Goal: Task Accomplishment & Management: Manage account settings

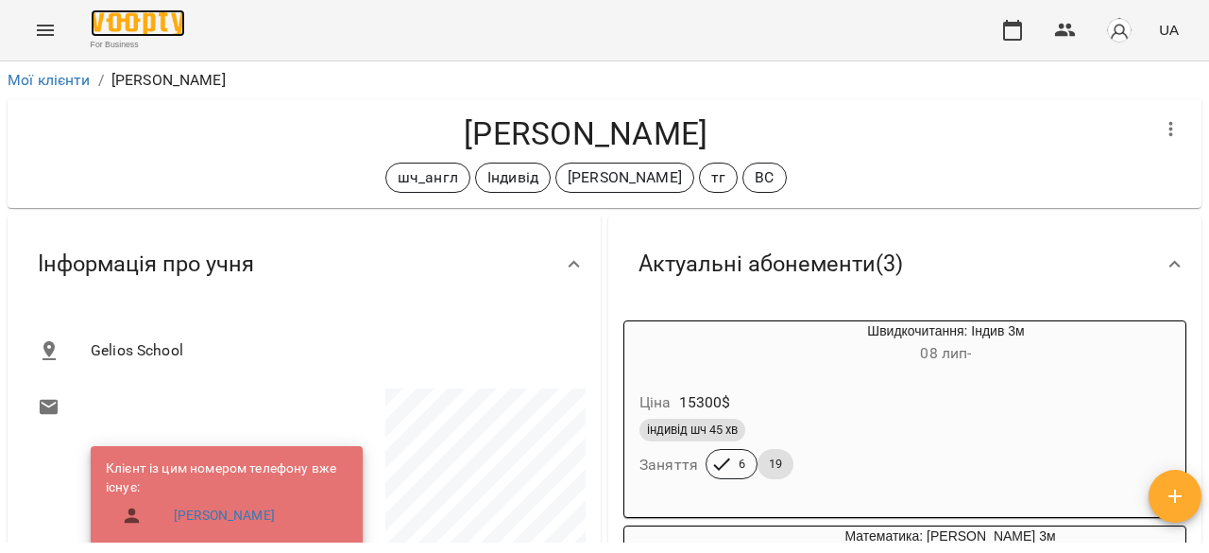
drag, startPoint x: 0, startPoint y: 0, endPoint x: 151, endPoint y: 18, distance: 152.2
click at [151, 18] on img at bounding box center [138, 22] width 94 height 27
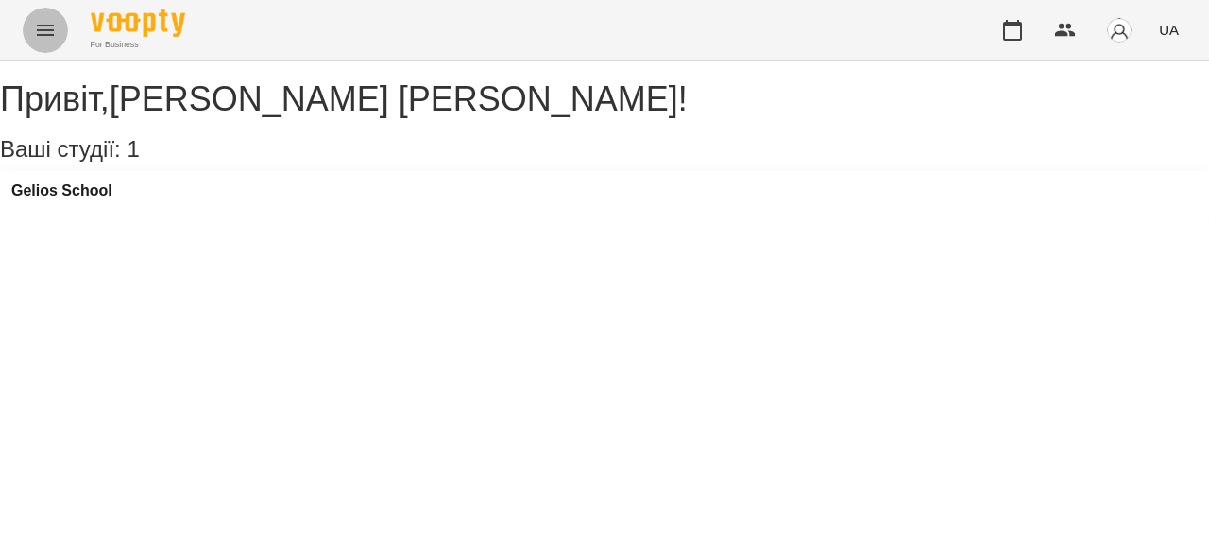
click at [34, 29] on button "Menu" at bounding box center [45, 30] width 45 height 45
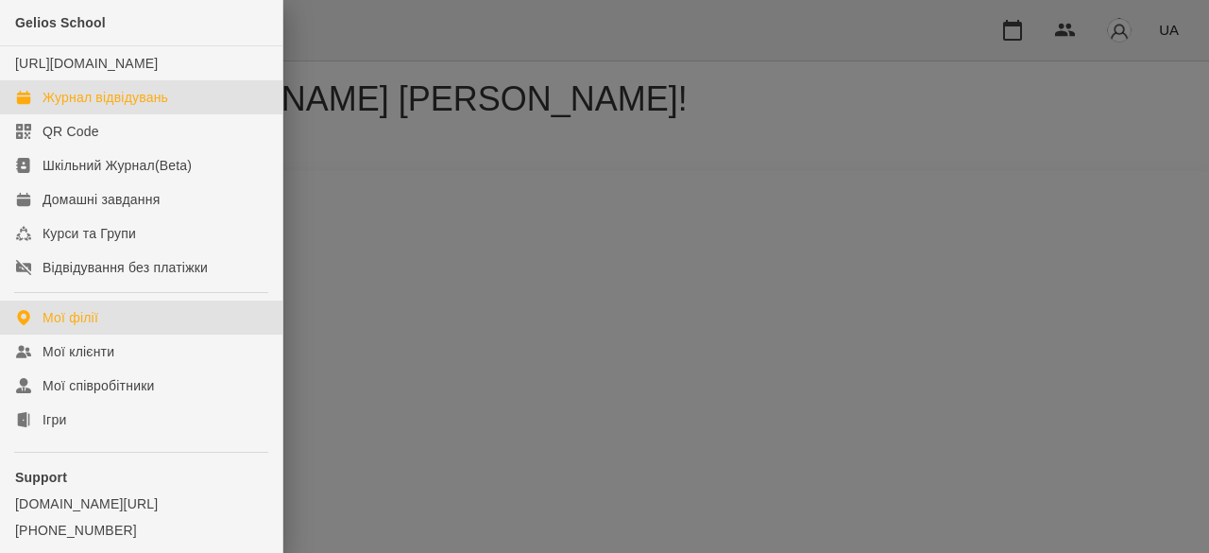
click at [76, 107] on div "Журнал відвідувань" at bounding box center [106, 97] width 126 height 19
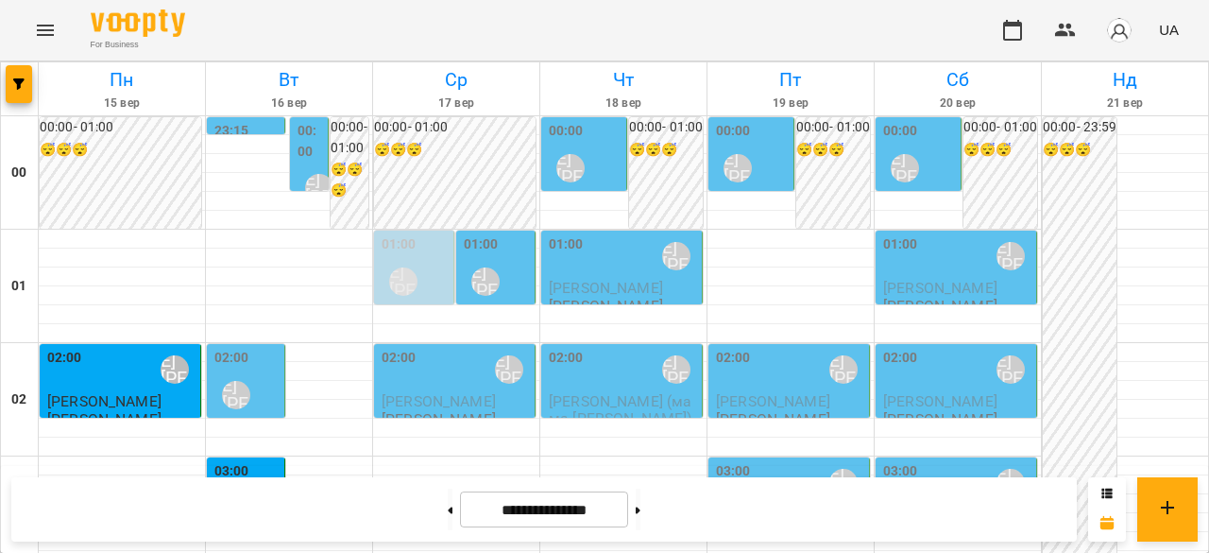
click at [317, 162] on div "00:00" at bounding box center [311, 143] width 26 height 45
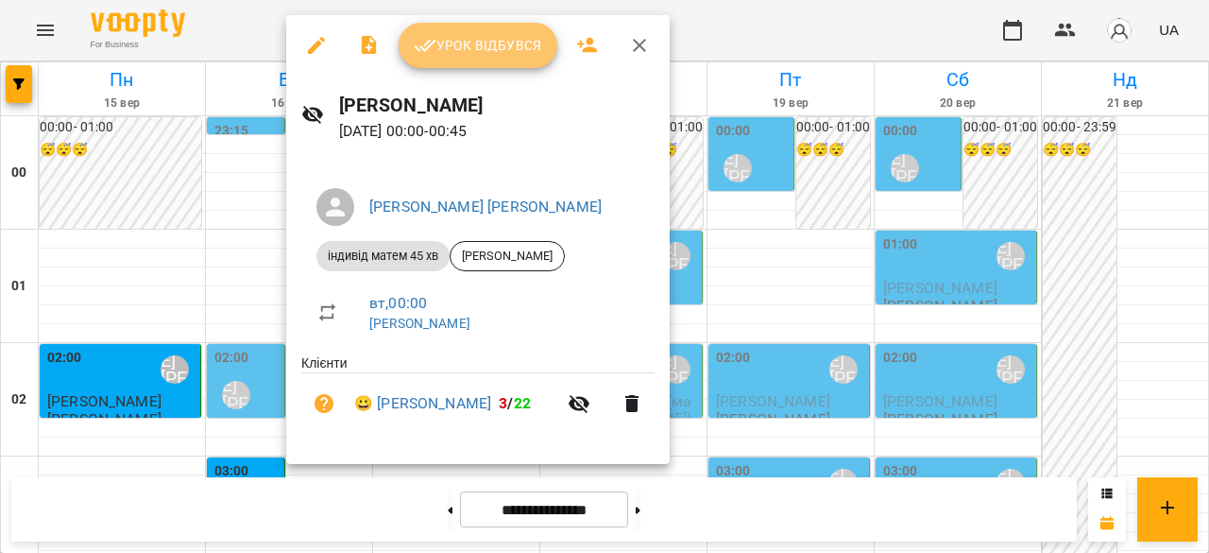
click at [448, 61] on button "Урок відбувся" at bounding box center [478, 45] width 159 height 45
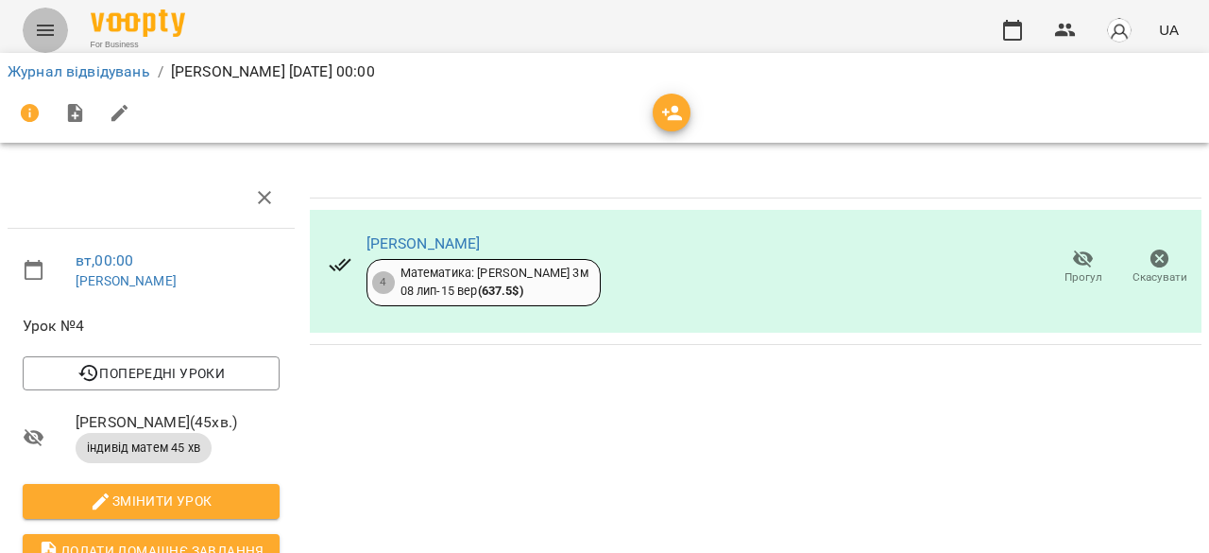
click at [58, 33] on button "Menu" at bounding box center [45, 30] width 45 height 45
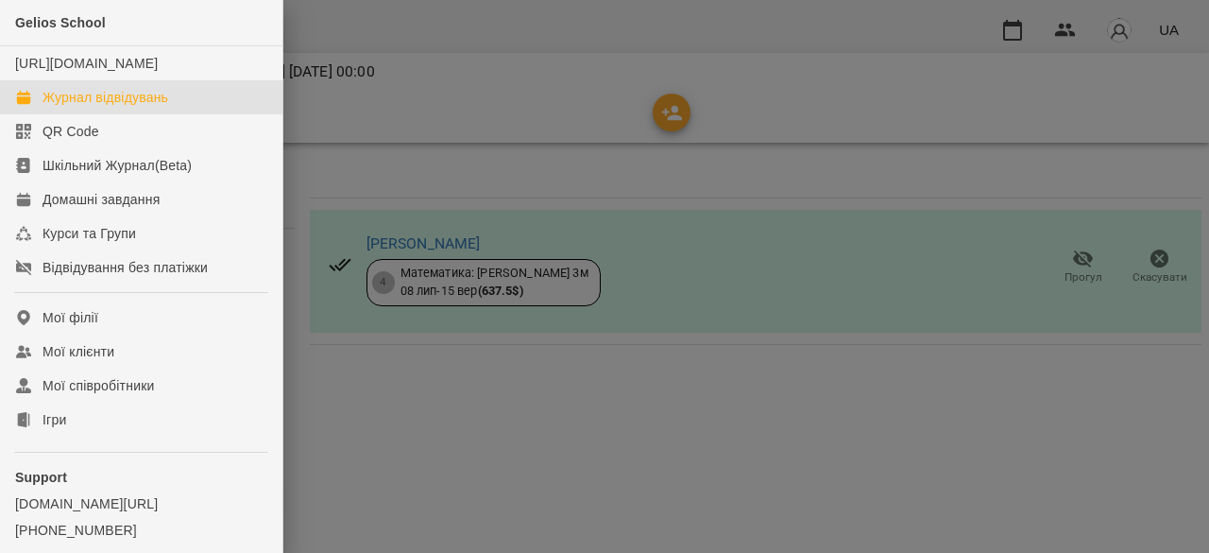
click at [123, 105] on link "Журнал відвідувань" at bounding box center [141, 97] width 282 height 34
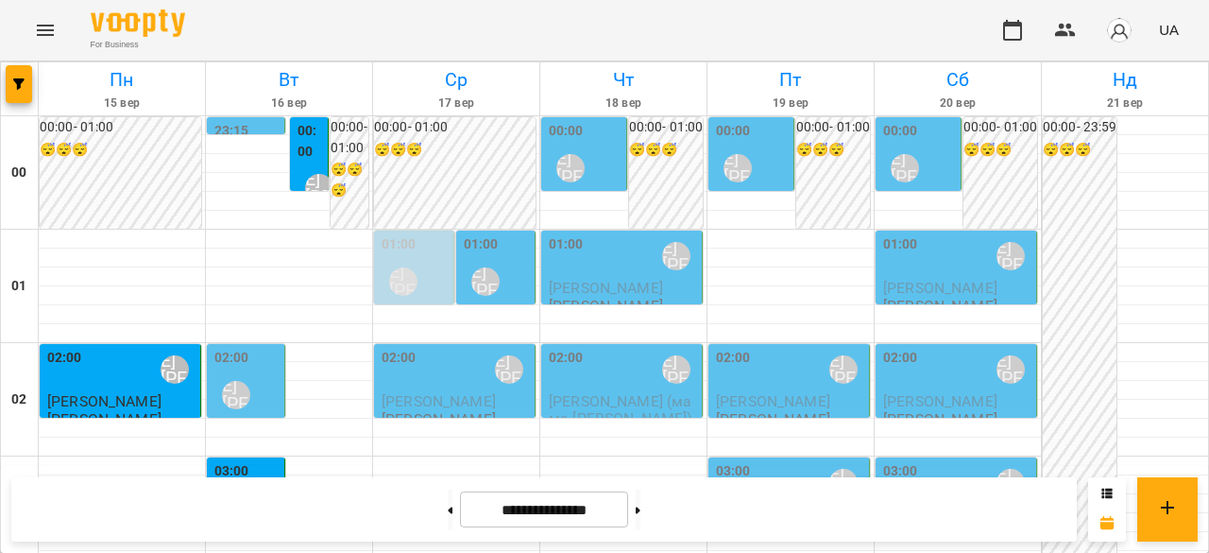
scroll to position [2367, 0]
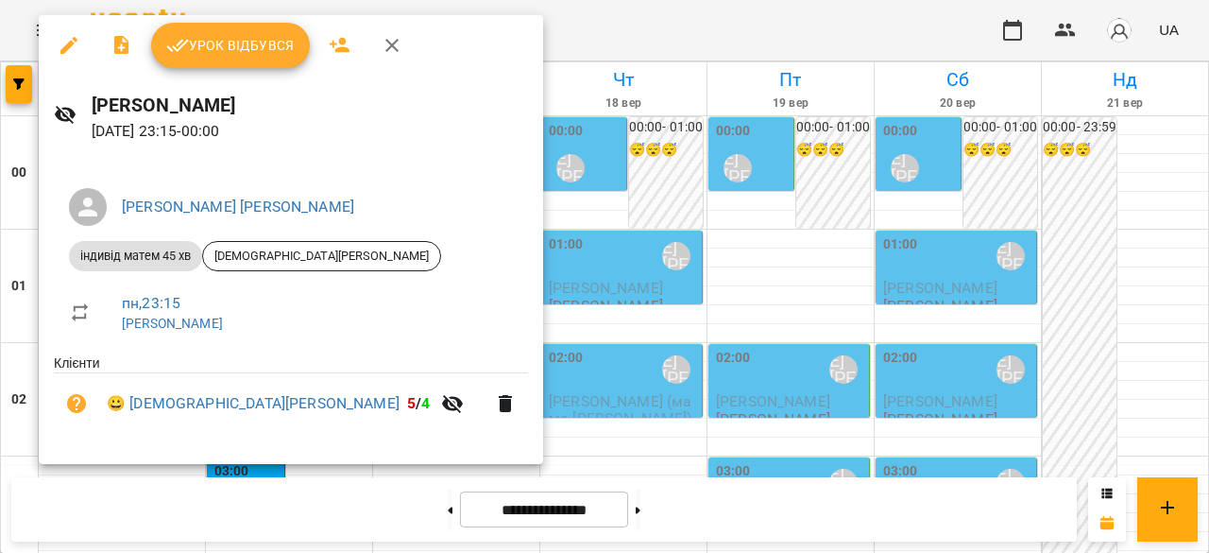
click at [228, 56] on span "Урок відбувся" at bounding box center [230, 45] width 128 height 23
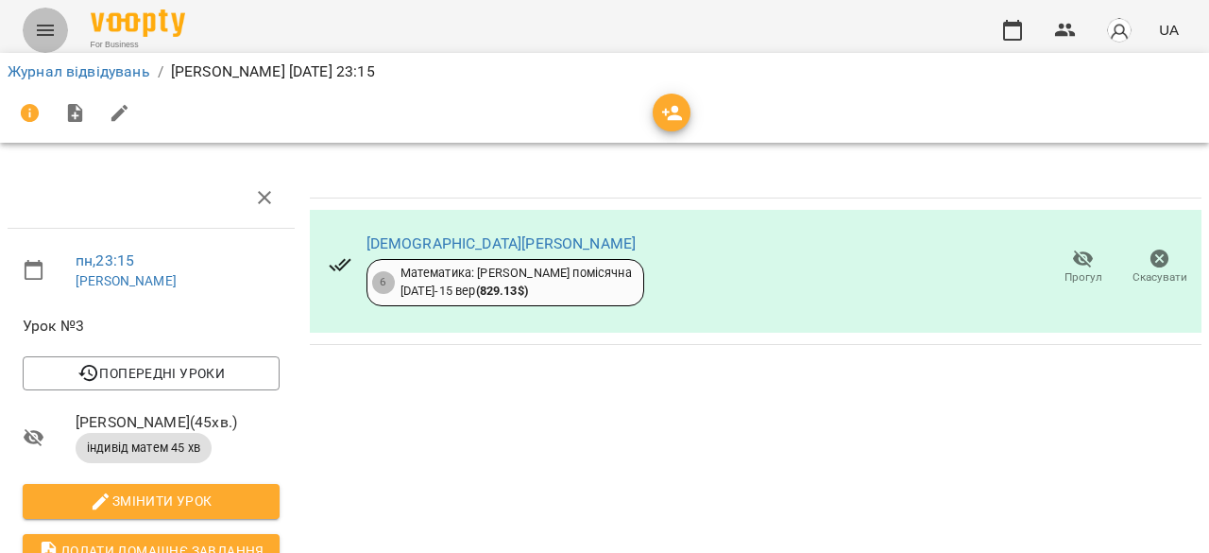
click at [43, 19] on icon "Menu" at bounding box center [45, 30] width 23 height 23
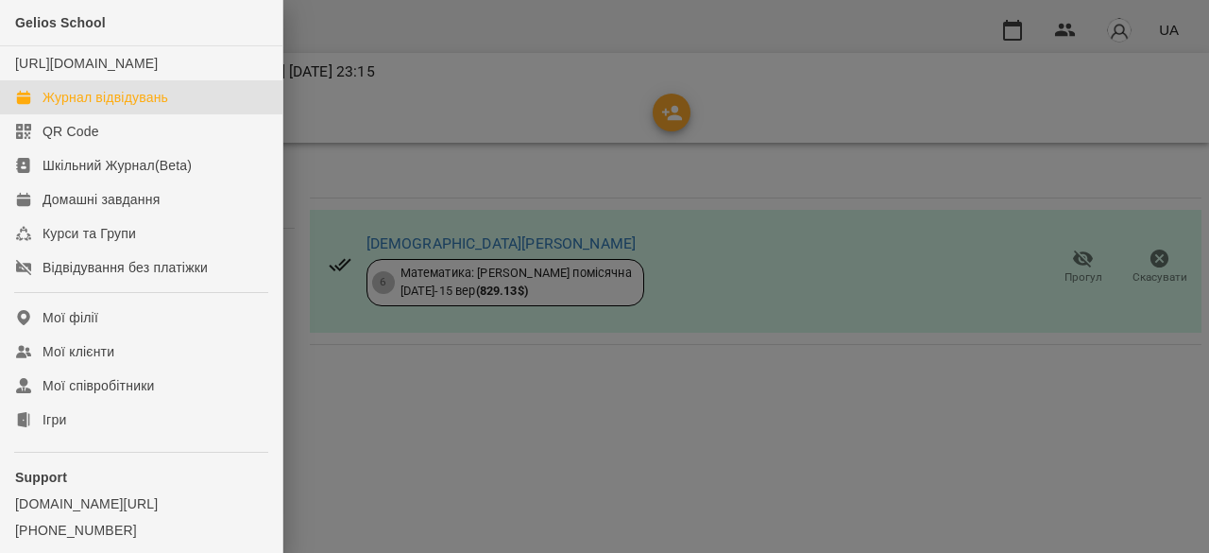
click at [94, 107] on div "Журнал відвідувань" at bounding box center [106, 97] width 126 height 19
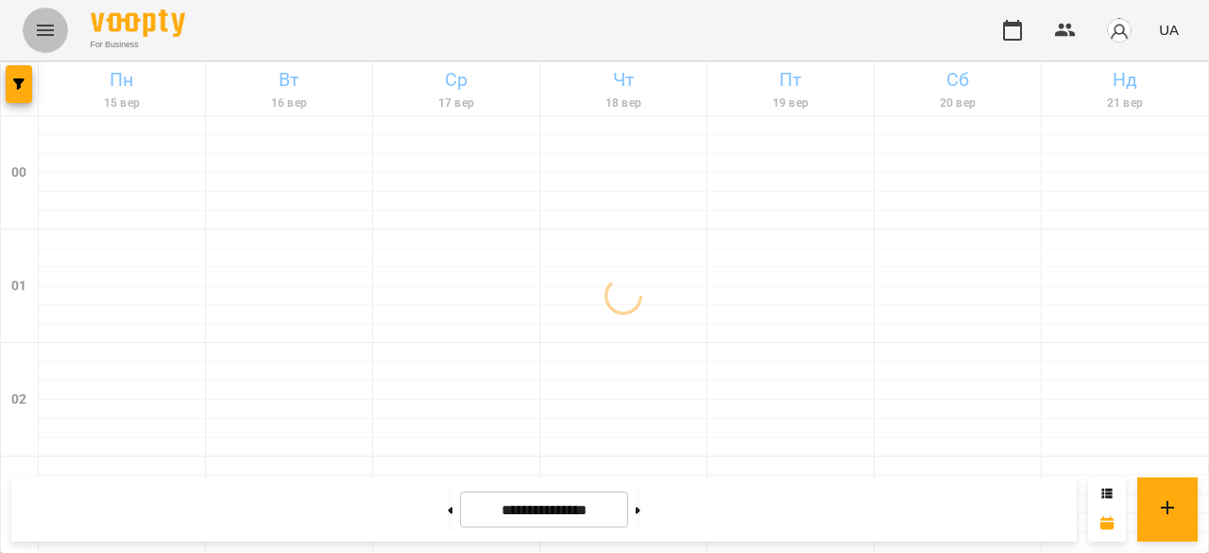
click at [36, 23] on icon "Menu" at bounding box center [45, 30] width 23 height 23
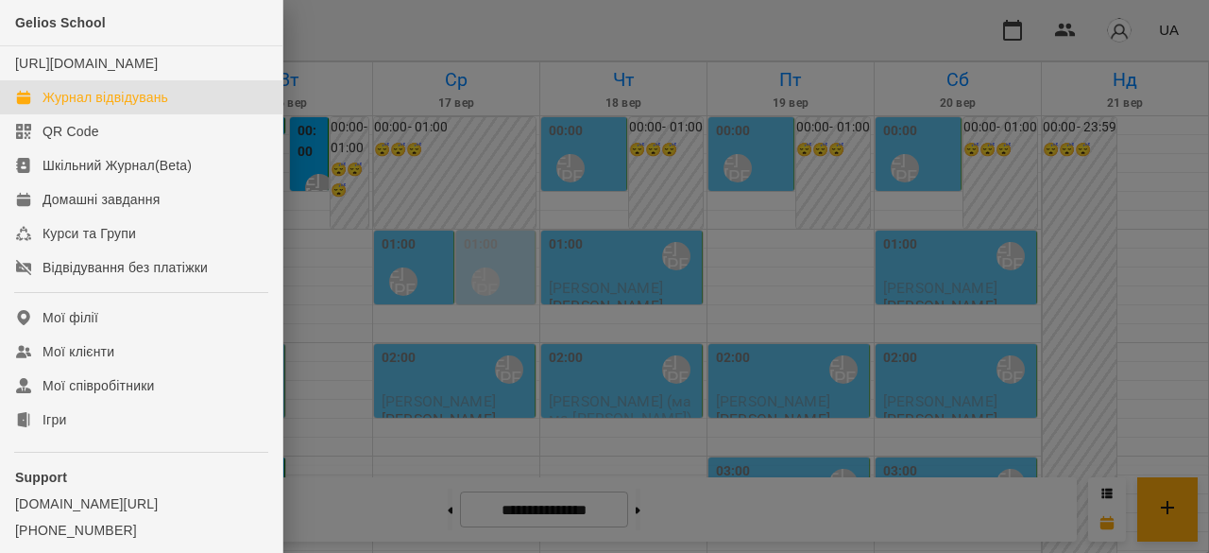
click at [363, 167] on div at bounding box center [604, 276] width 1209 height 553
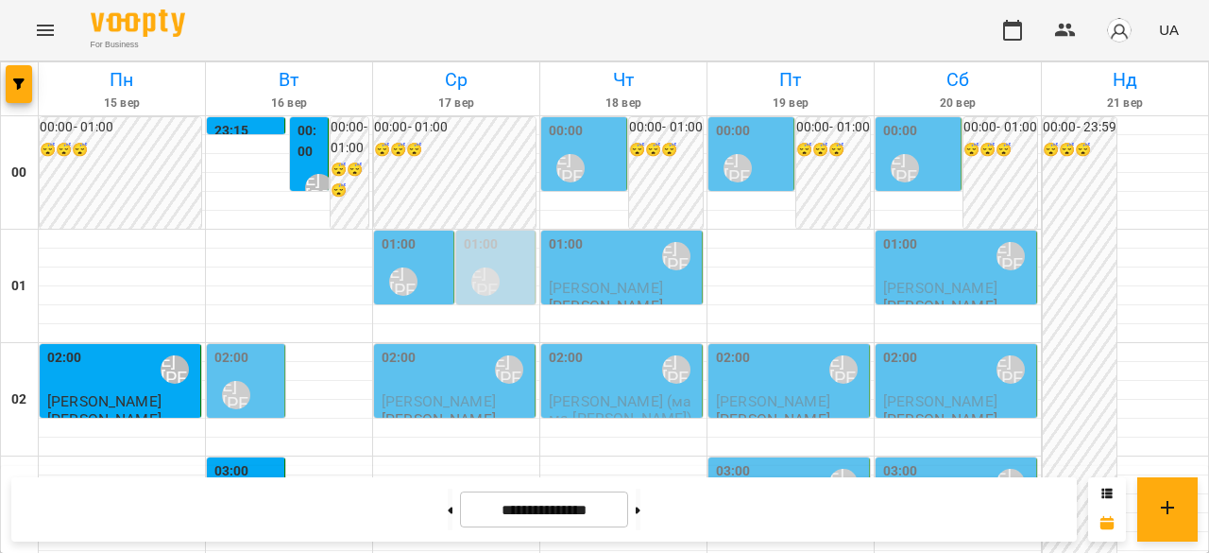
click at [759, 169] on div "00:00 Ліпатьєва Ольга" at bounding box center [753, 155] width 74 height 69
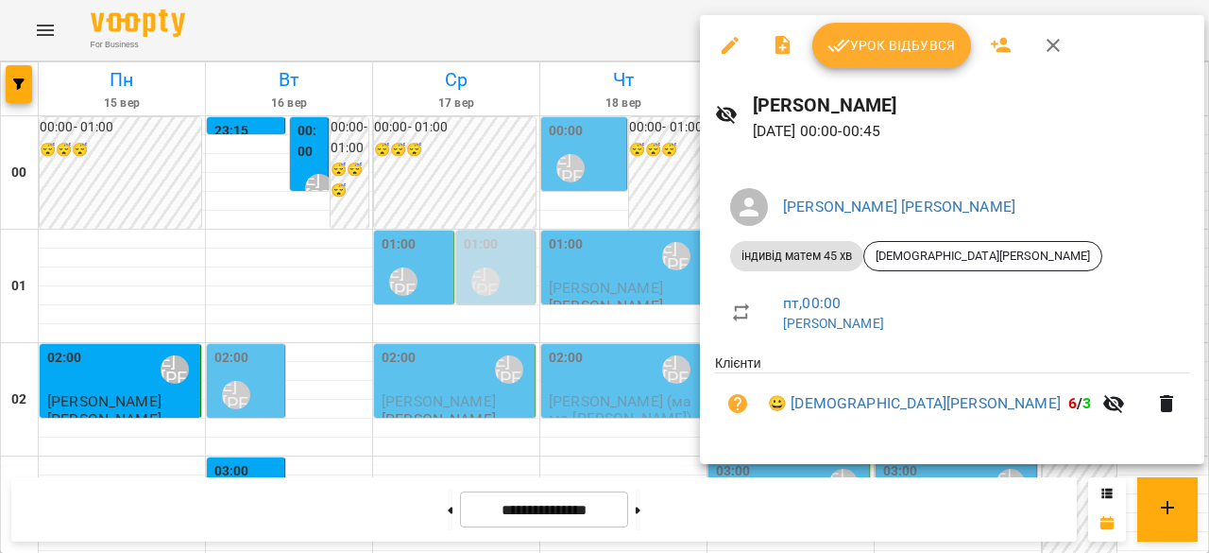
click at [478, 184] on div at bounding box center [604, 276] width 1209 height 553
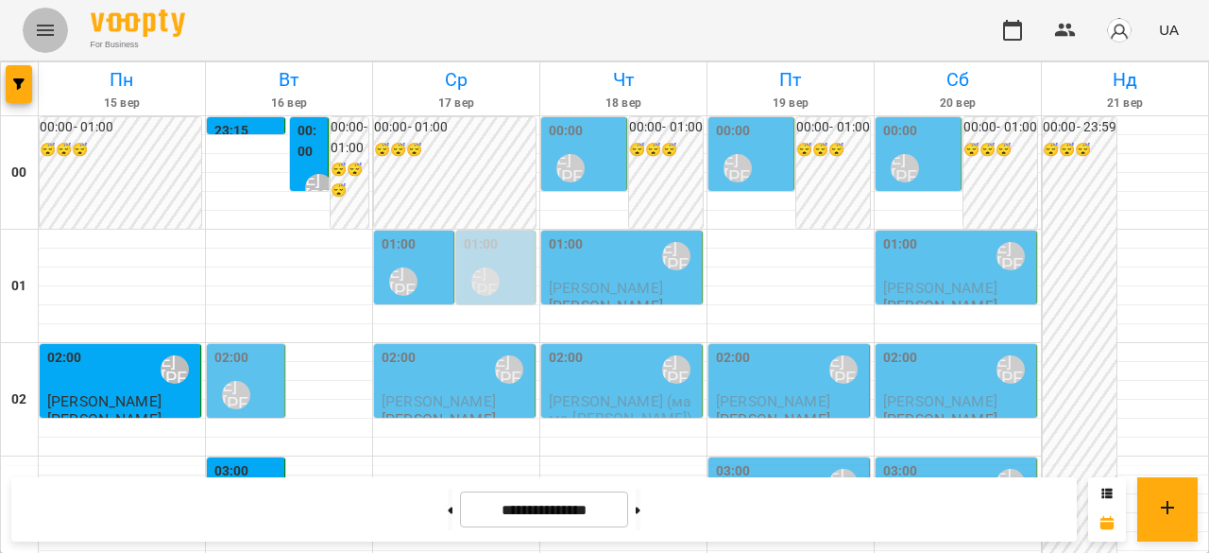
click at [36, 37] on icon "Menu" at bounding box center [45, 30] width 23 height 23
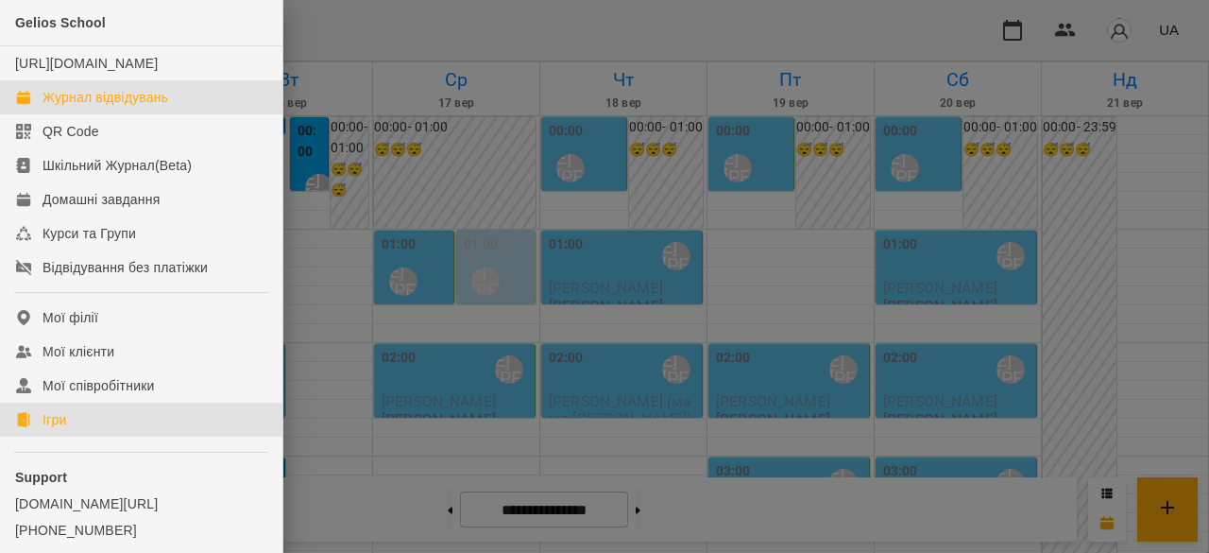
click at [149, 436] on link "Ігри" at bounding box center [141, 419] width 282 height 34
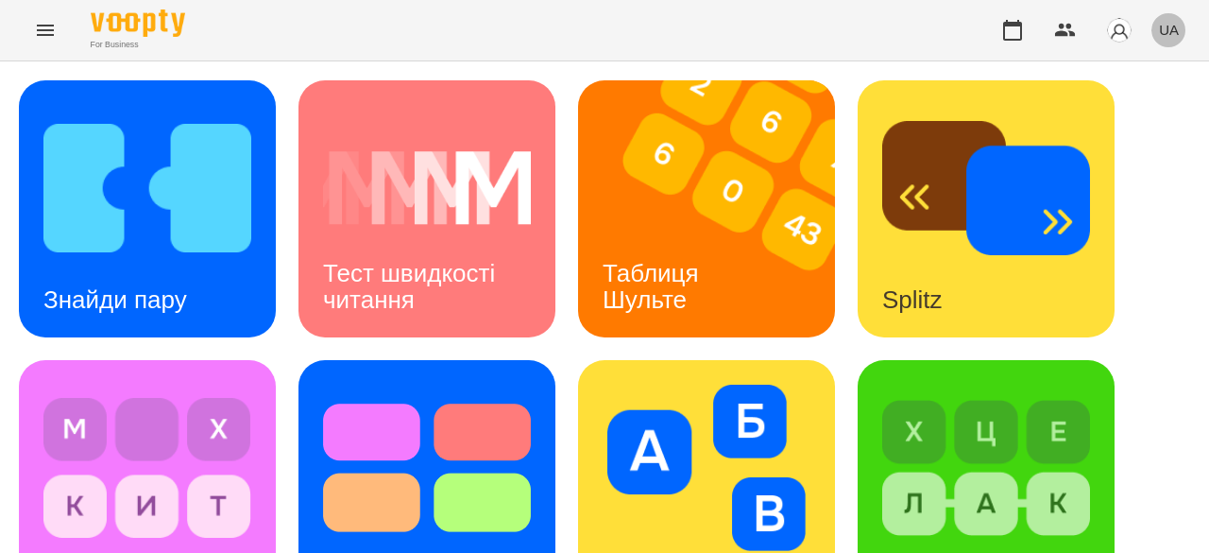
click at [1179, 35] on button "UA" at bounding box center [1169, 29] width 35 height 35
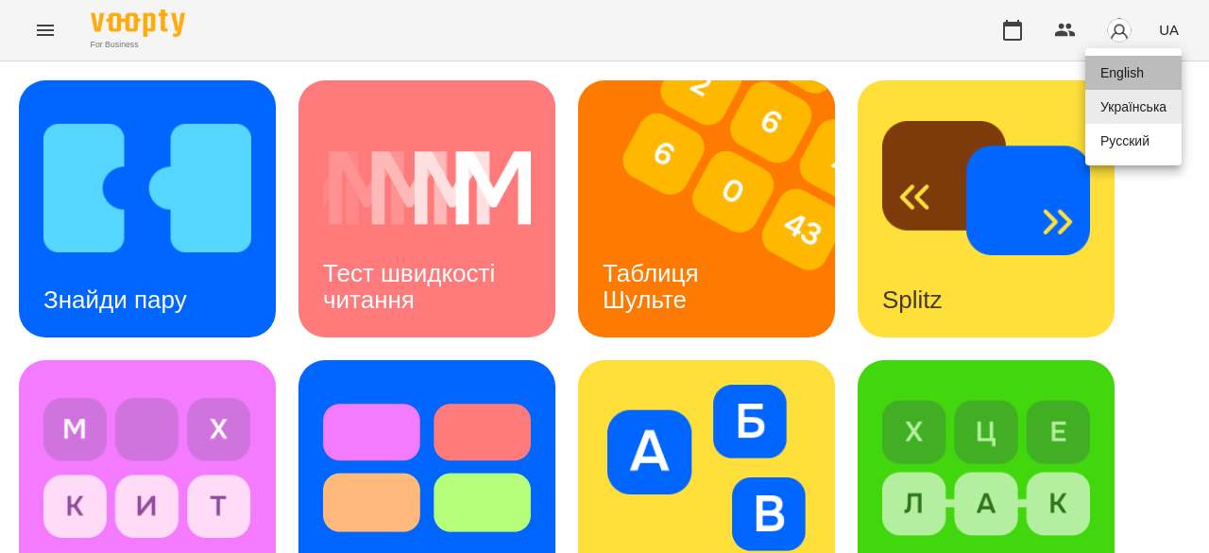
click at [1144, 70] on div "English" at bounding box center [1133, 73] width 96 height 34
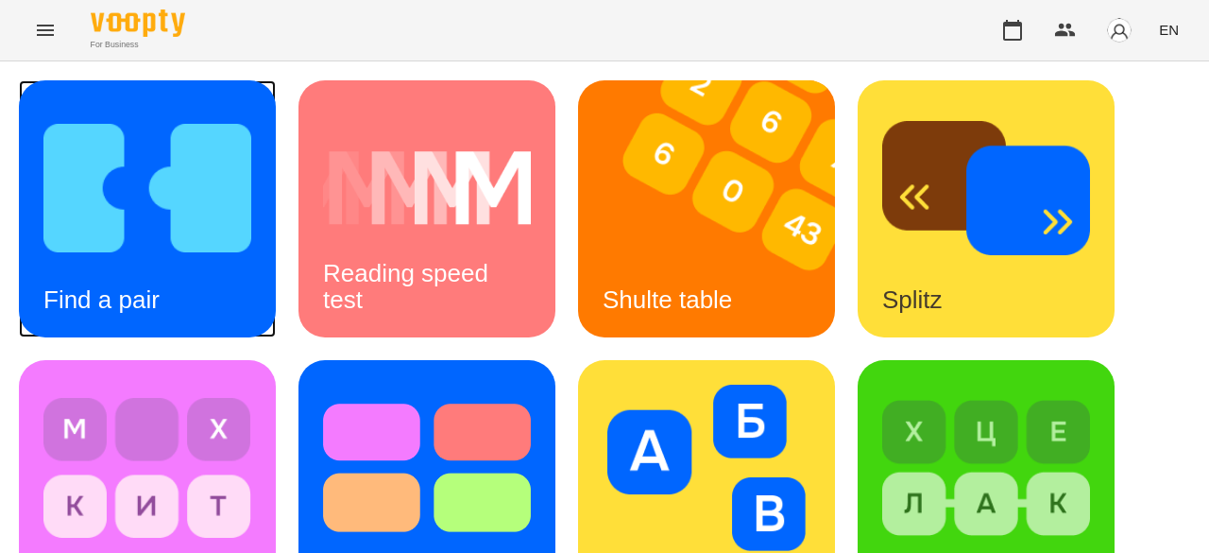
click at [179, 242] on img at bounding box center [147, 188] width 208 height 166
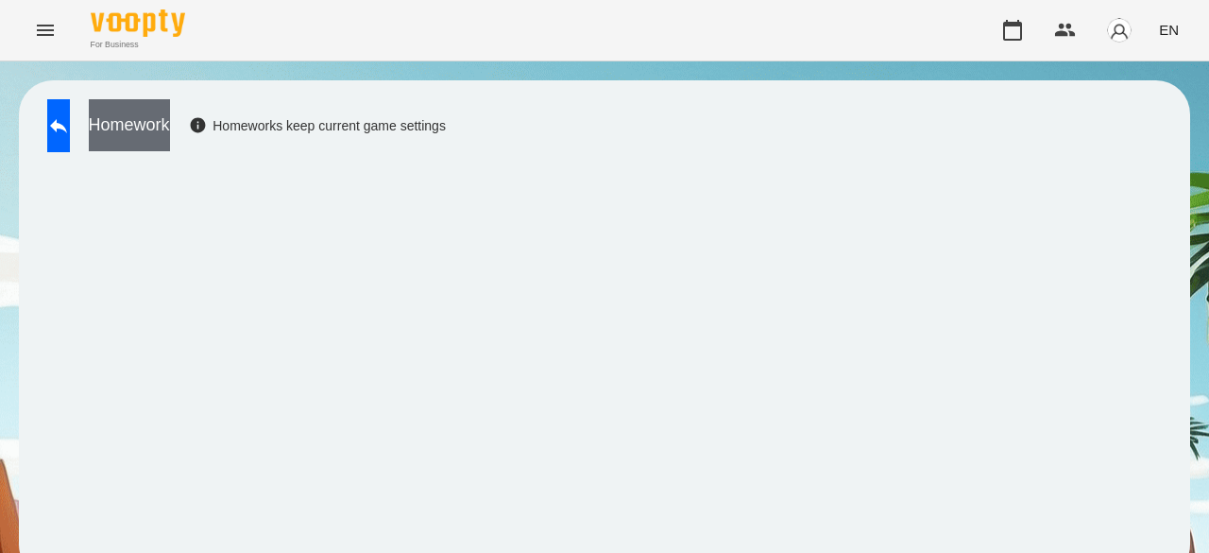
click at [170, 133] on button "Homework" at bounding box center [129, 125] width 81 height 52
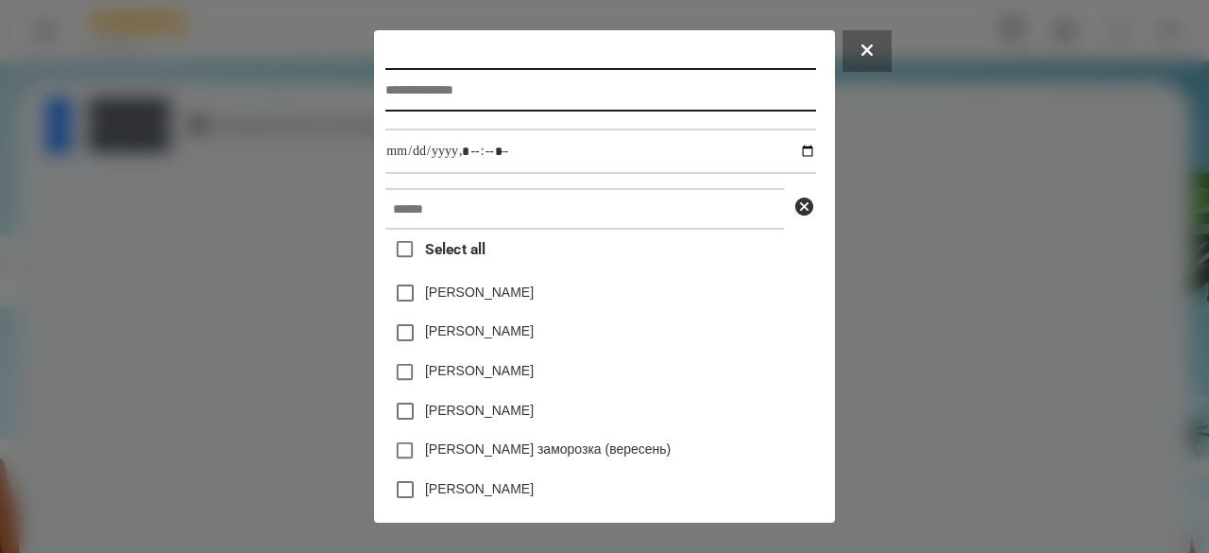
click at [485, 92] on input "text" at bounding box center [600, 89] width 430 height 43
type input "**********"
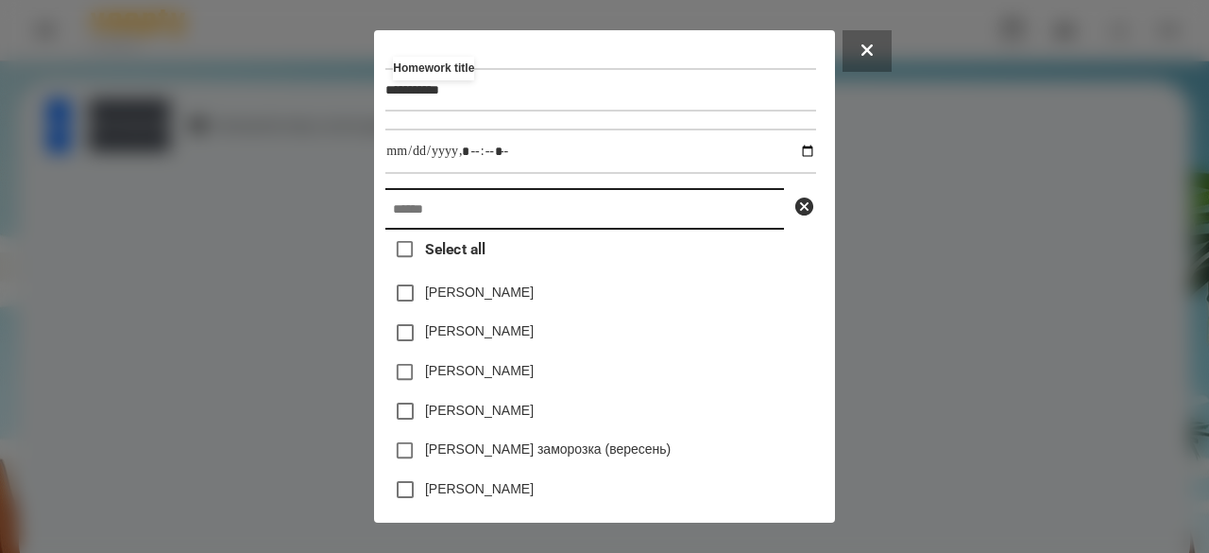
click at [486, 211] on input "text" at bounding box center [584, 209] width 399 height 42
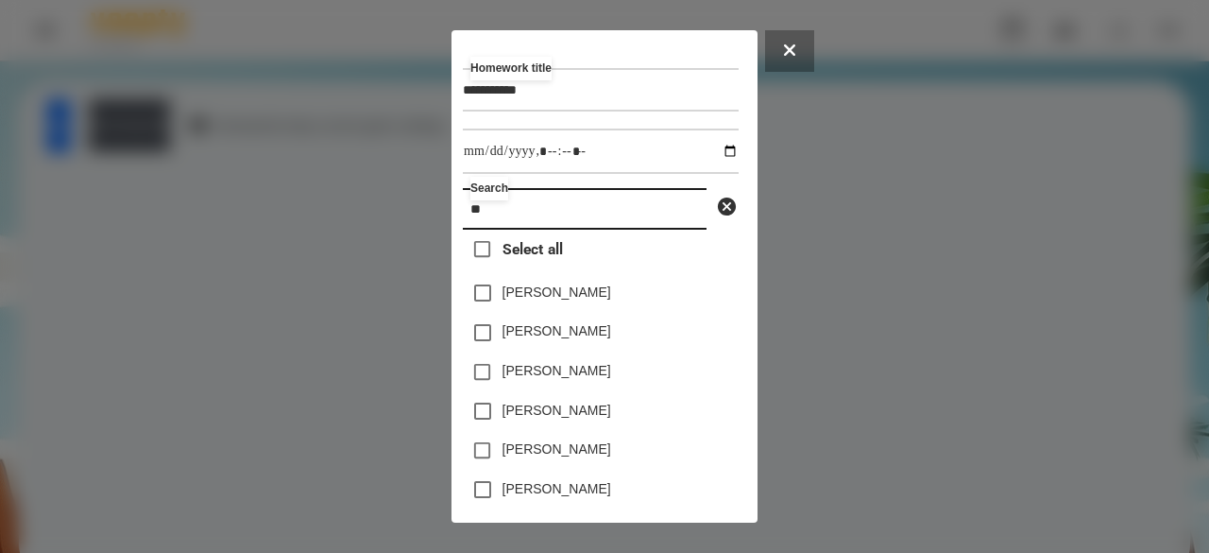
type input "*"
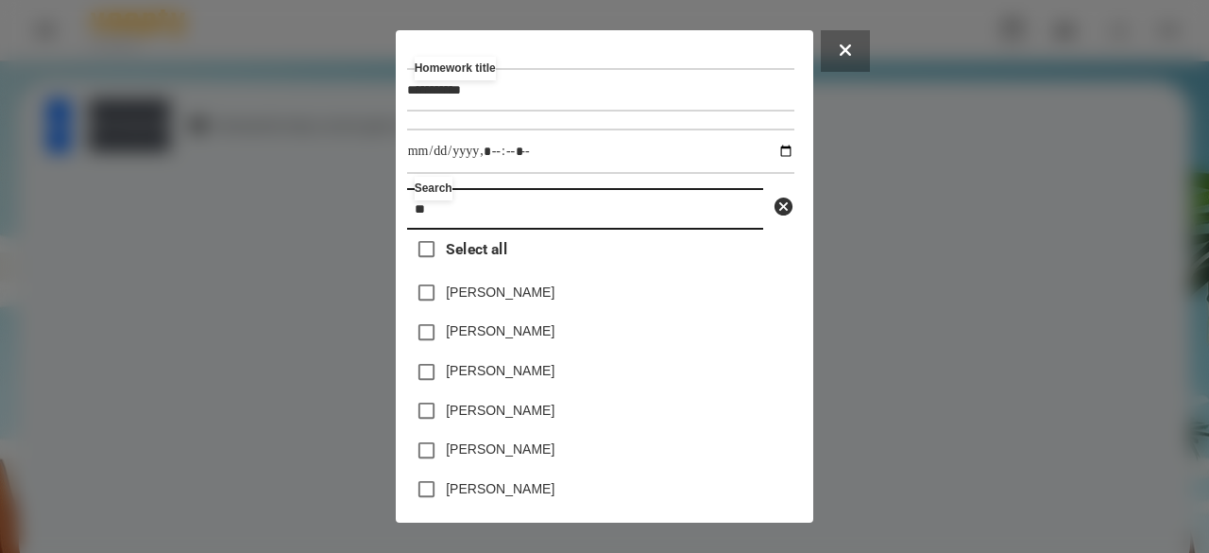
type input "*"
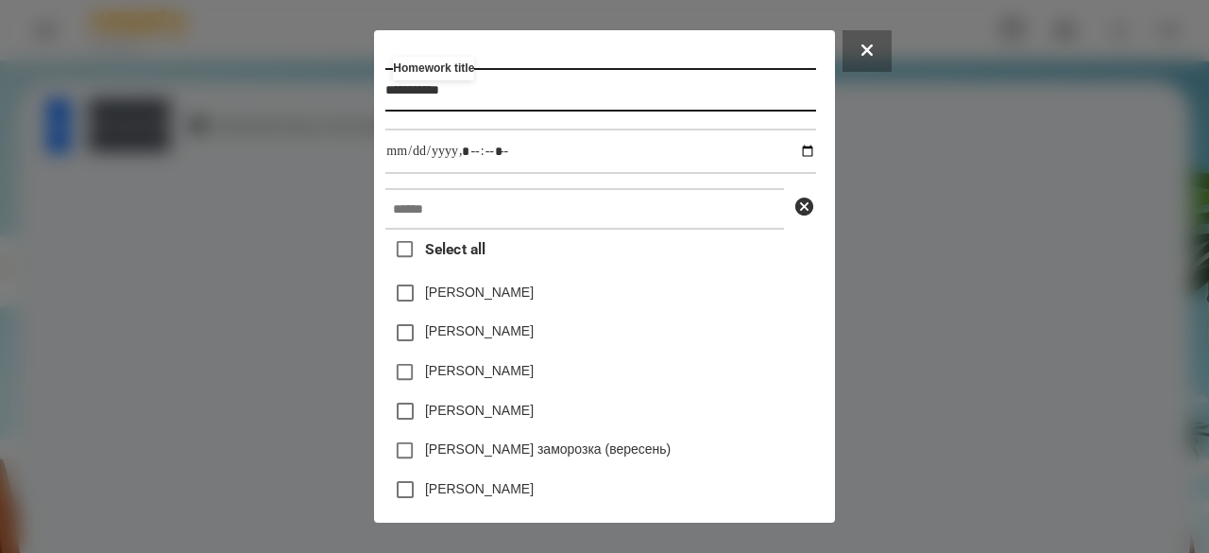
click at [385, 108] on input "**********" at bounding box center [600, 89] width 430 height 43
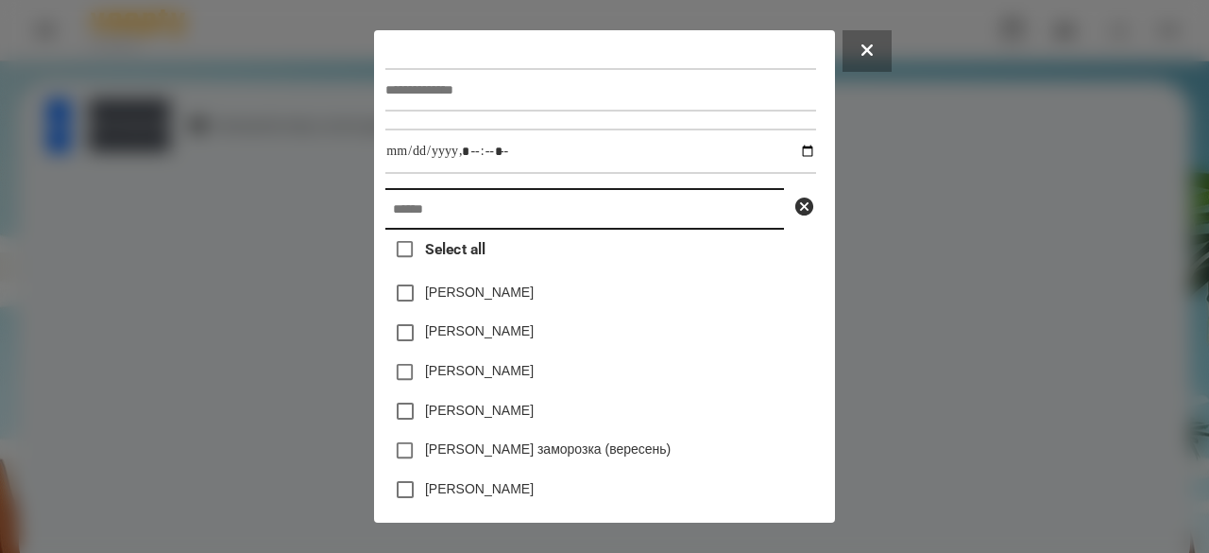
click at [415, 224] on input "text" at bounding box center [584, 209] width 399 height 42
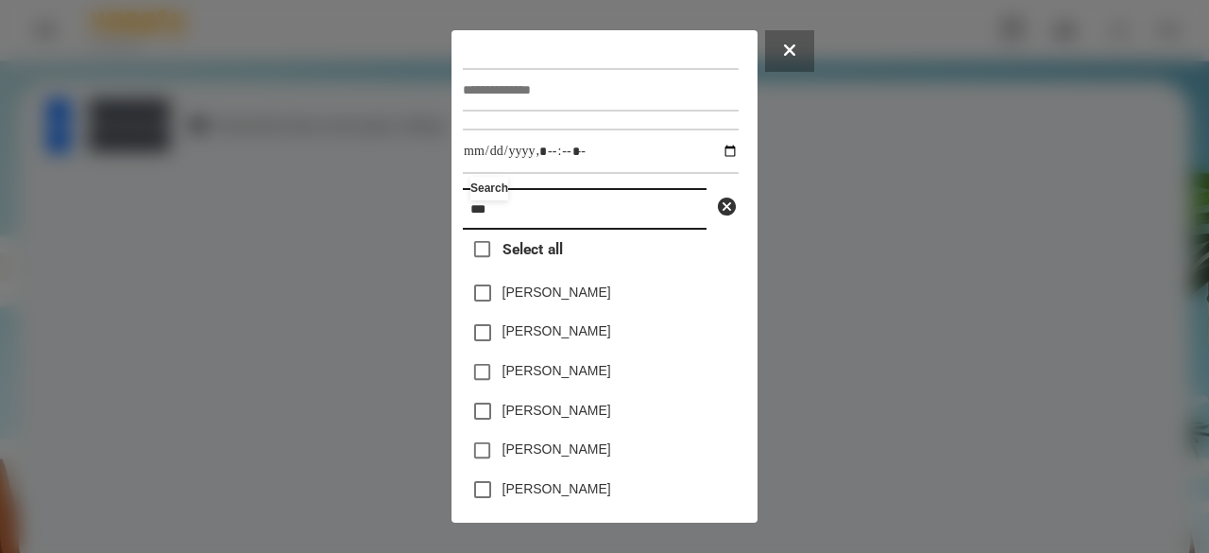
drag, startPoint x: 559, startPoint y: 217, endPoint x: 463, endPoint y: 226, distance: 96.7
click at [463, 226] on input "***" at bounding box center [585, 209] width 244 height 42
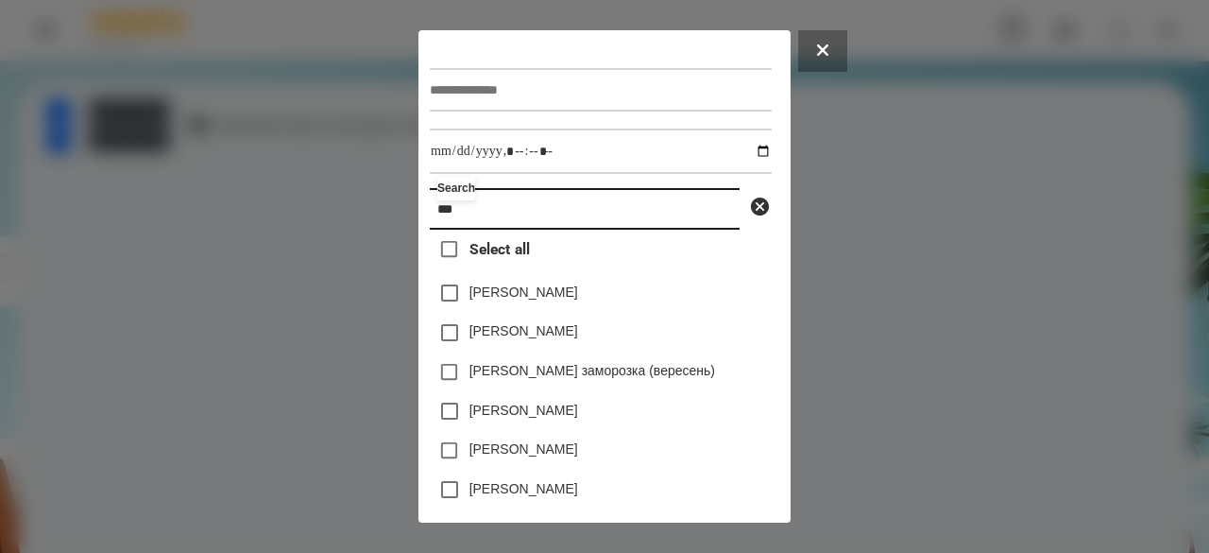
type input "****"
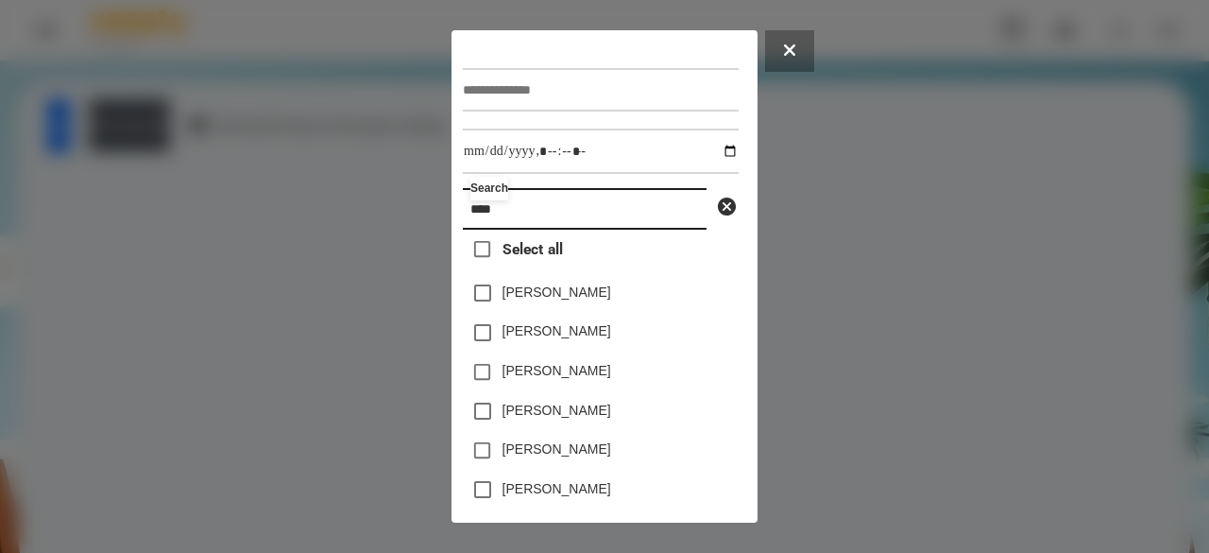
drag, startPoint x: 480, startPoint y: 215, endPoint x: 430, endPoint y: 219, distance: 50.2
click at [430, 219] on div "Search **** Select all Данилків Давид Шамилов Данила Данило Богдаш Дробот Данил…" at bounding box center [604, 276] width 1209 height 553
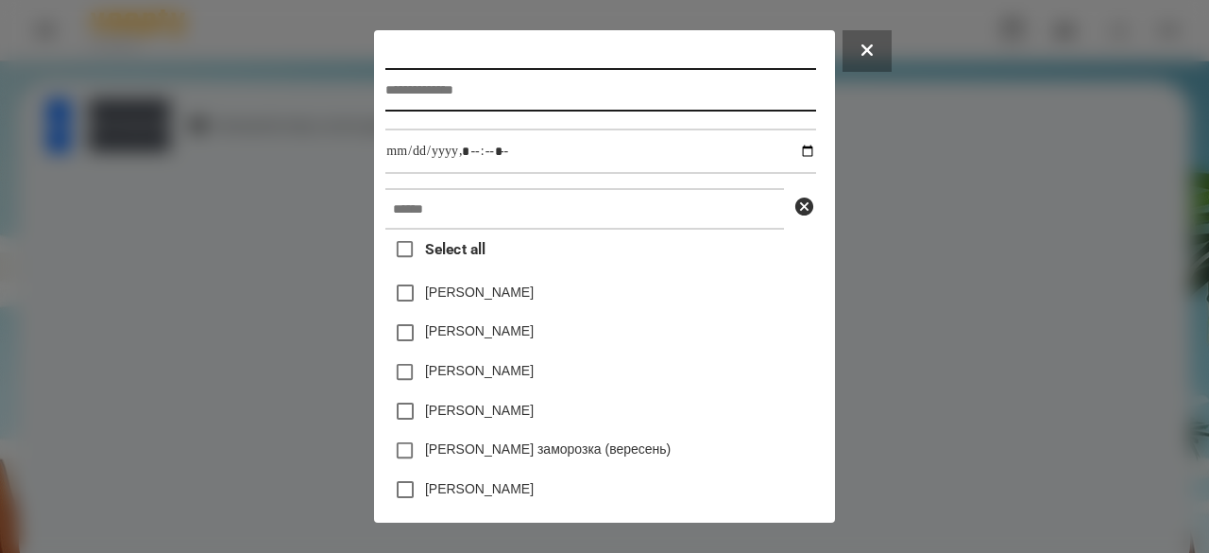
click at [491, 99] on input "text" at bounding box center [600, 89] width 430 height 43
type input "*"
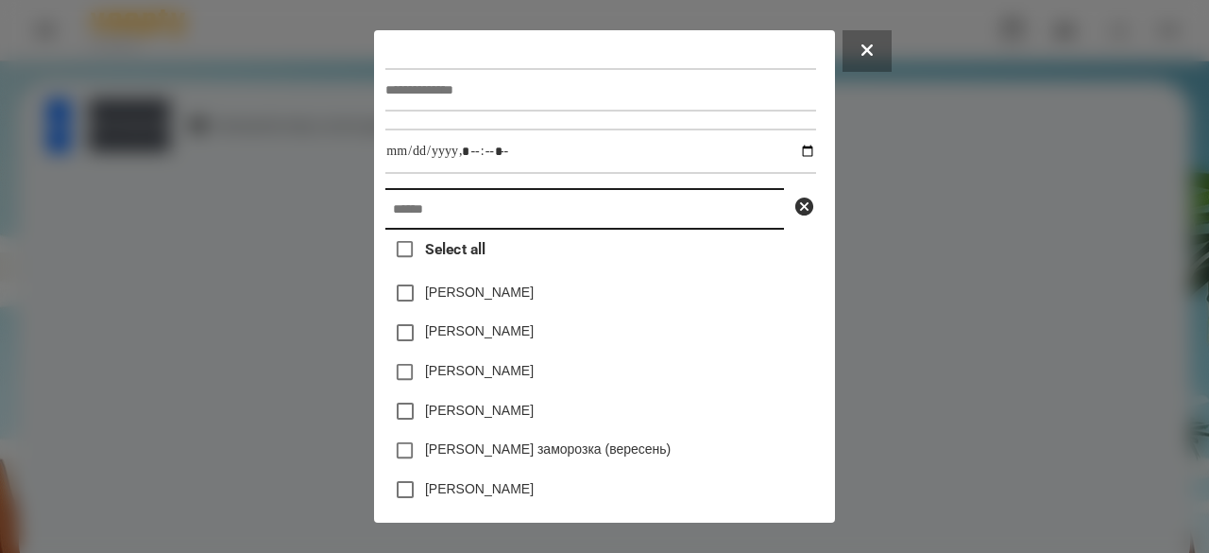
click at [427, 230] on input "text" at bounding box center [584, 209] width 399 height 42
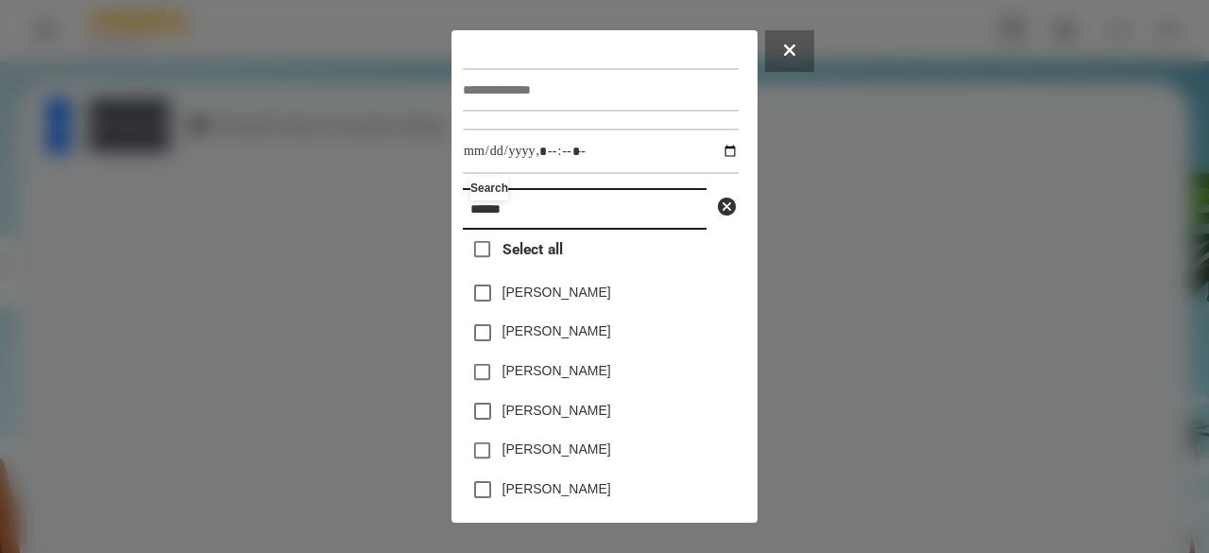
drag, startPoint x: 534, startPoint y: 216, endPoint x: 467, endPoint y: 216, distance: 67.1
click at [467, 216] on input "******" at bounding box center [585, 209] width 244 height 42
type input "******"
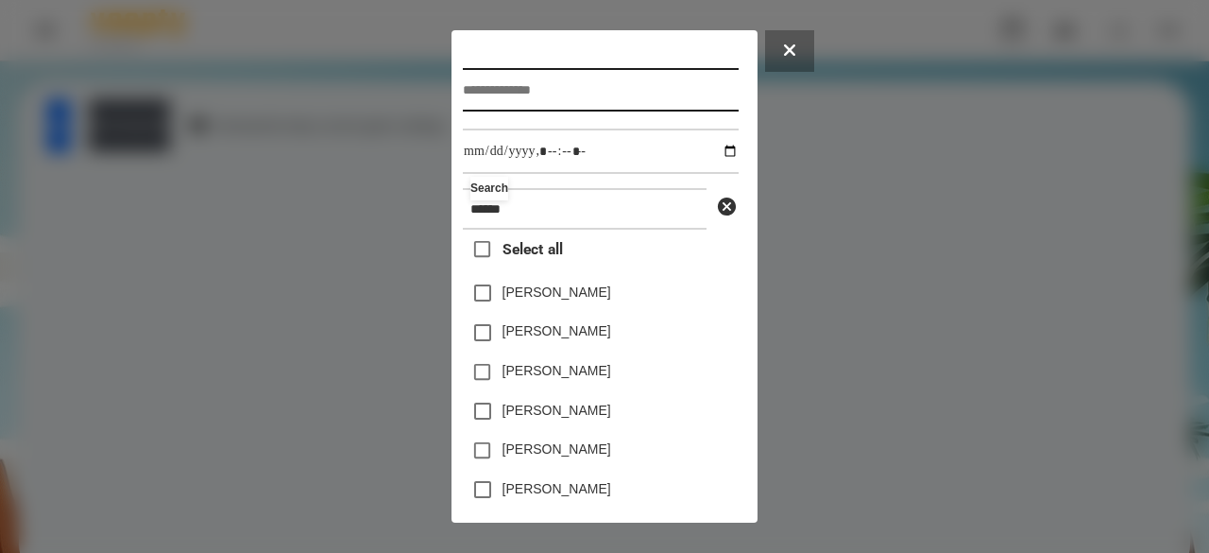
click at [510, 92] on input "text" at bounding box center [601, 89] width 276 height 43
type input "**********"
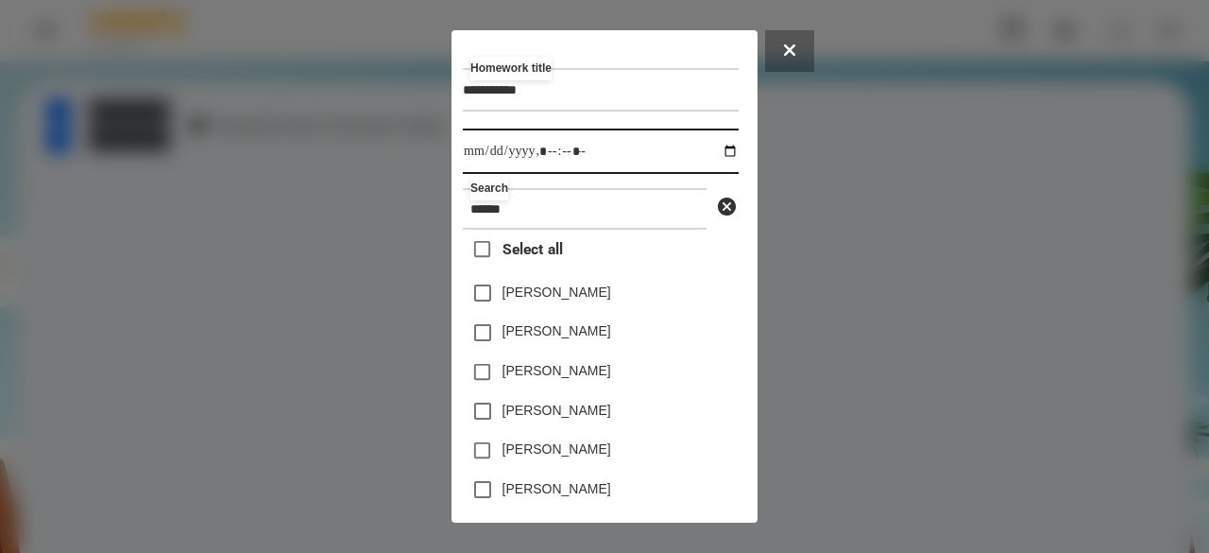
click at [483, 160] on input "datetime-local" at bounding box center [601, 150] width 276 height 45
type input "**********"
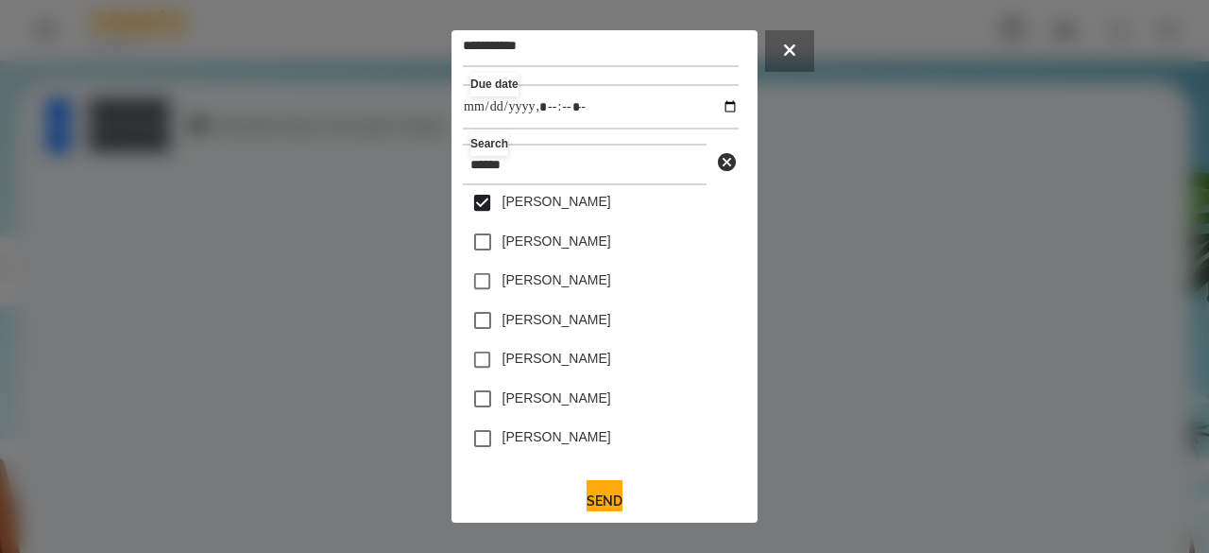
scroll to position [62, 0]
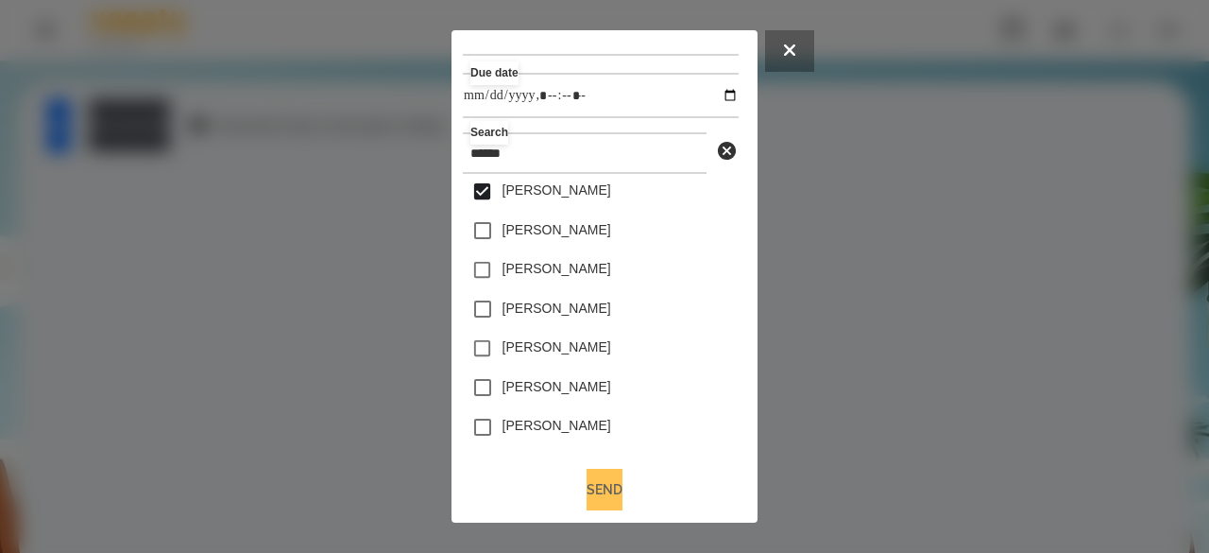
click at [621, 489] on button "Send" at bounding box center [605, 490] width 36 height 42
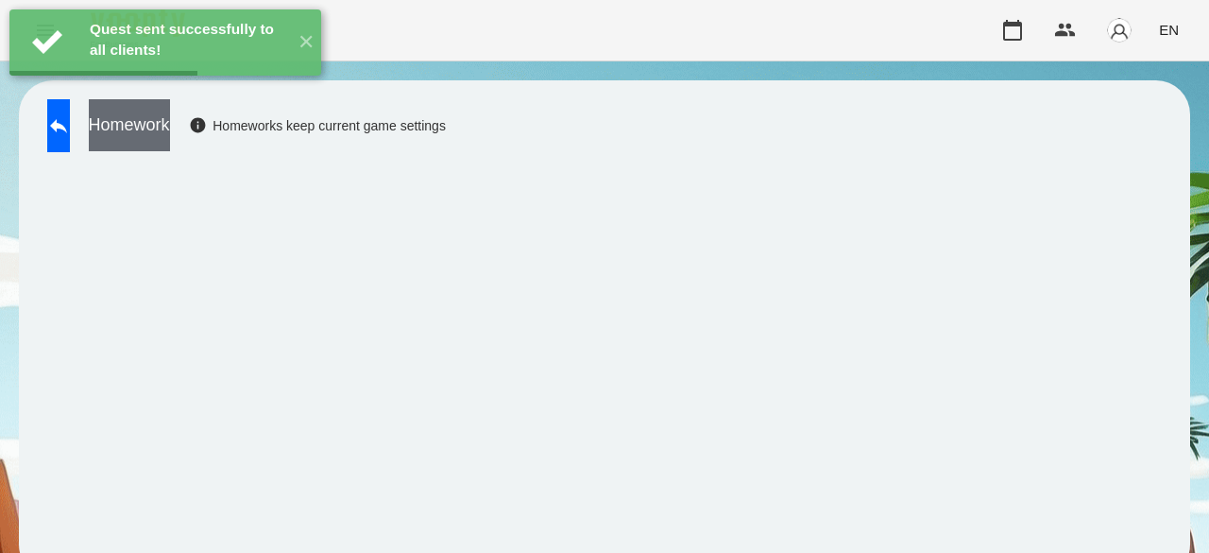
click at [170, 119] on button "Homework" at bounding box center [129, 125] width 81 height 52
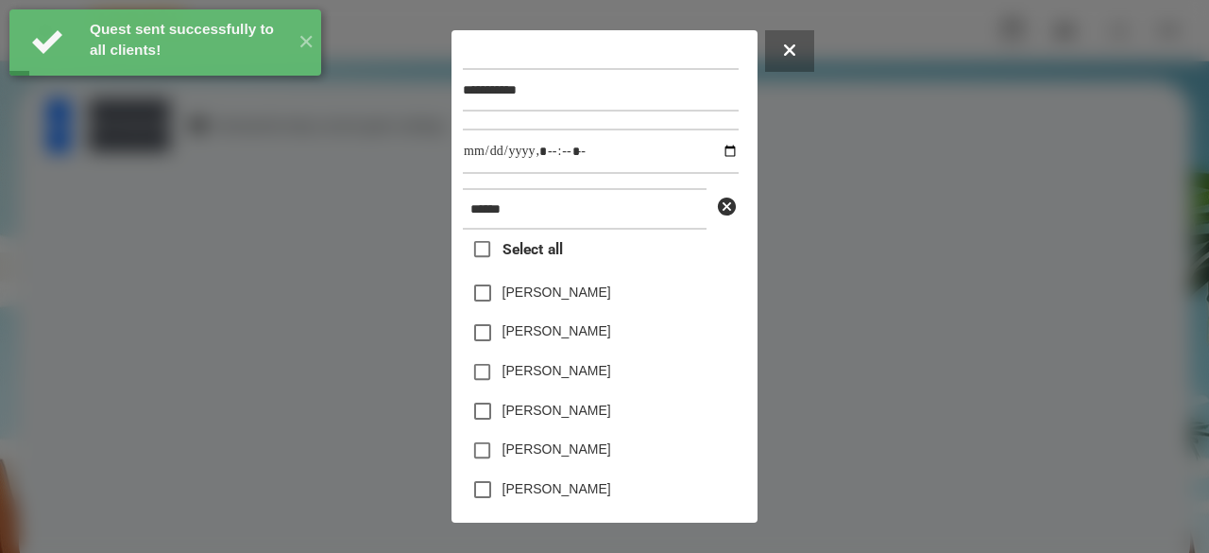
click at [576, 371] on label "[PERSON_NAME]" at bounding box center [557, 370] width 109 height 19
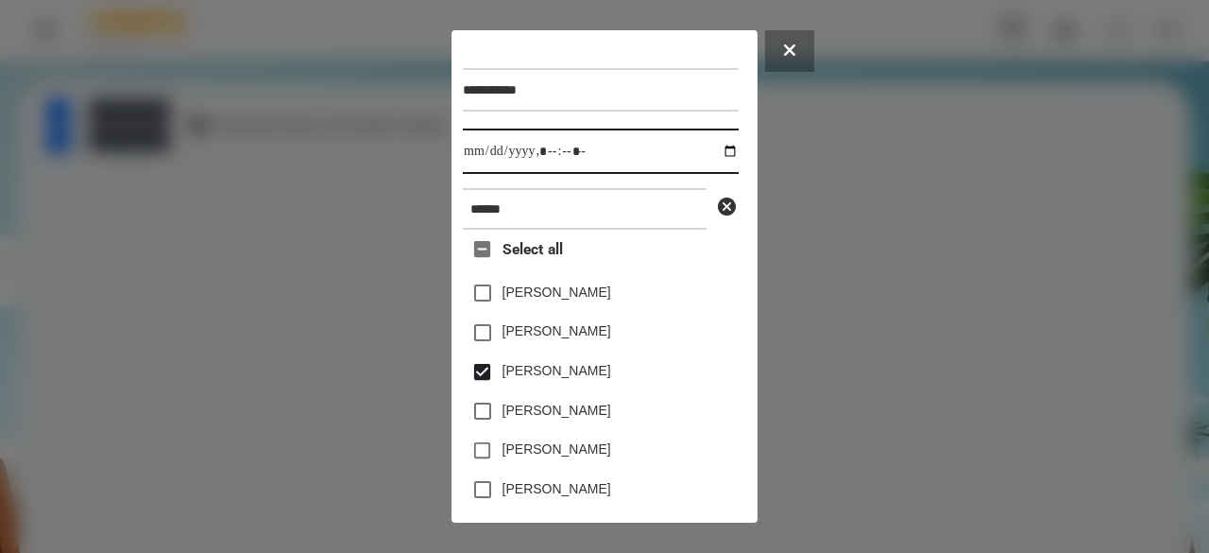
click at [479, 162] on input "datetime-local" at bounding box center [601, 150] width 276 height 45
type input "**********"
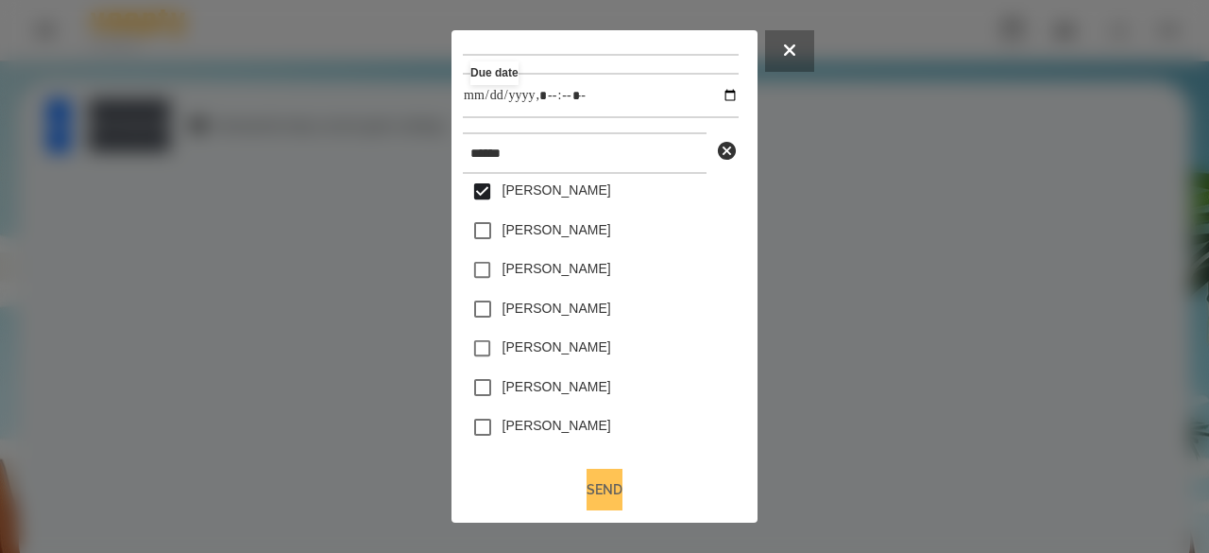
click at [602, 475] on button "Send" at bounding box center [605, 490] width 36 height 42
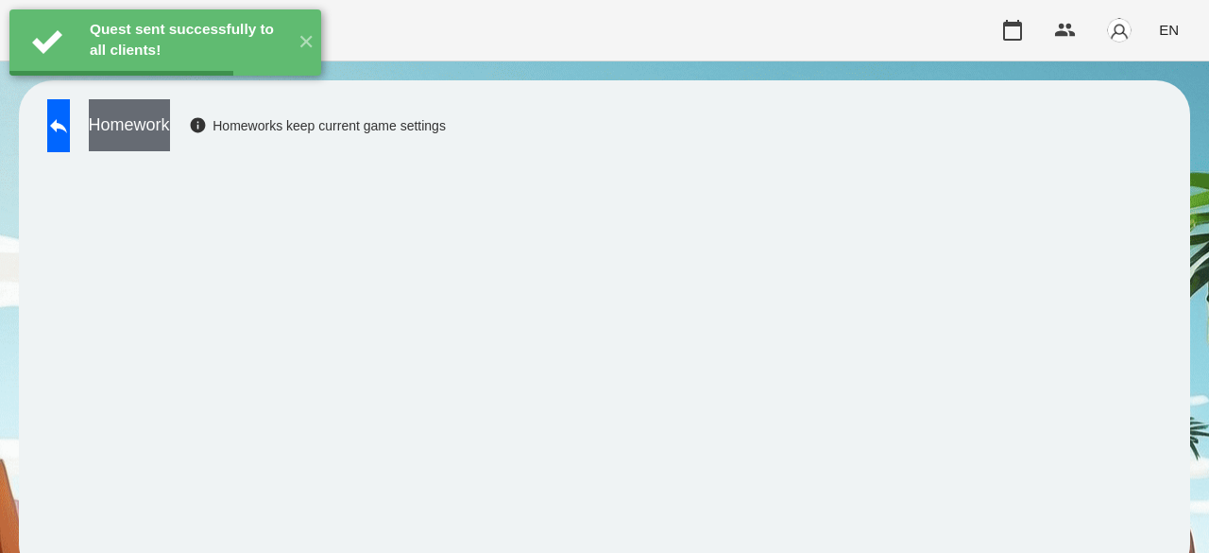
click at [170, 133] on button "Homework" at bounding box center [129, 125] width 81 height 52
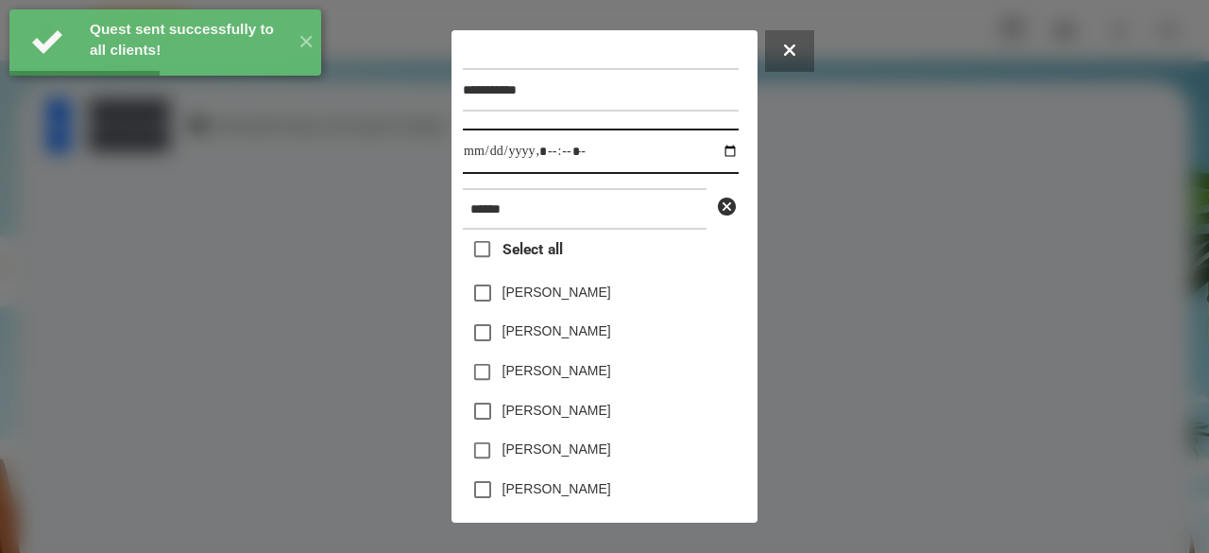
click at [478, 158] on input "datetime-local" at bounding box center [601, 150] width 276 height 45
type input "**********"
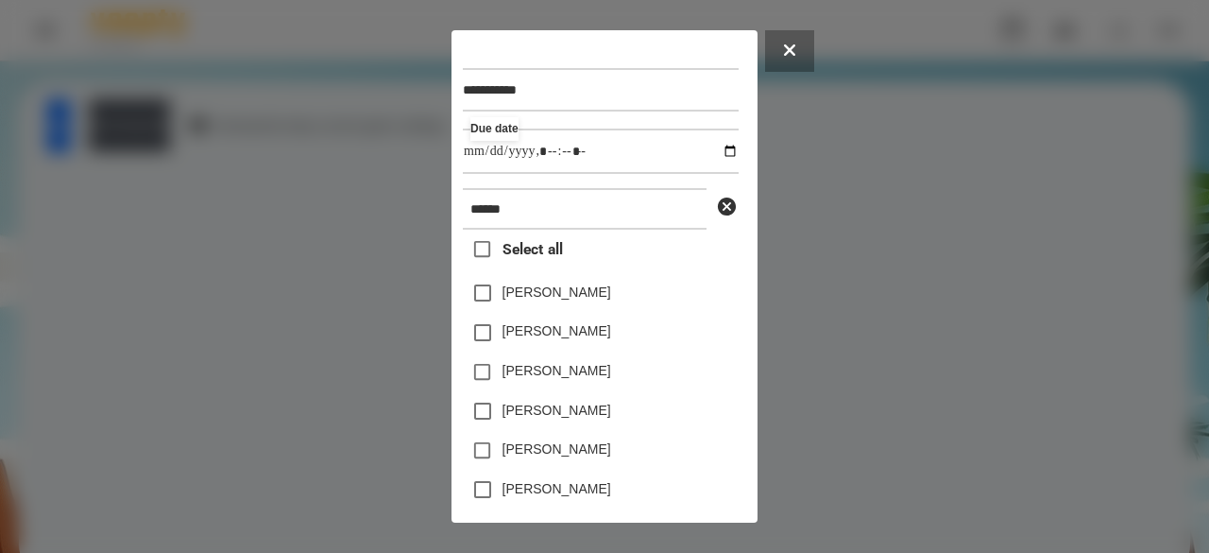
click at [568, 375] on label "[PERSON_NAME]" at bounding box center [557, 370] width 109 height 19
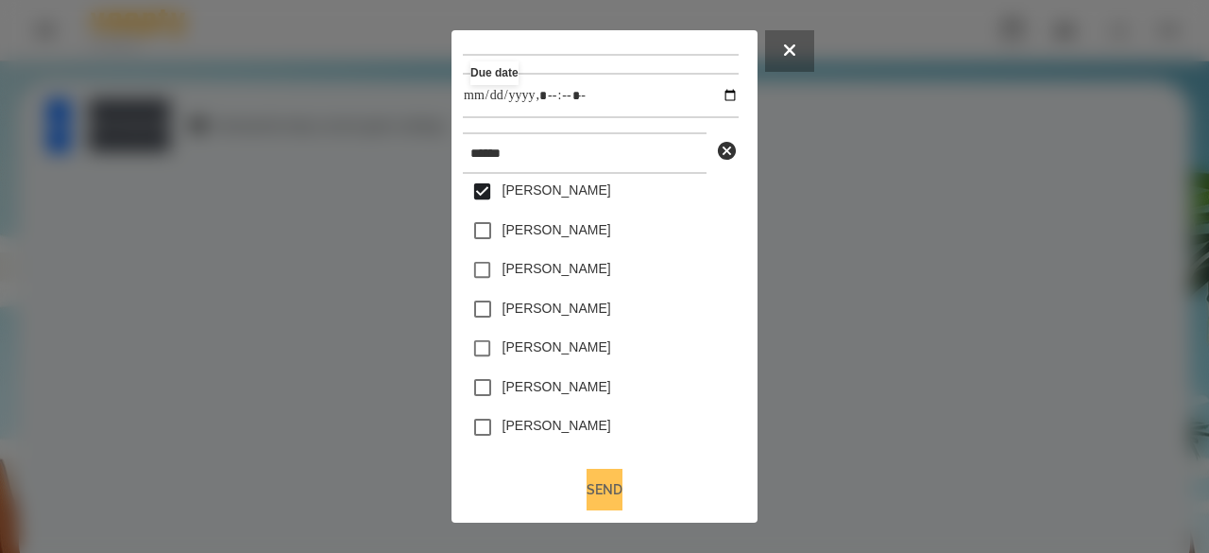
click at [587, 492] on button "Send" at bounding box center [605, 490] width 36 height 42
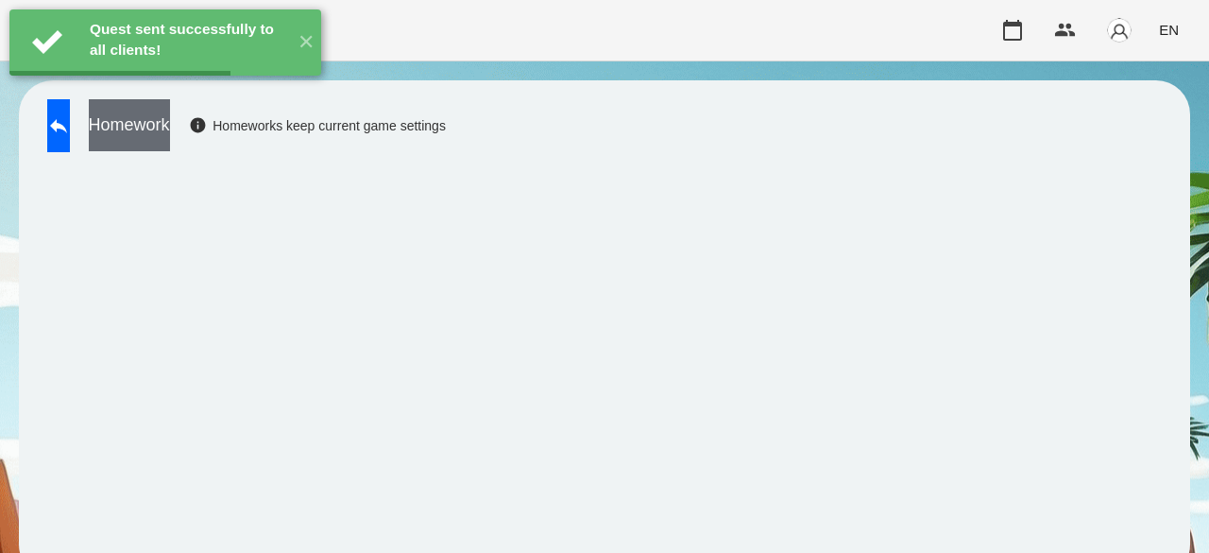
click at [170, 128] on button "Homework" at bounding box center [129, 125] width 81 height 52
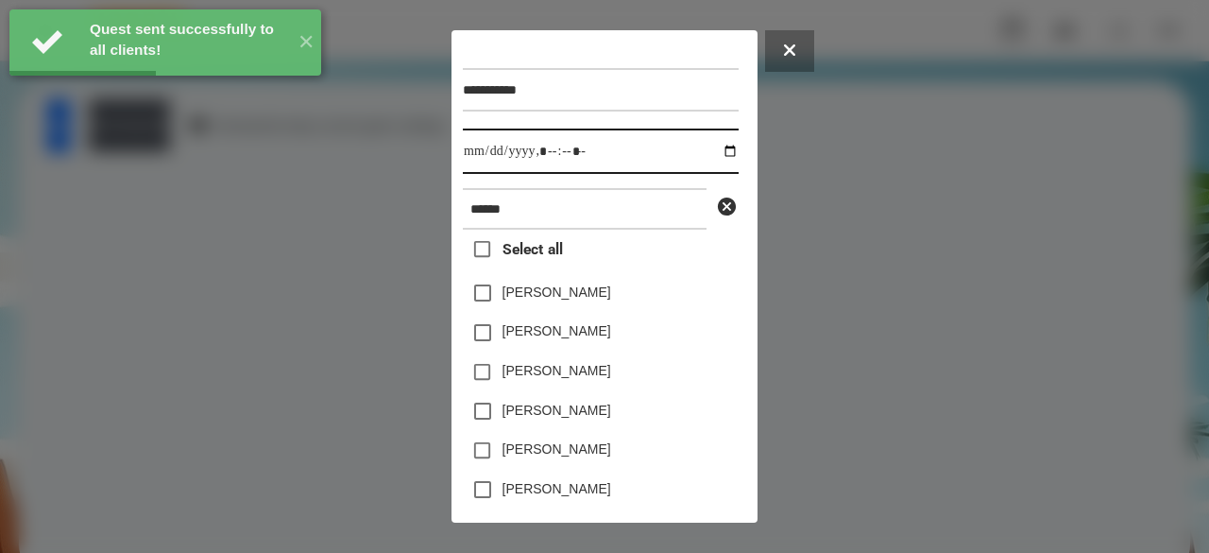
click at [475, 158] on input "datetime-local" at bounding box center [601, 150] width 276 height 45
type input "**********"
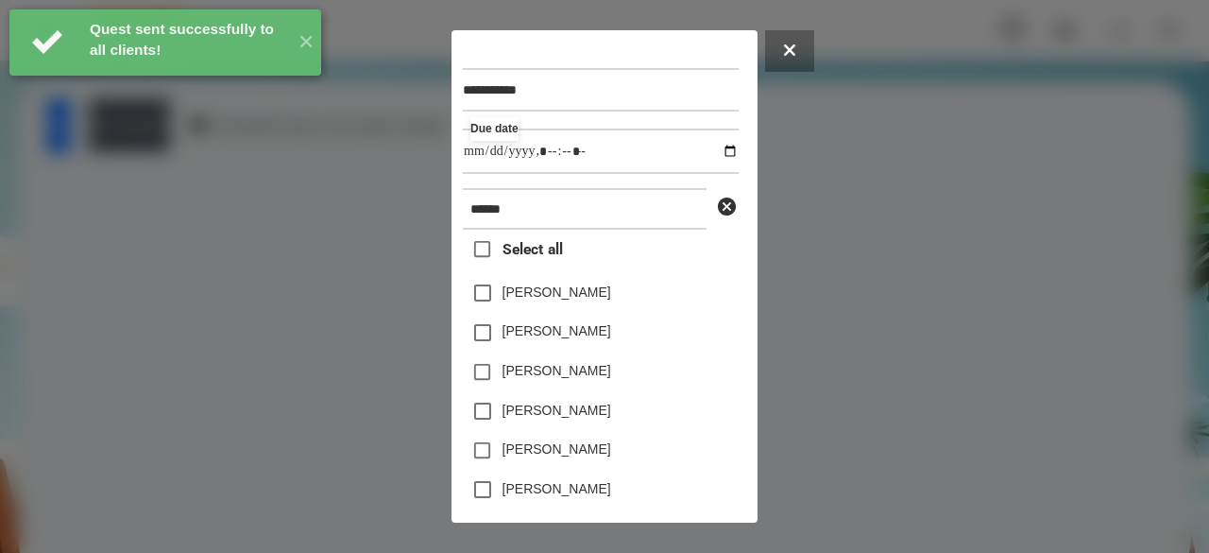
click at [582, 380] on label "[PERSON_NAME]" at bounding box center [557, 370] width 109 height 19
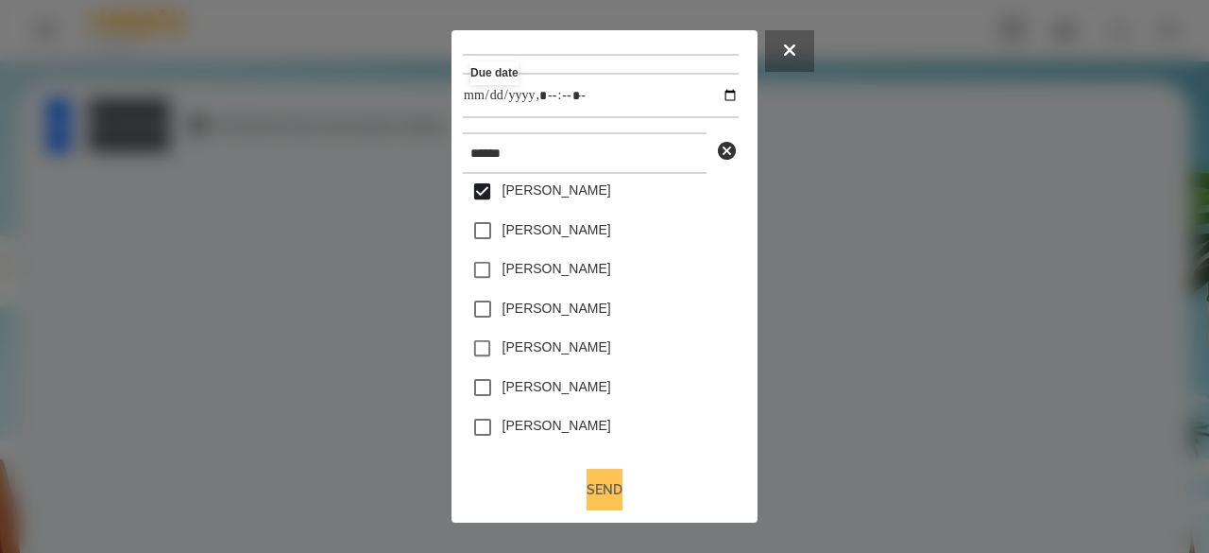
click at [601, 489] on button "Send" at bounding box center [605, 490] width 36 height 42
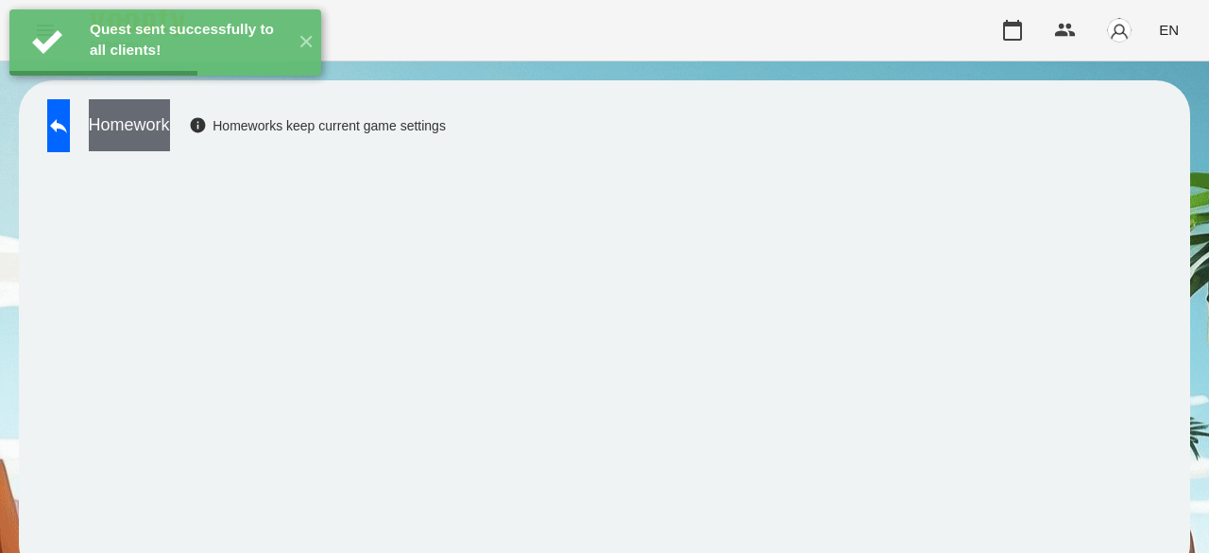
click at [170, 117] on button "Homework" at bounding box center [129, 125] width 81 height 52
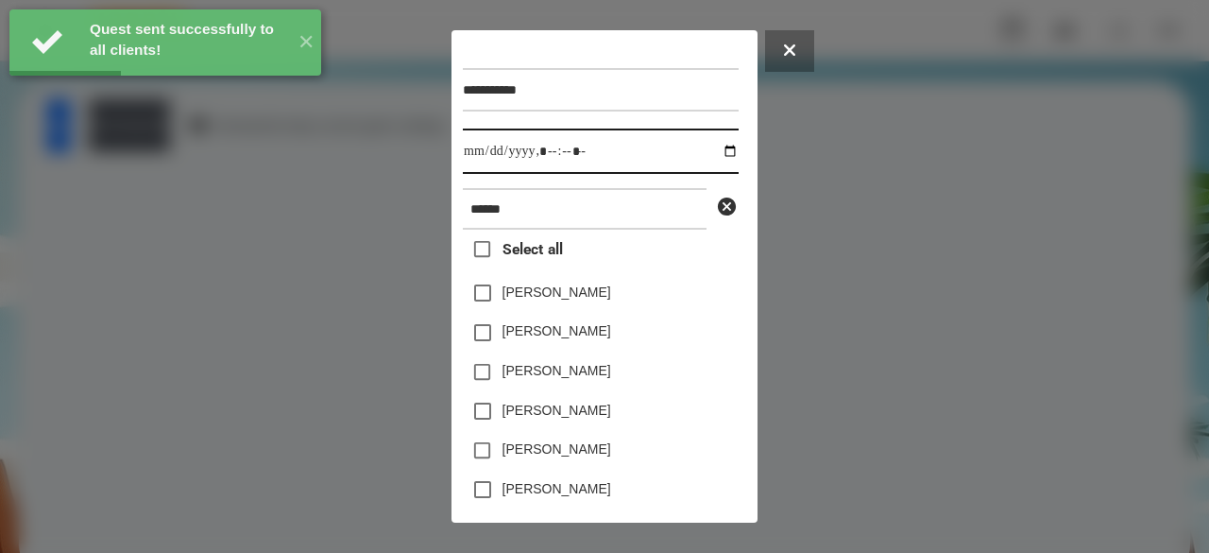
click at [475, 157] on input "datetime-local" at bounding box center [601, 150] width 276 height 45
type input "**********"
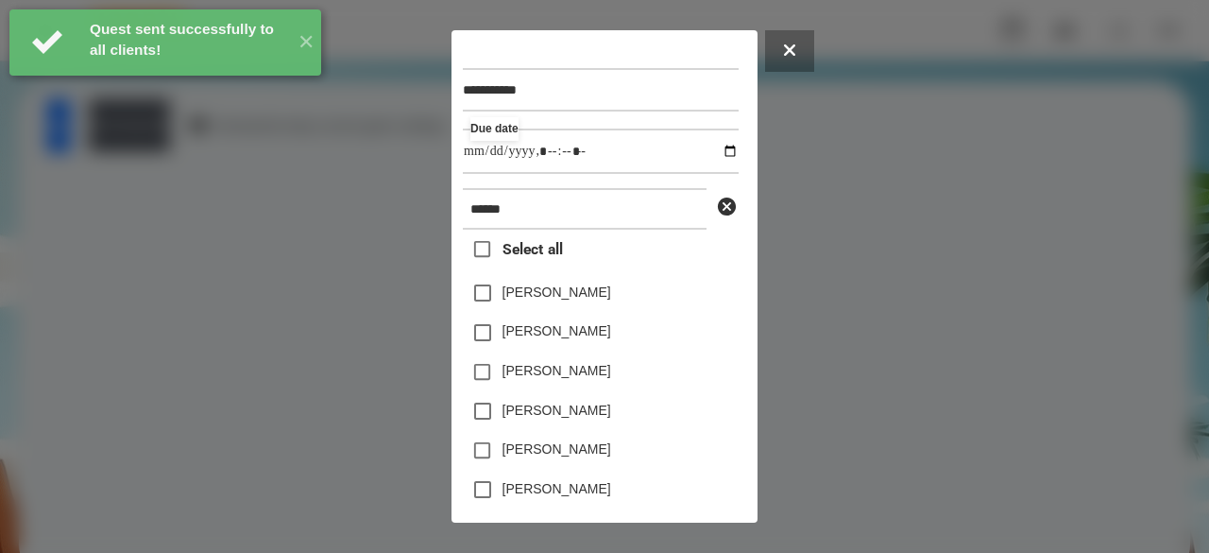
click at [567, 379] on label "[PERSON_NAME]" at bounding box center [557, 370] width 109 height 19
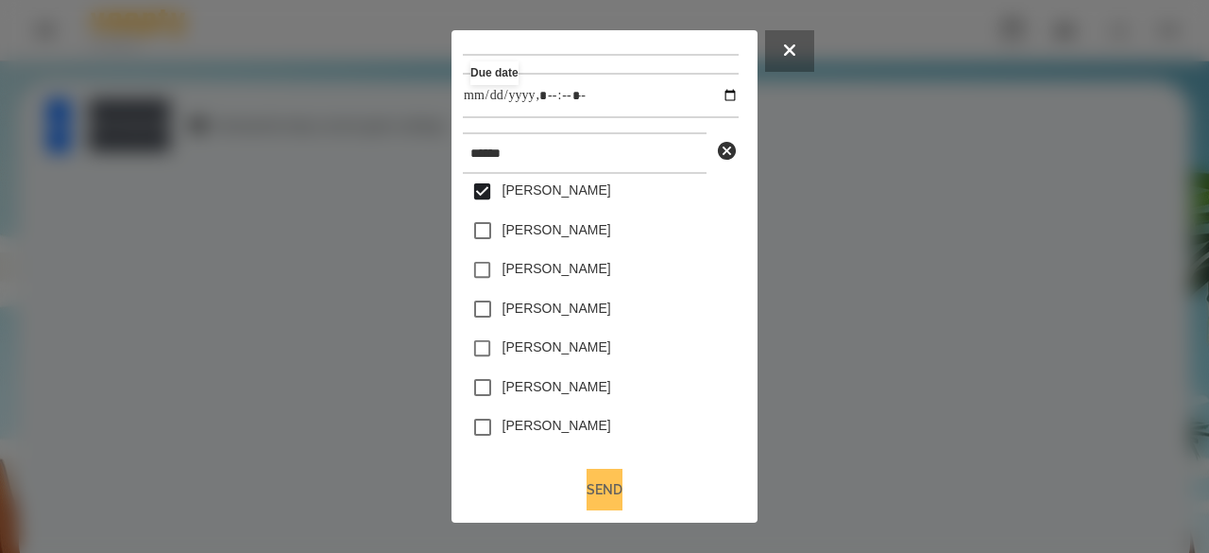
click at [607, 493] on button "Send" at bounding box center [605, 490] width 36 height 42
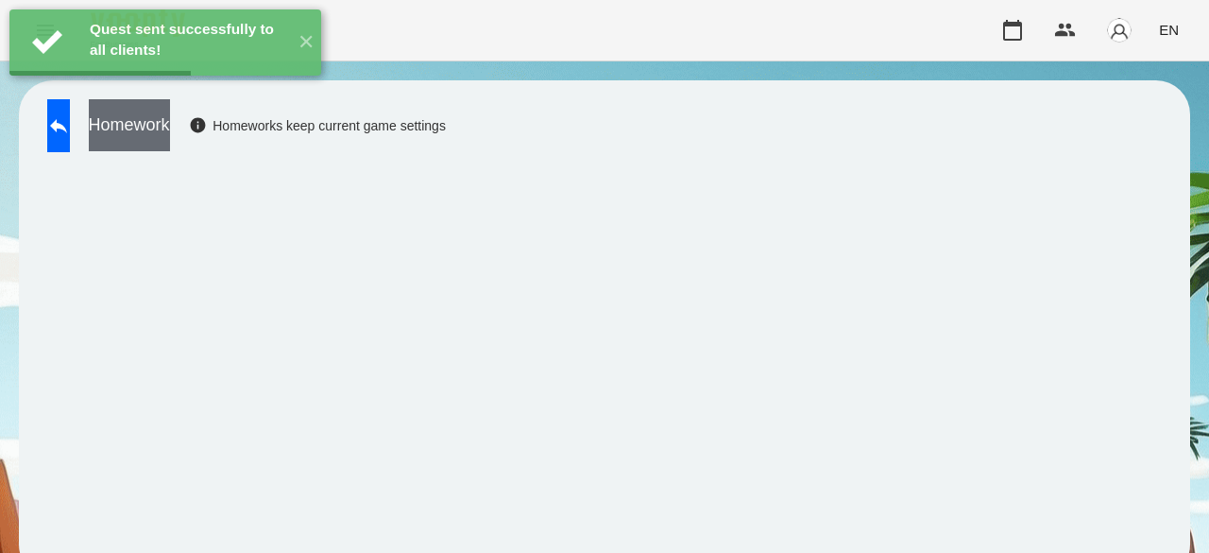
click at [170, 117] on button "Homework" at bounding box center [129, 125] width 81 height 52
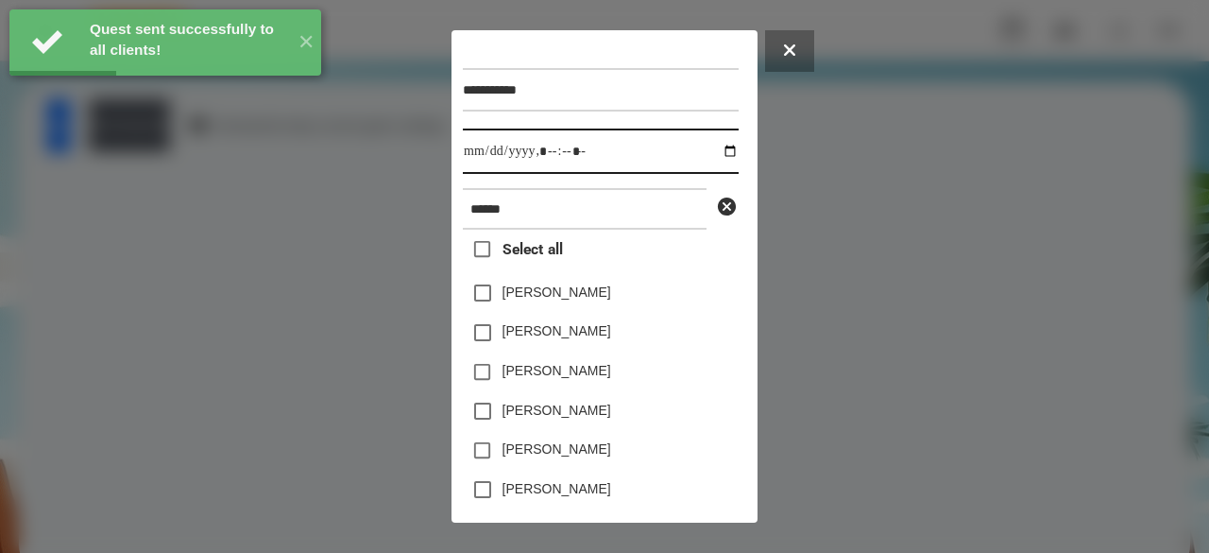
click at [486, 152] on input "datetime-local" at bounding box center [601, 150] width 276 height 45
type input "**********"
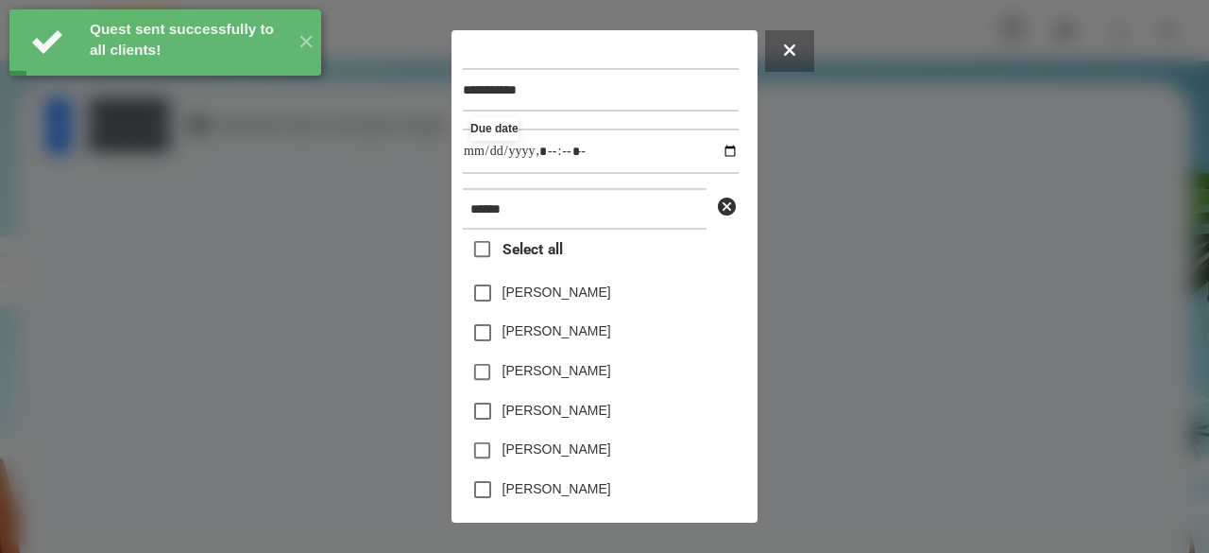
click at [590, 379] on label "[PERSON_NAME]" at bounding box center [557, 370] width 109 height 19
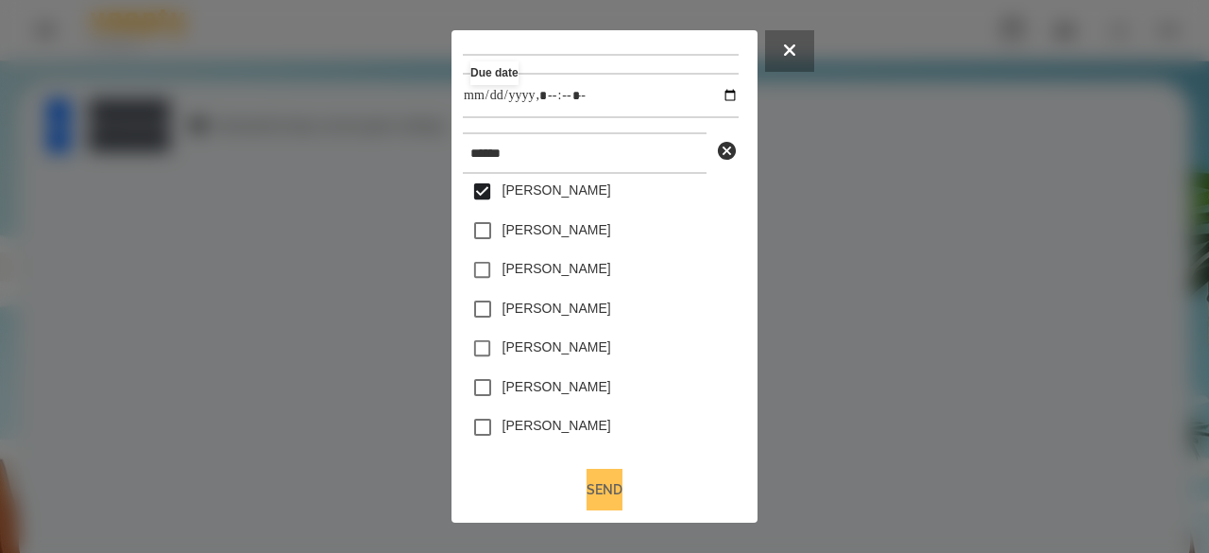
click at [602, 481] on button "Send" at bounding box center [605, 490] width 36 height 42
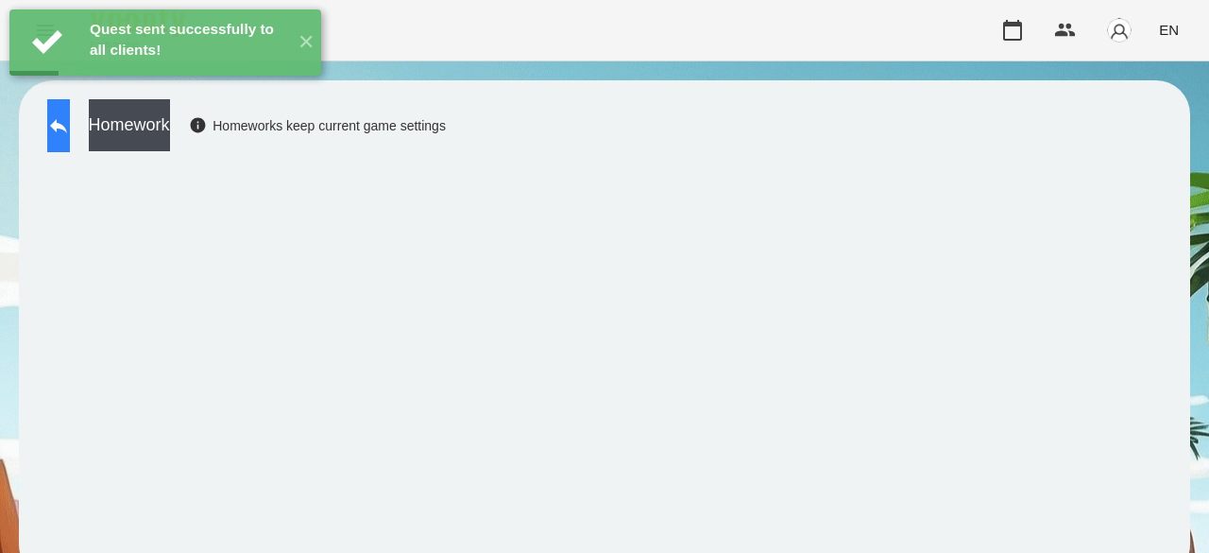
click at [70, 138] on button at bounding box center [58, 125] width 23 height 53
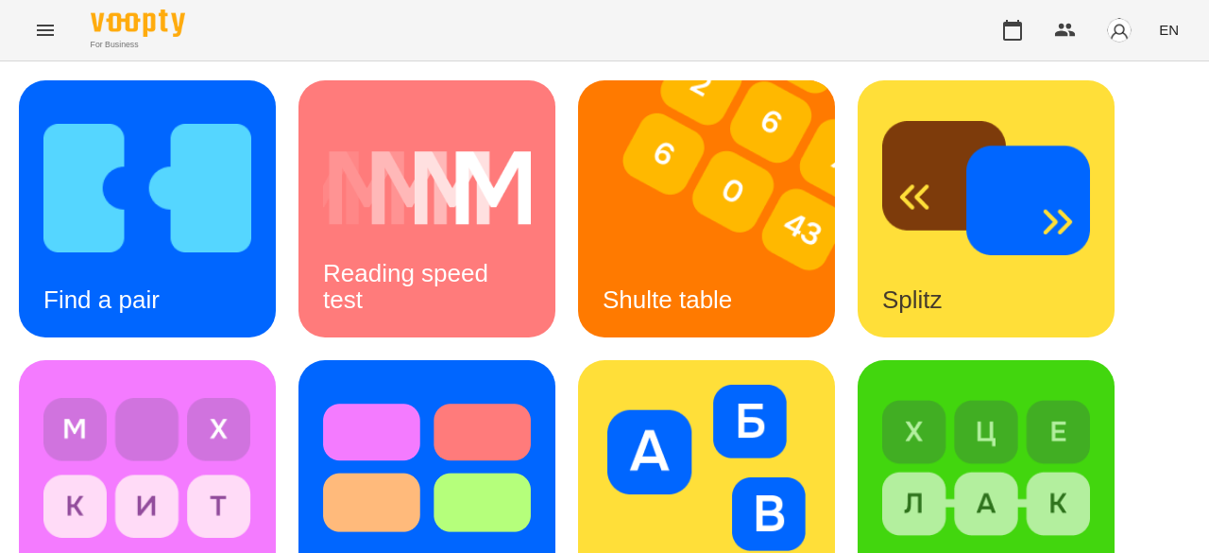
scroll to position [756, 0]
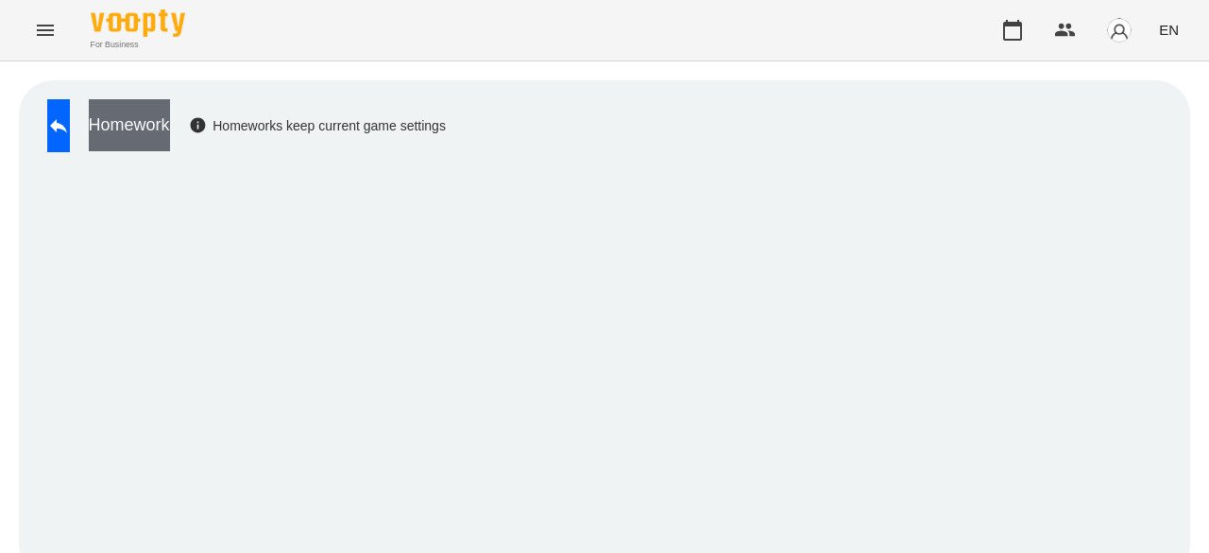
click at [170, 116] on button "Homework" at bounding box center [129, 125] width 81 height 52
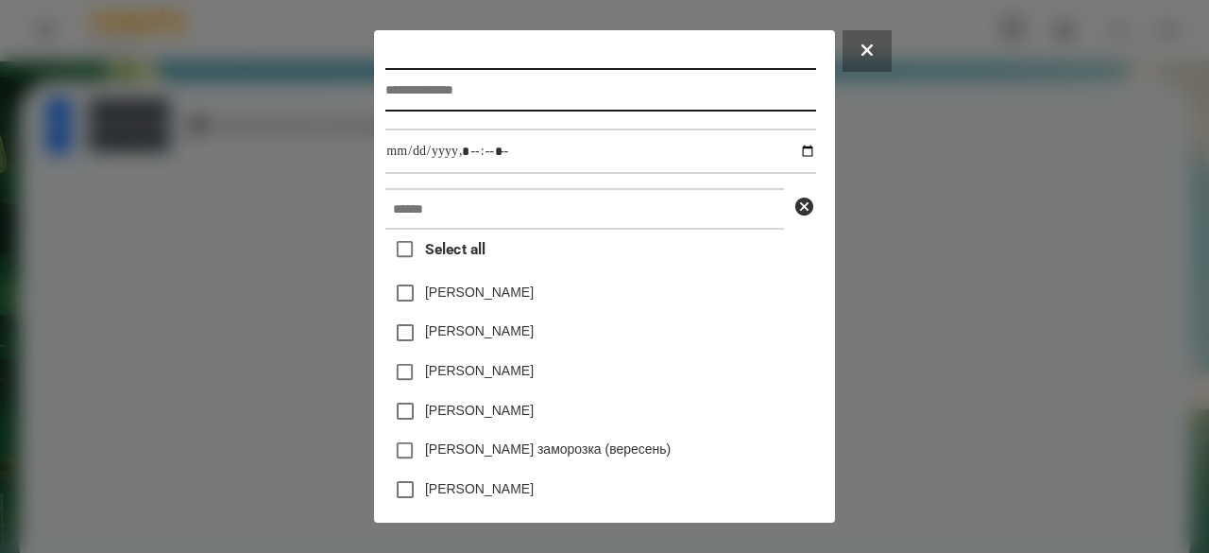
click at [435, 78] on input "text" at bounding box center [600, 89] width 430 height 43
type input "**********"
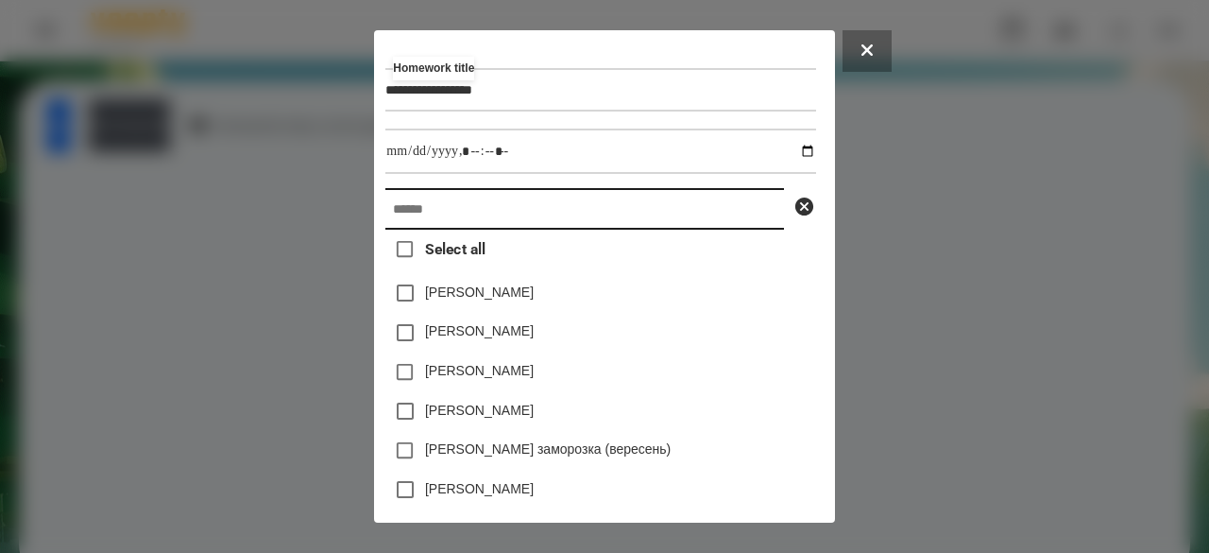
click at [436, 210] on input "text" at bounding box center [584, 209] width 399 height 42
paste input "******"
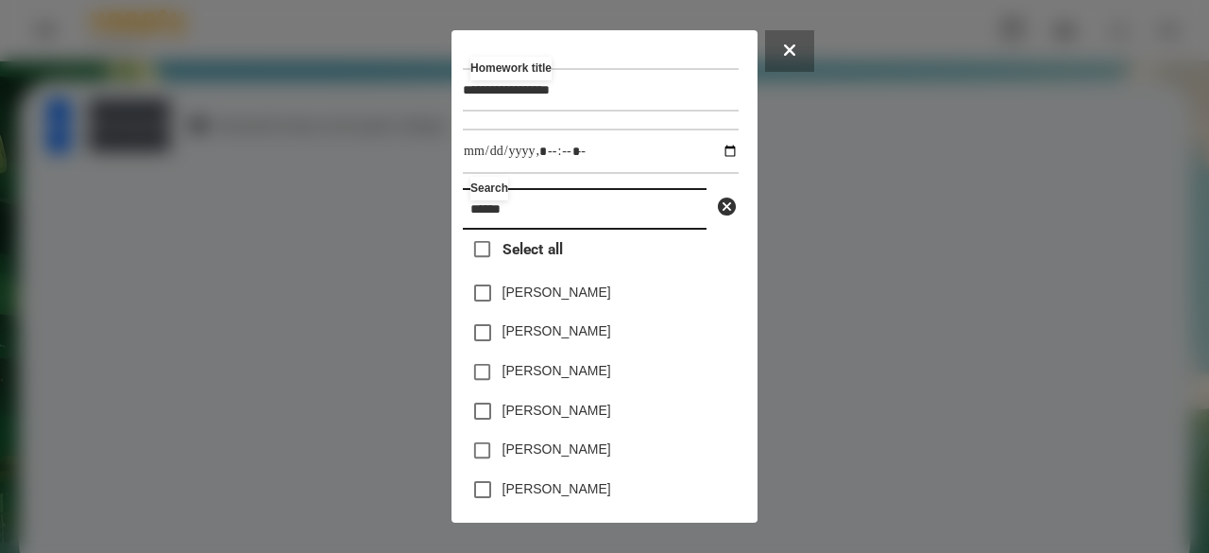
type input "******"
click at [574, 377] on label "[PERSON_NAME]" at bounding box center [557, 370] width 109 height 19
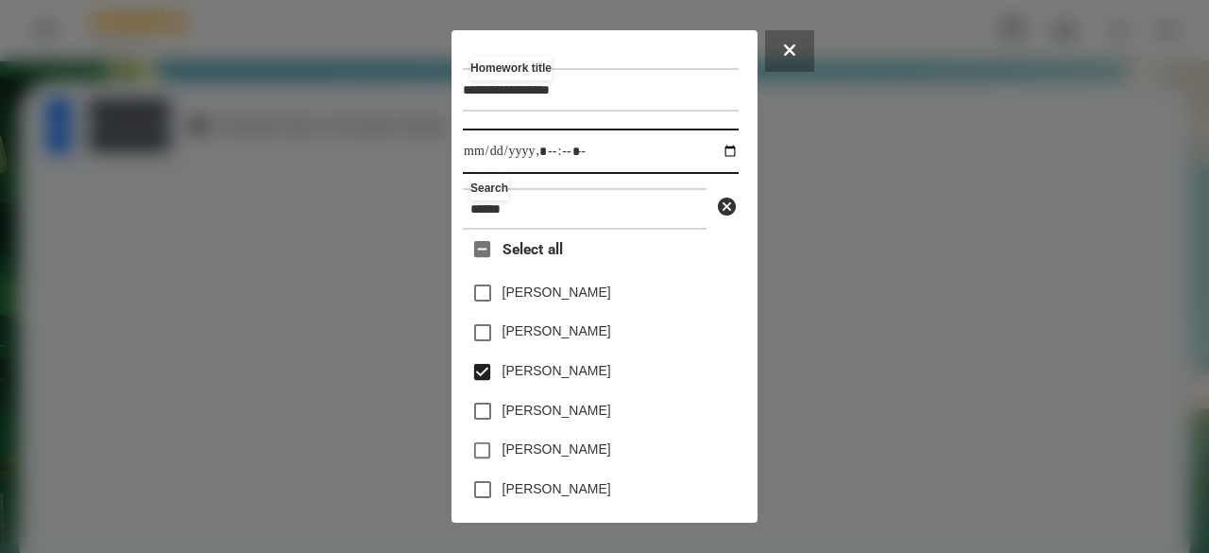
click at [479, 154] on input "datetime-local" at bounding box center [601, 150] width 276 height 45
type input "**********"
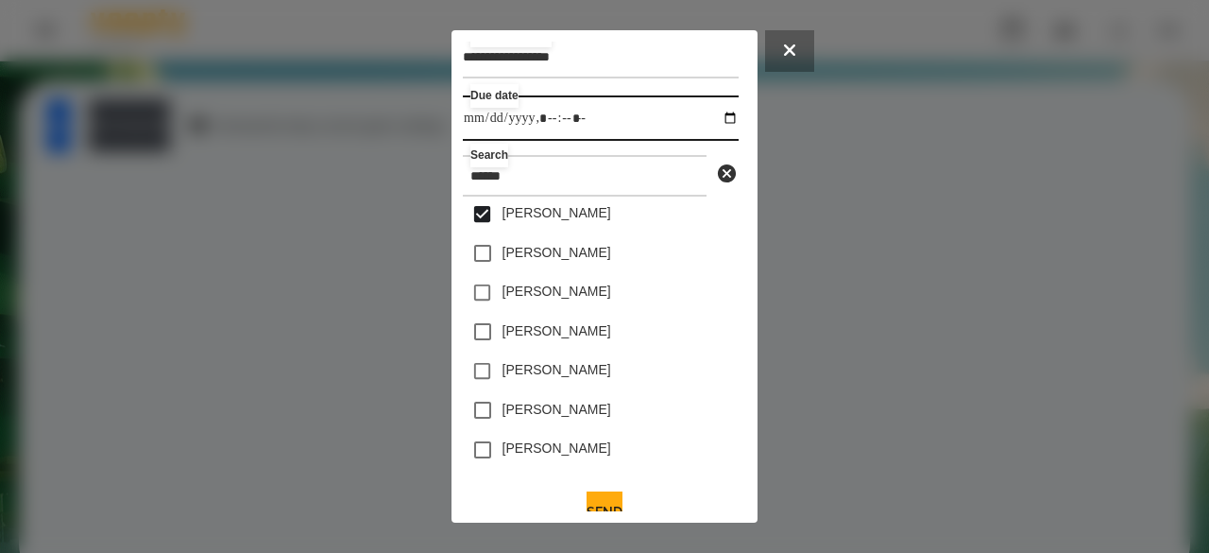
scroll to position [62, 0]
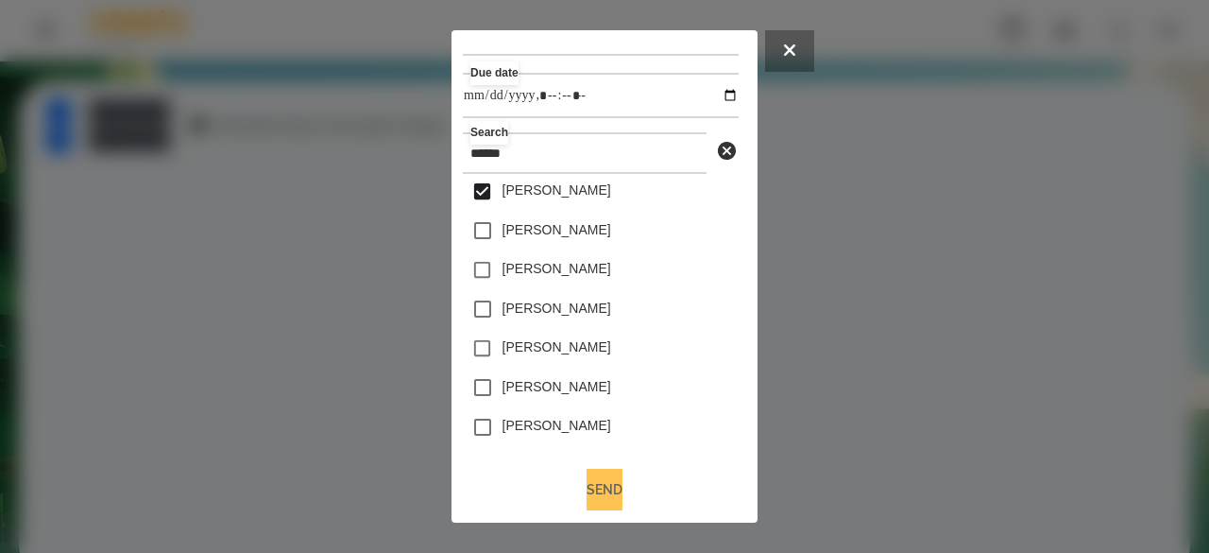
click at [618, 482] on button "Send" at bounding box center [605, 490] width 36 height 42
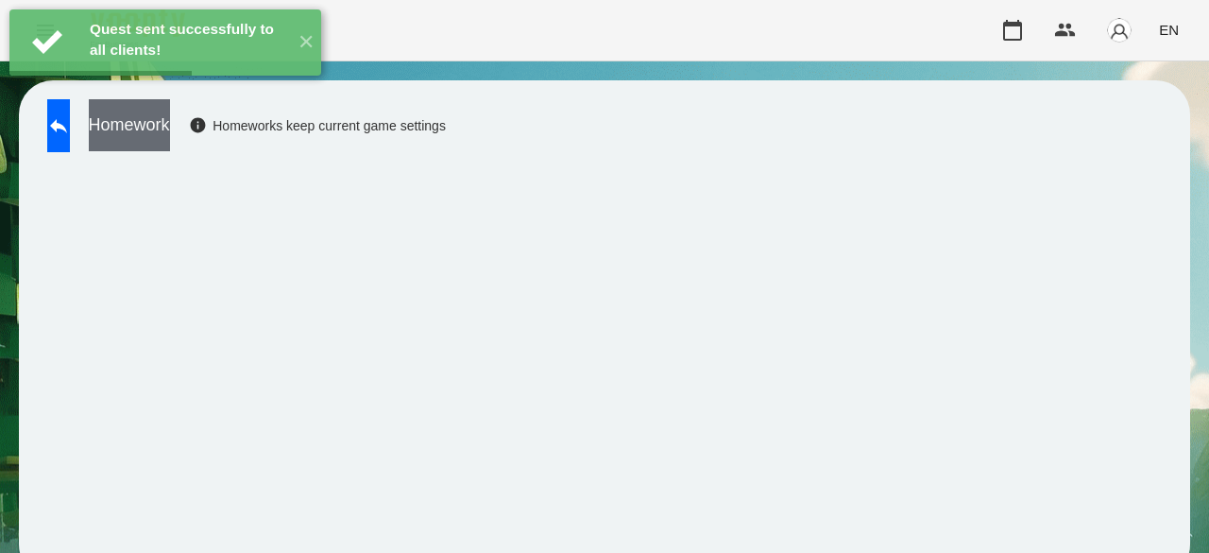
click at [170, 126] on button "Homework" at bounding box center [129, 125] width 81 height 52
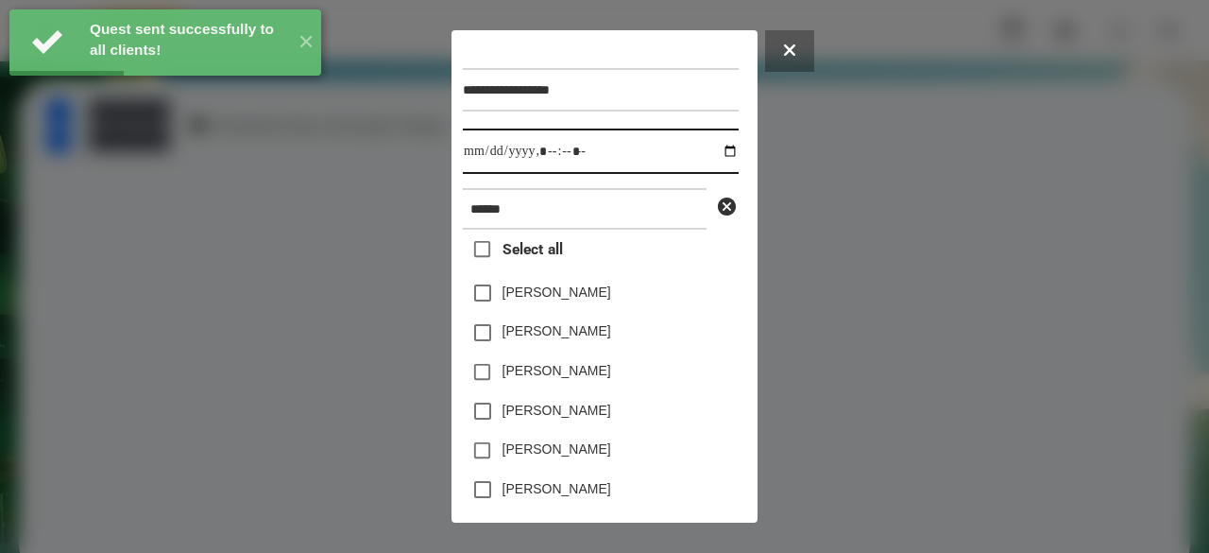
click at [479, 165] on input "datetime-local" at bounding box center [601, 150] width 276 height 45
type input "**********"
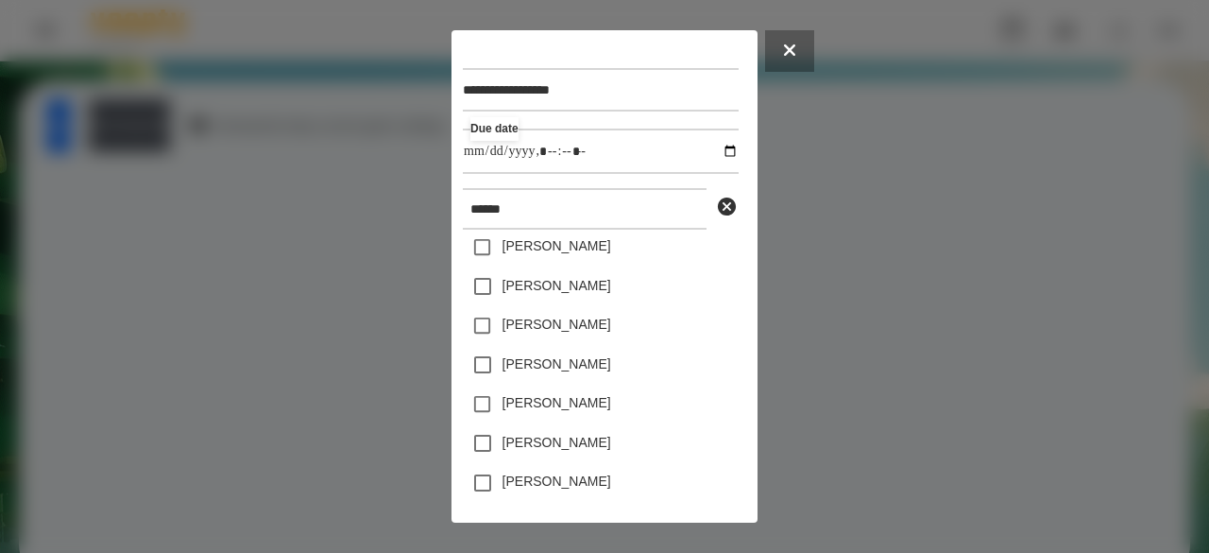
click at [584, 252] on label "[PERSON_NAME]" at bounding box center [557, 245] width 109 height 19
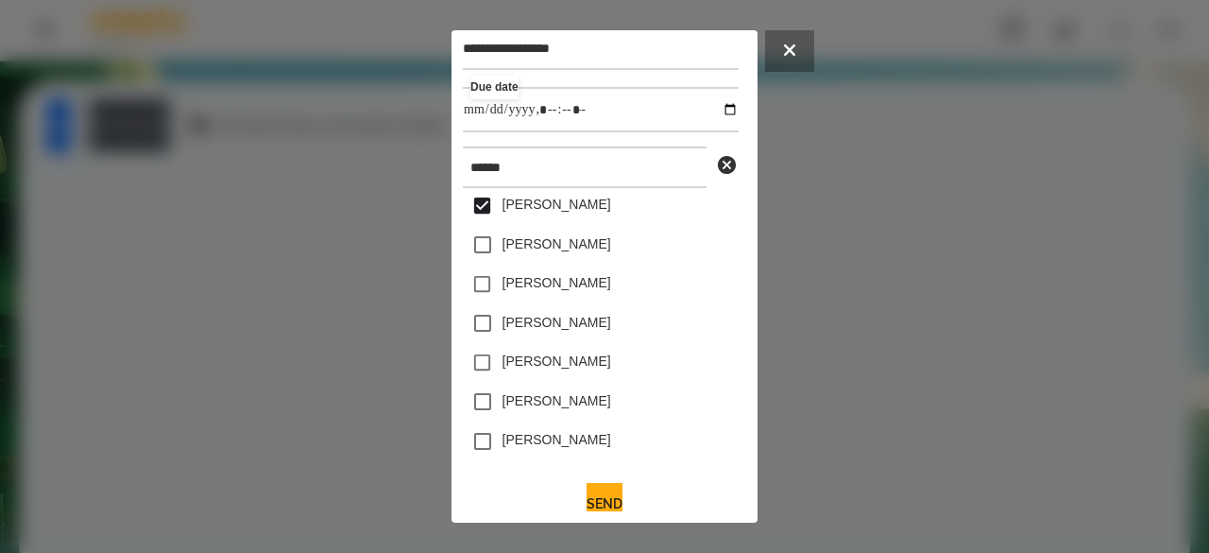
scroll to position [62, 0]
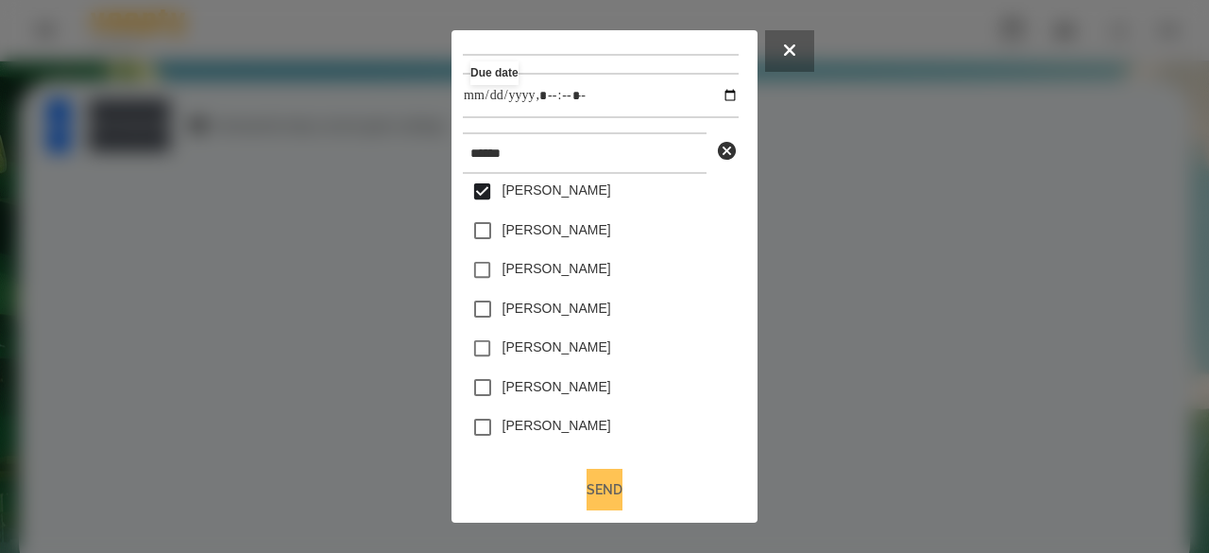
click at [623, 481] on button "Send" at bounding box center [605, 490] width 36 height 42
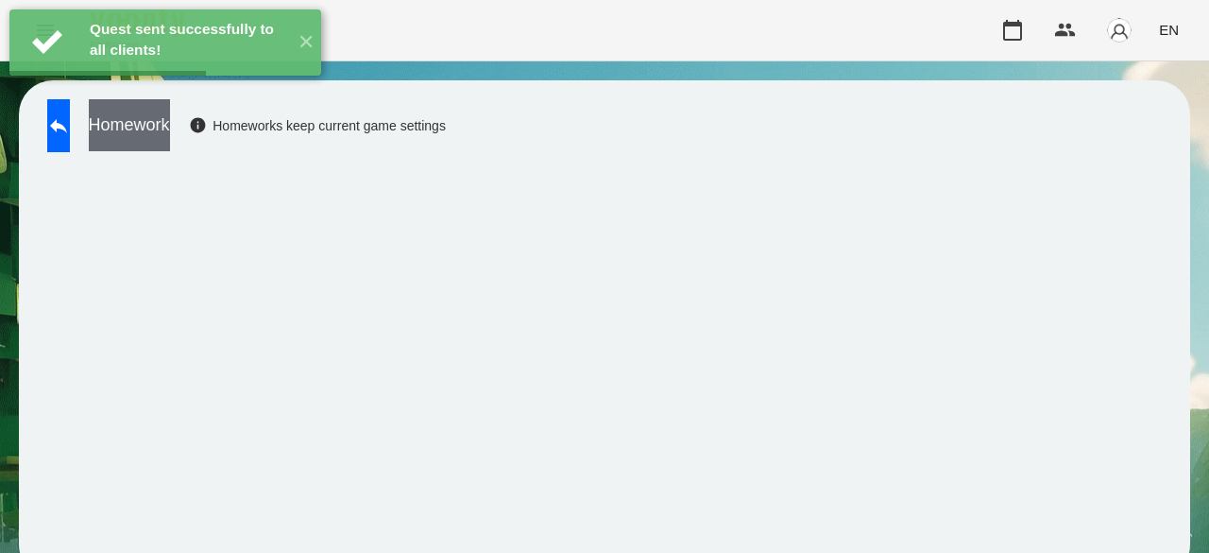
click at [170, 145] on button "Homework" at bounding box center [129, 125] width 81 height 52
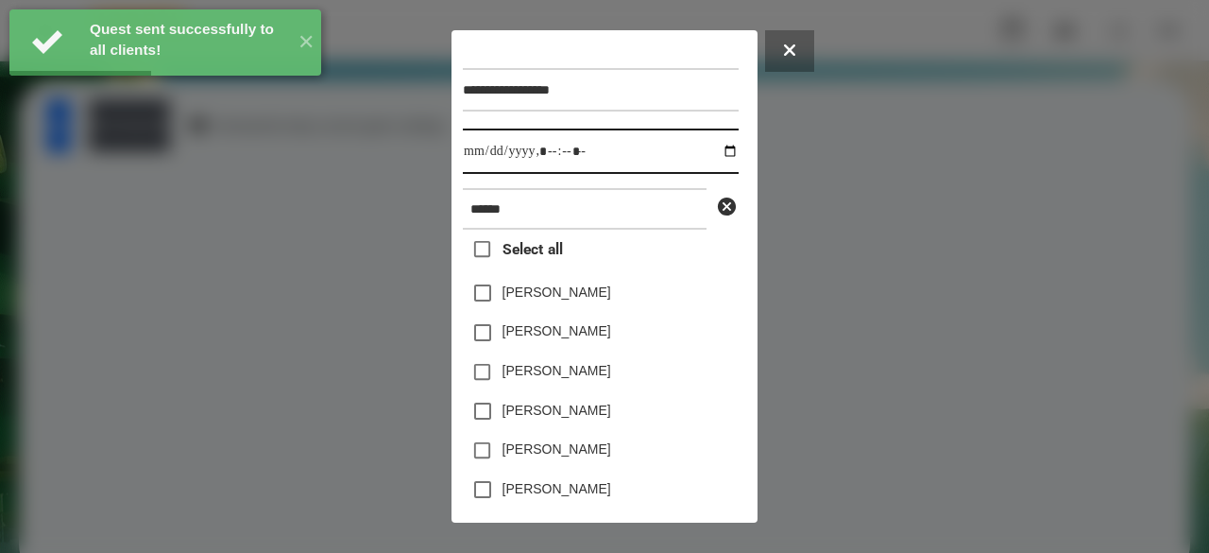
click at [482, 161] on input "datetime-local" at bounding box center [601, 150] width 276 height 45
type input "**********"
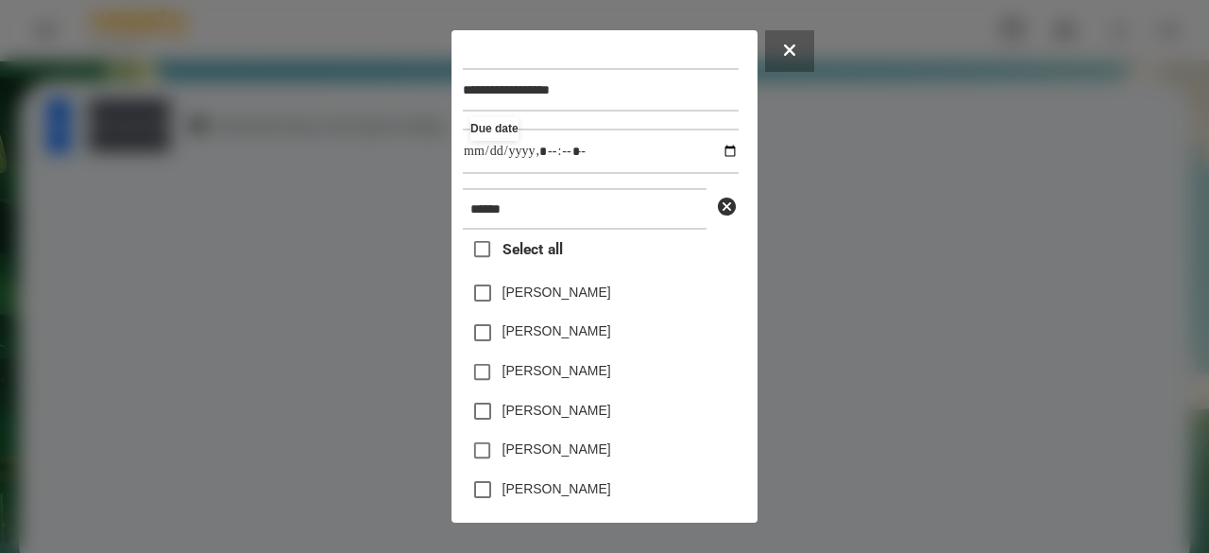
click at [544, 369] on label "[PERSON_NAME]" at bounding box center [557, 370] width 109 height 19
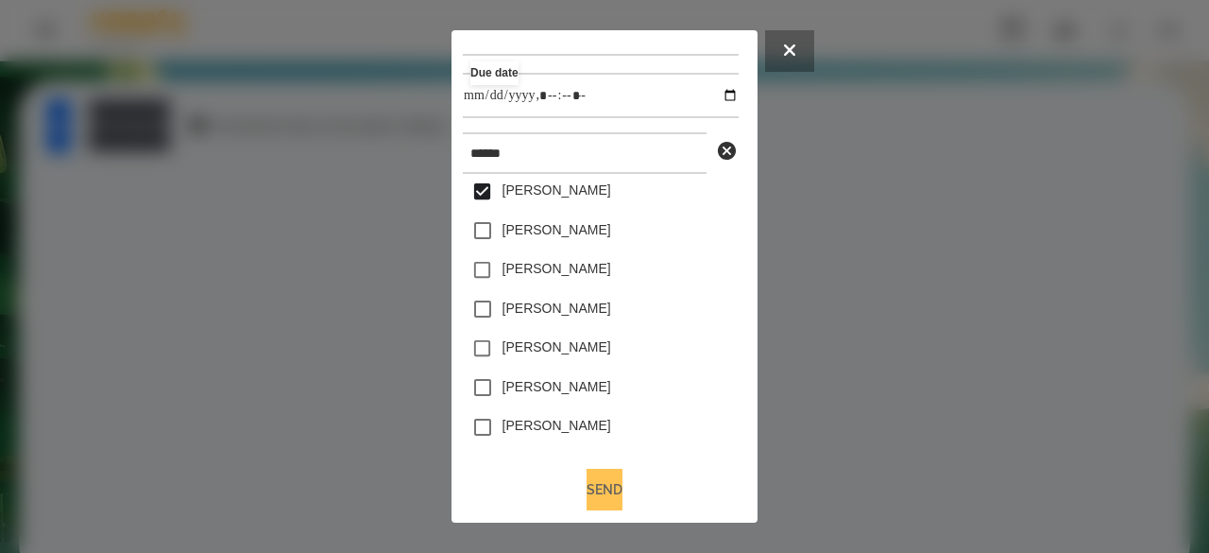
click at [610, 473] on button "Send" at bounding box center [605, 490] width 36 height 42
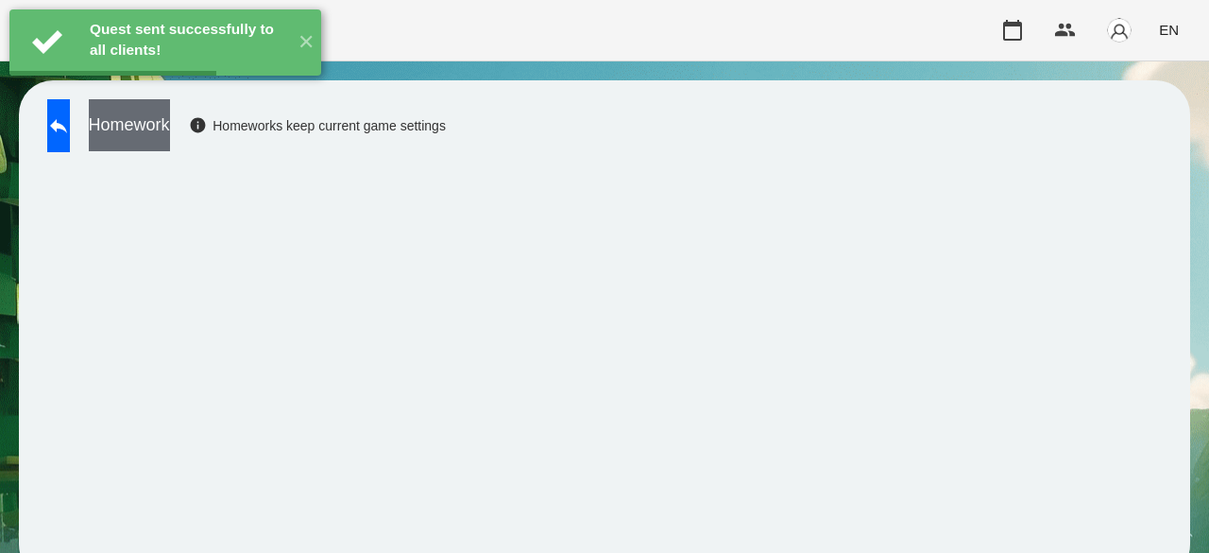
click at [170, 133] on button "Homework" at bounding box center [129, 125] width 81 height 52
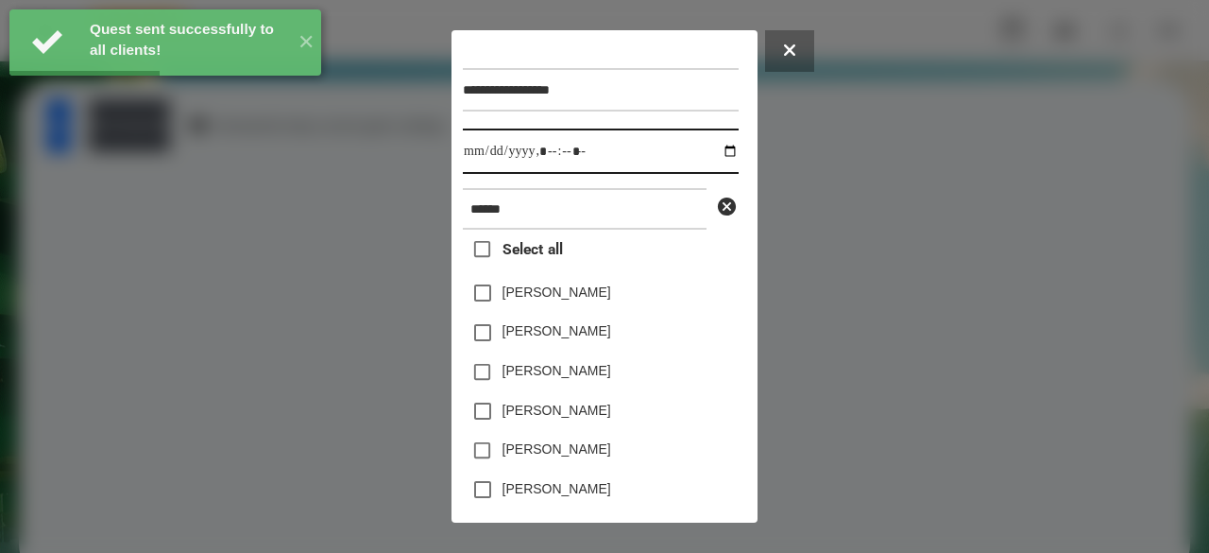
click at [473, 154] on input "datetime-local" at bounding box center [601, 150] width 276 height 45
type input "**********"
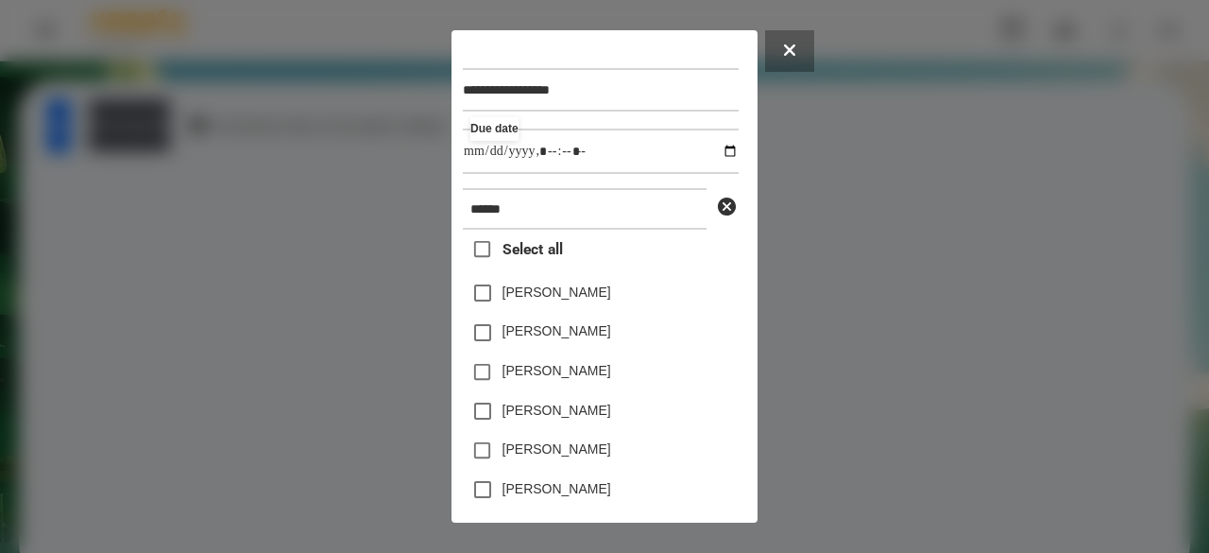
click at [600, 375] on label "[PERSON_NAME]" at bounding box center [557, 370] width 109 height 19
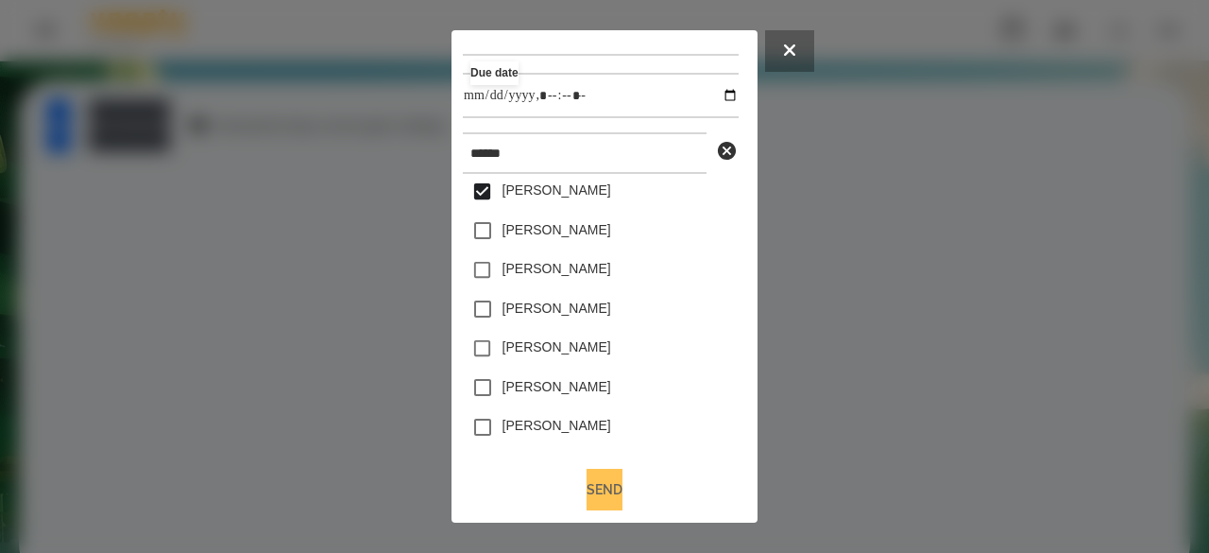
click at [612, 479] on button "Send" at bounding box center [605, 490] width 36 height 42
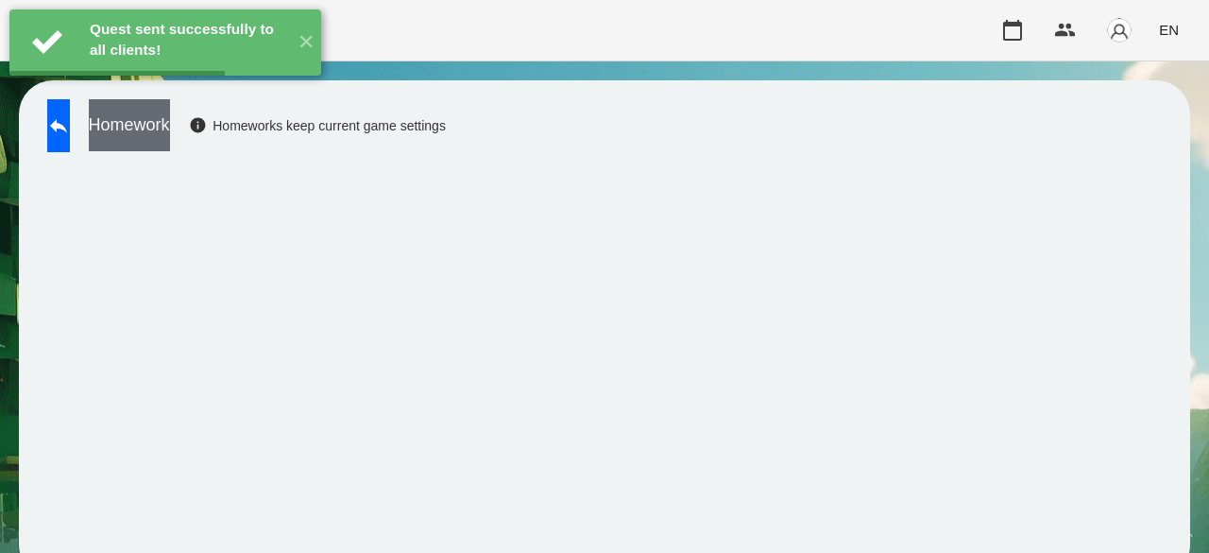
click at [170, 122] on button "Homework" at bounding box center [129, 125] width 81 height 52
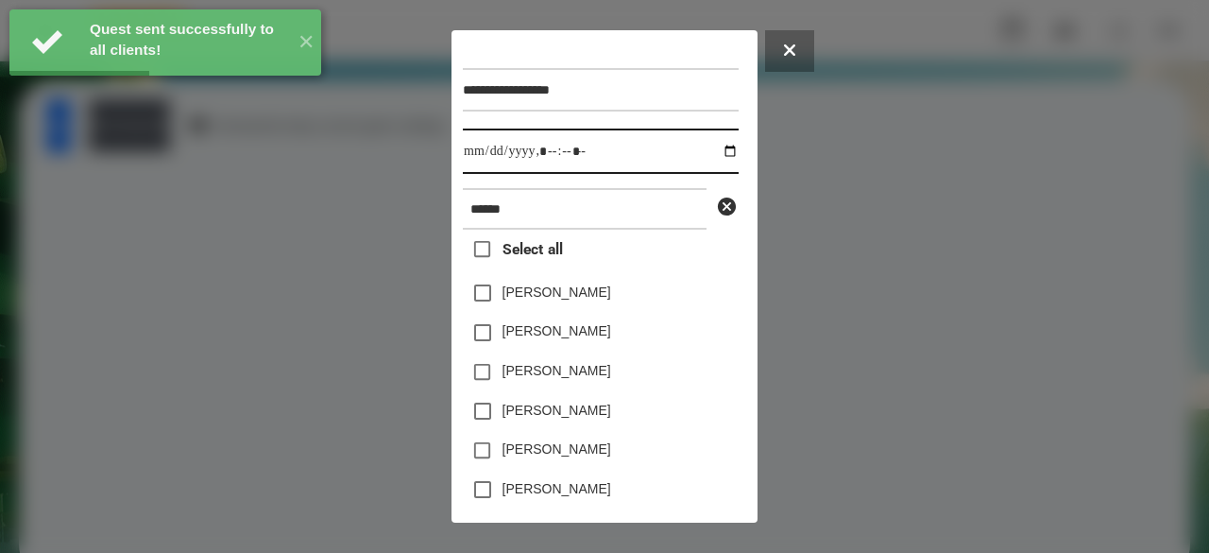
click at [482, 157] on input "datetime-local" at bounding box center [601, 150] width 276 height 45
type input "**********"
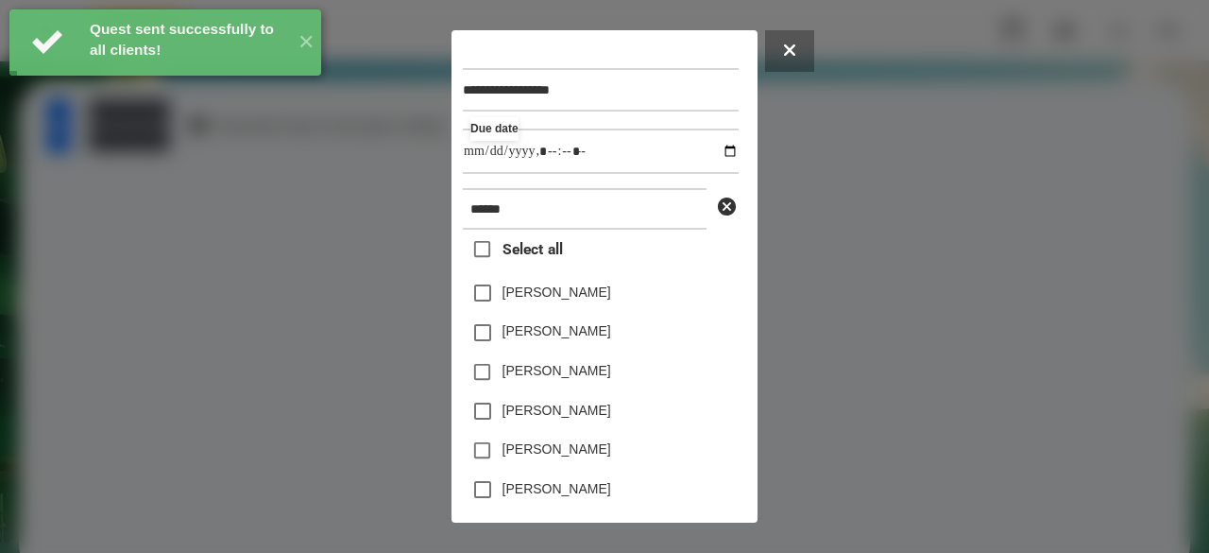
click at [590, 379] on label "[PERSON_NAME]" at bounding box center [557, 370] width 109 height 19
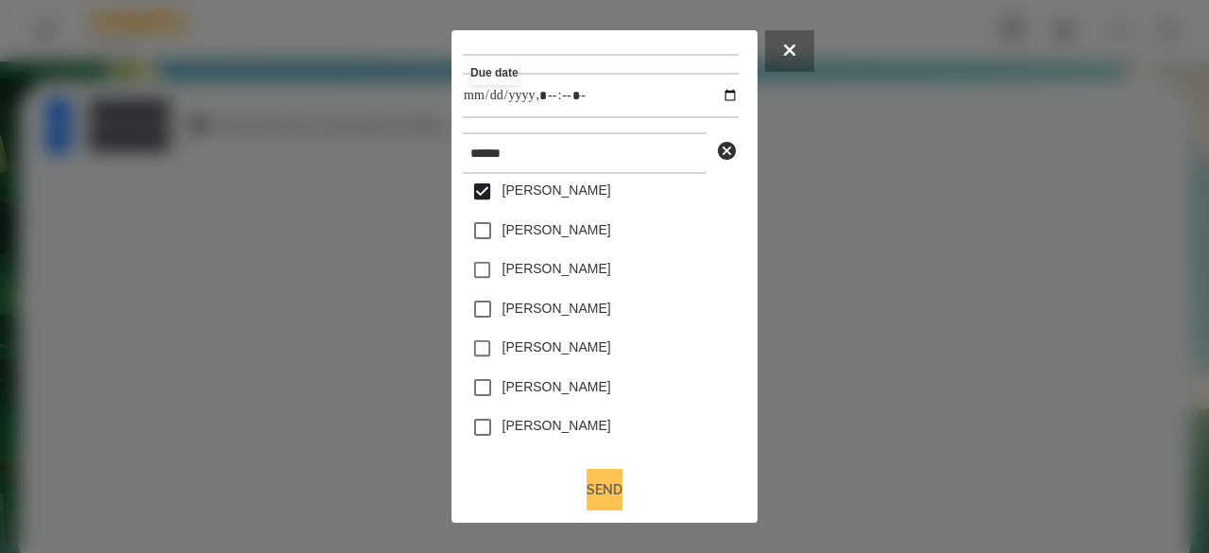
click at [623, 483] on button "Send" at bounding box center [605, 490] width 36 height 42
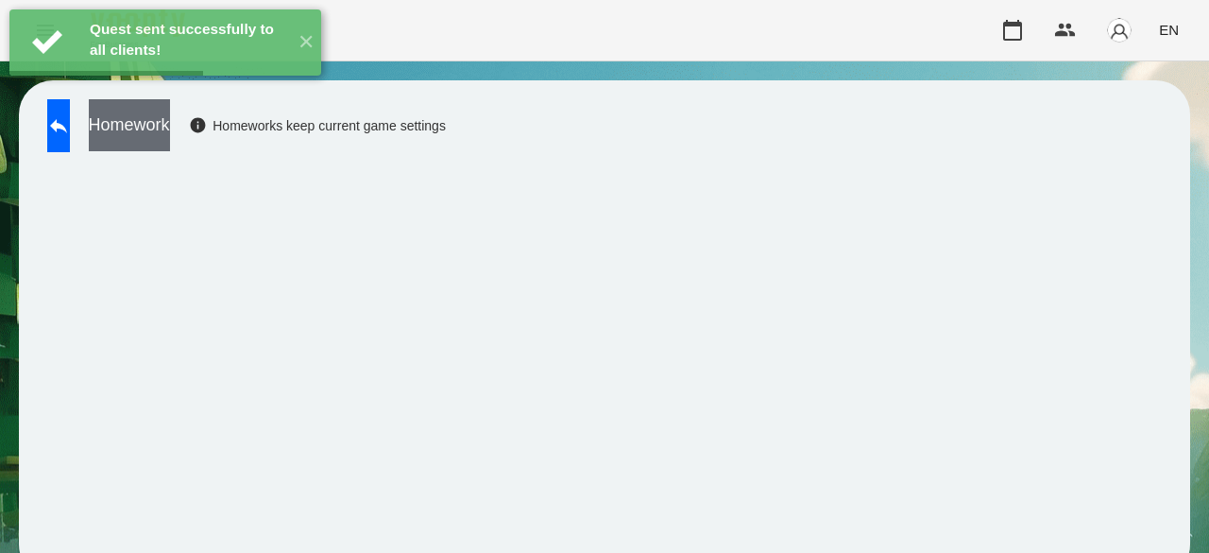
click at [170, 128] on button "Homework" at bounding box center [129, 125] width 81 height 52
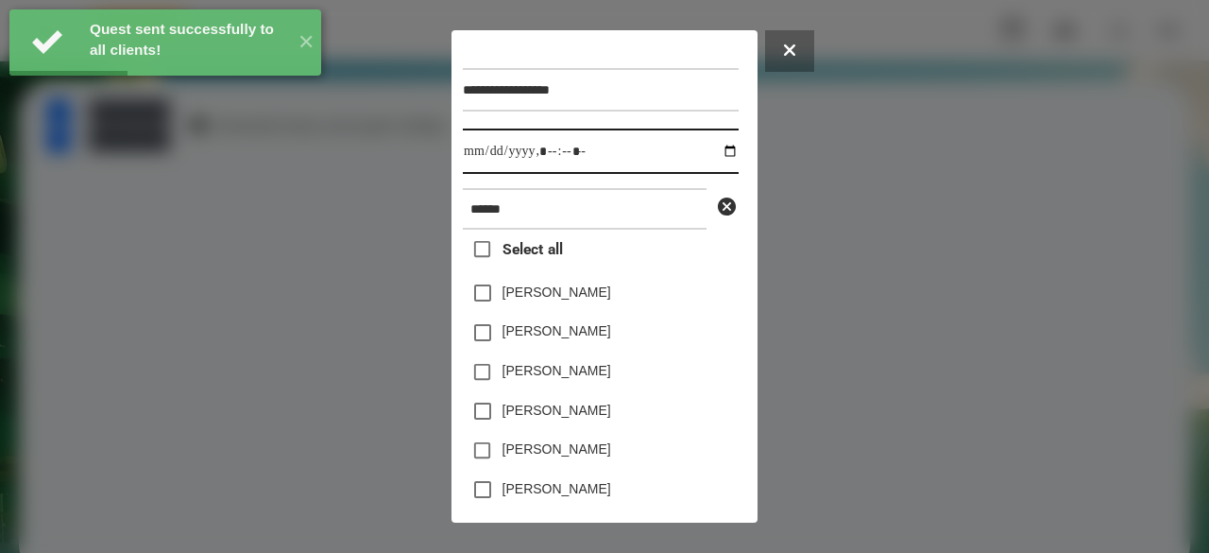
click at [481, 154] on input "datetime-local" at bounding box center [601, 150] width 276 height 45
type input "**********"
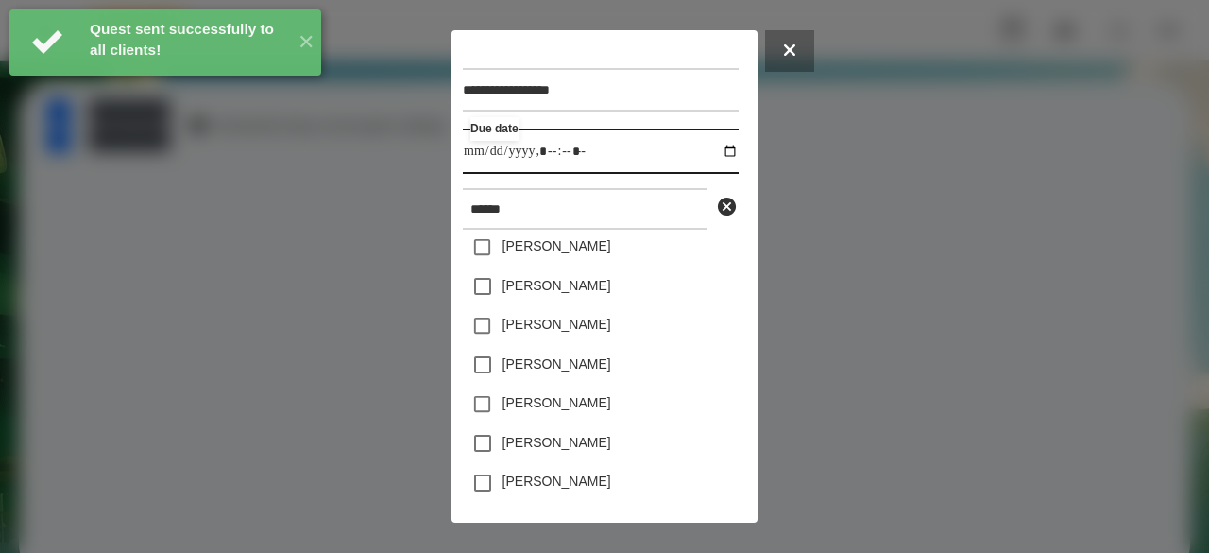
scroll to position [30, 0]
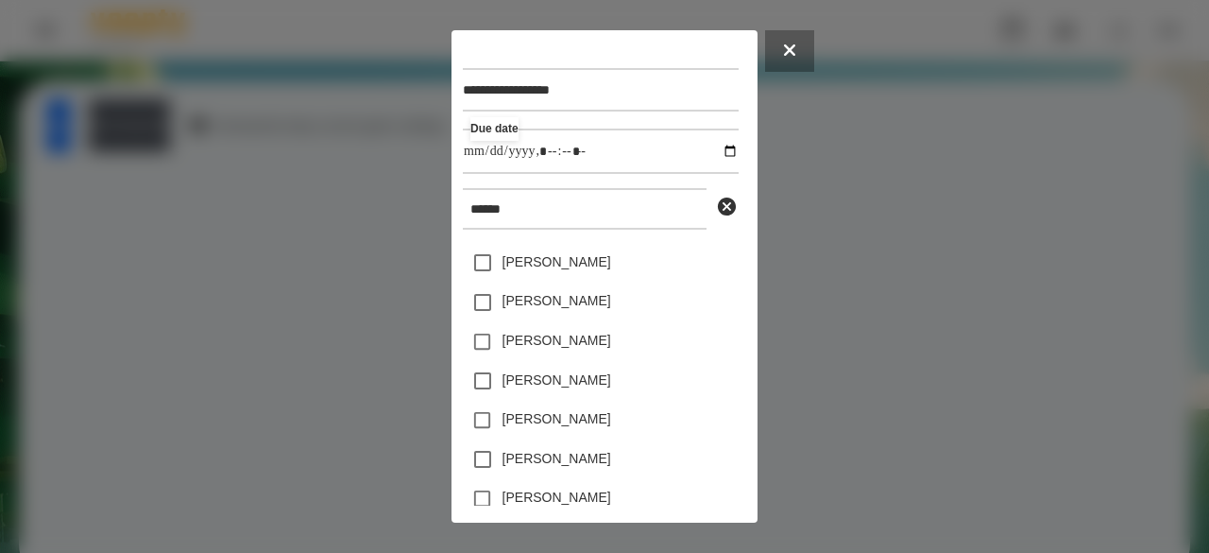
click at [555, 345] on label "[PERSON_NAME]" at bounding box center [557, 340] width 109 height 19
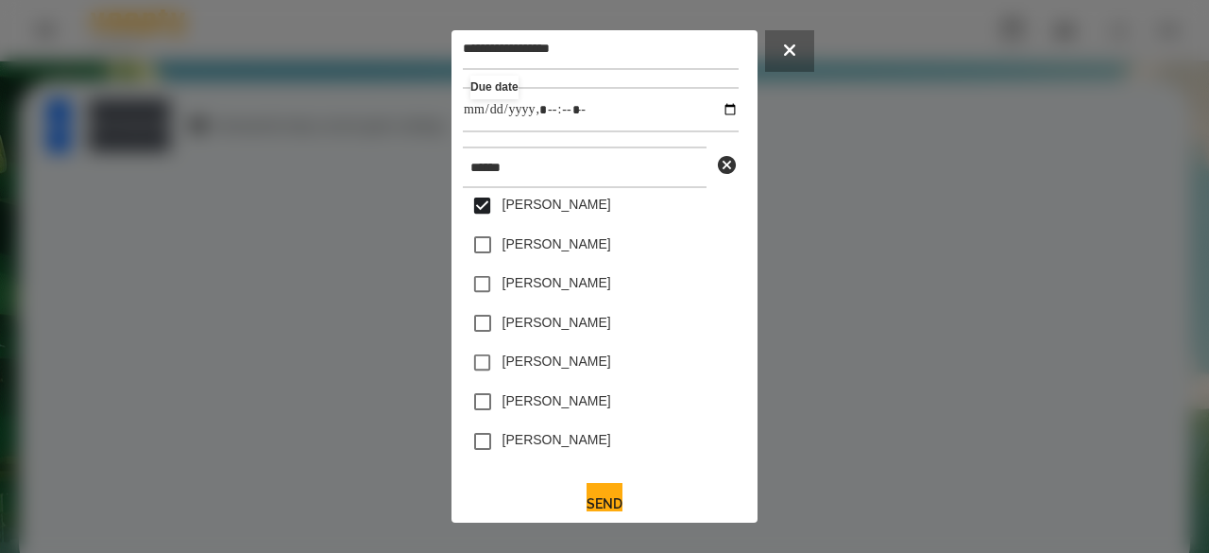
scroll to position [62, 0]
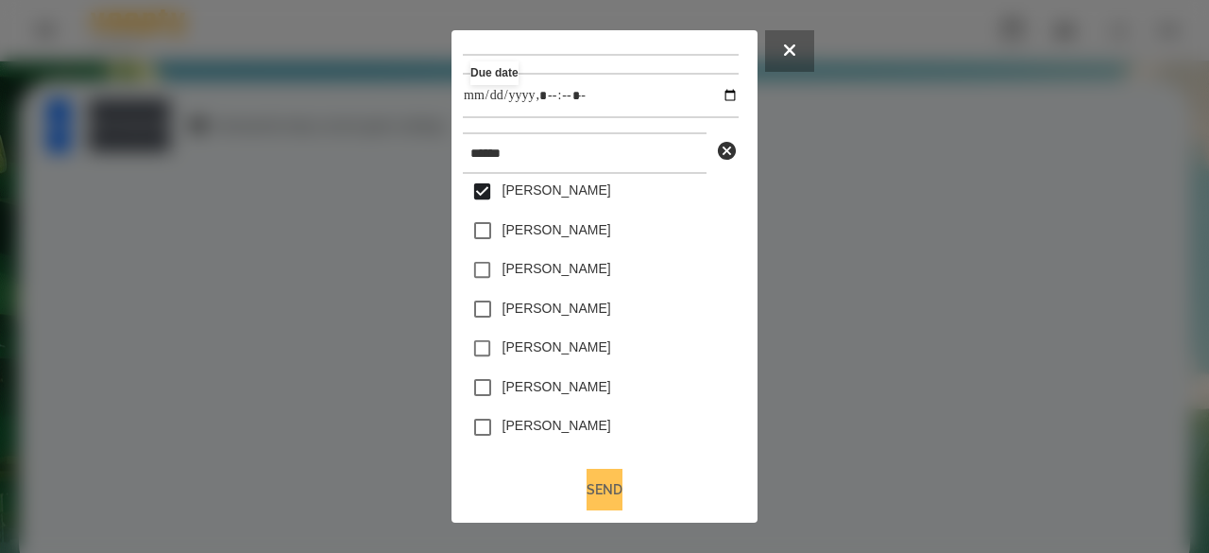
click at [610, 495] on button "Send" at bounding box center [605, 490] width 36 height 42
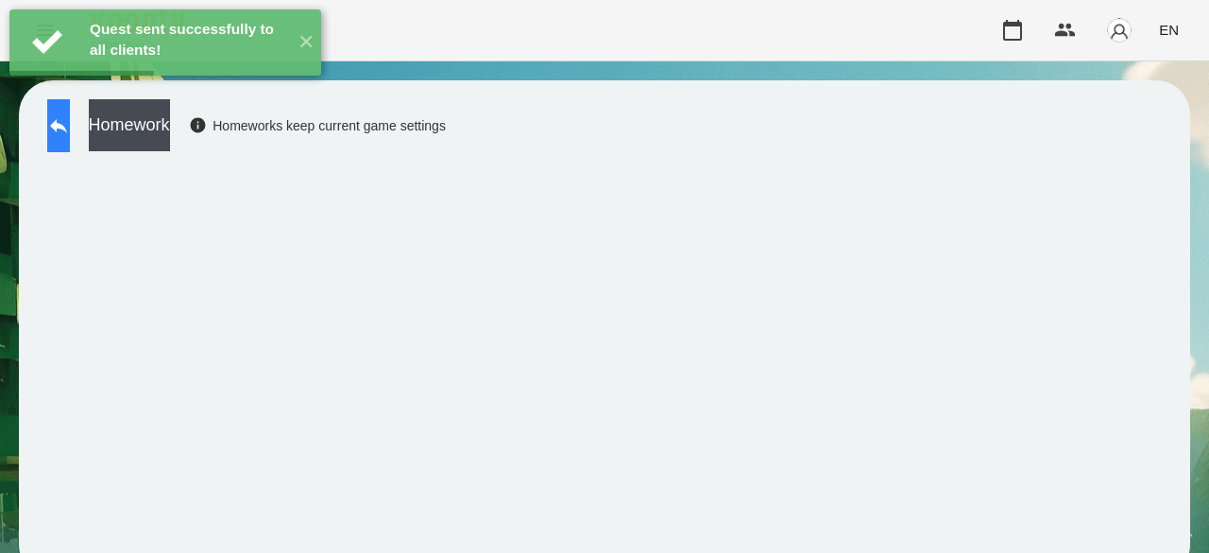
click at [67, 122] on icon at bounding box center [58, 126] width 17 height 14
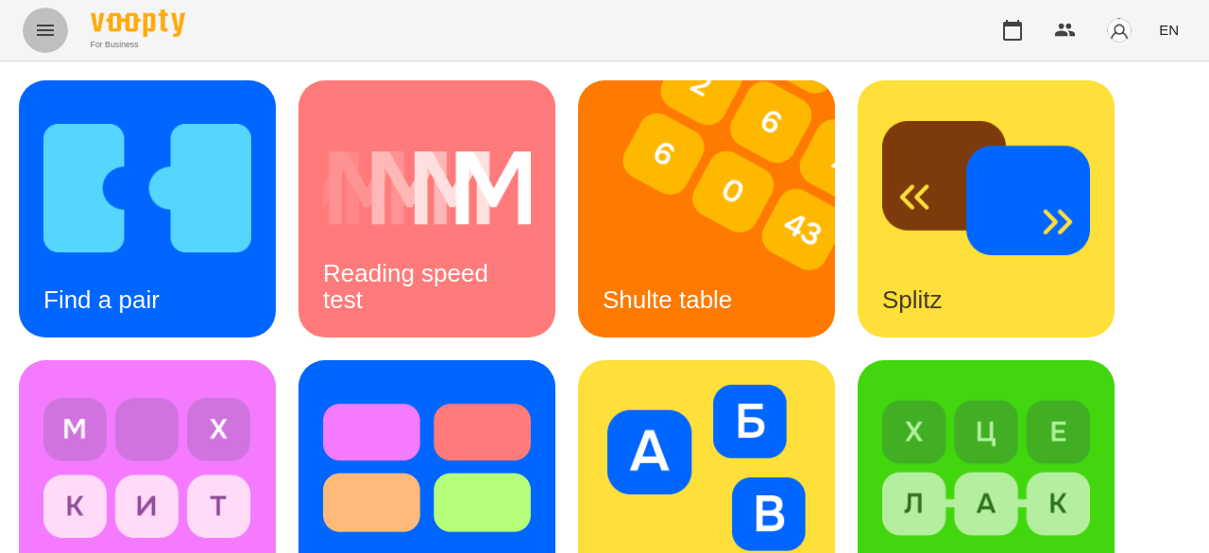
click at [43, 22] on icon "Menu" at bounding box center [45, 30] width 23 height 23
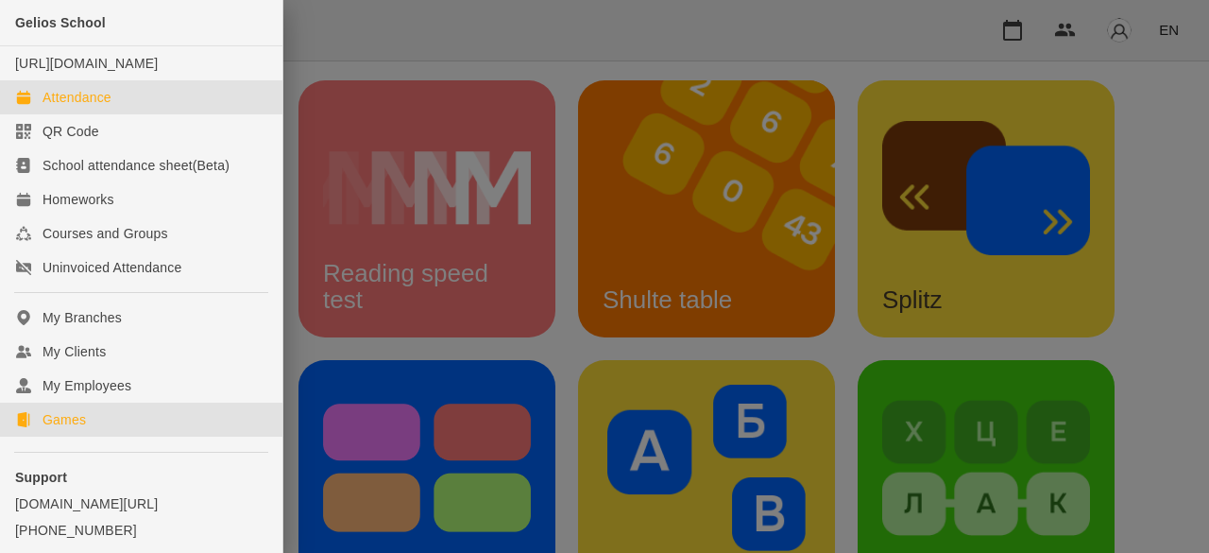
click at [77, 107] on div "Attendance" at bounding box center [77, 97] width 69 height 19
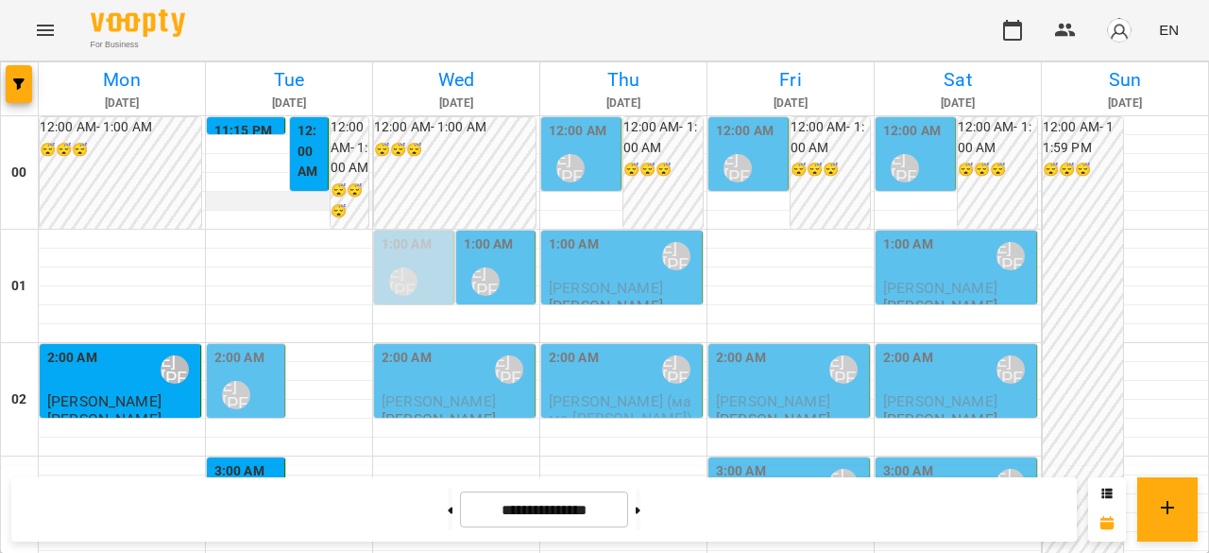
scroll to position [189, 0]
click at [254, 373] on div "[PERSON_NAME] [PERSON_NAME]" at bounding box center [235, 394] width 43 height 43
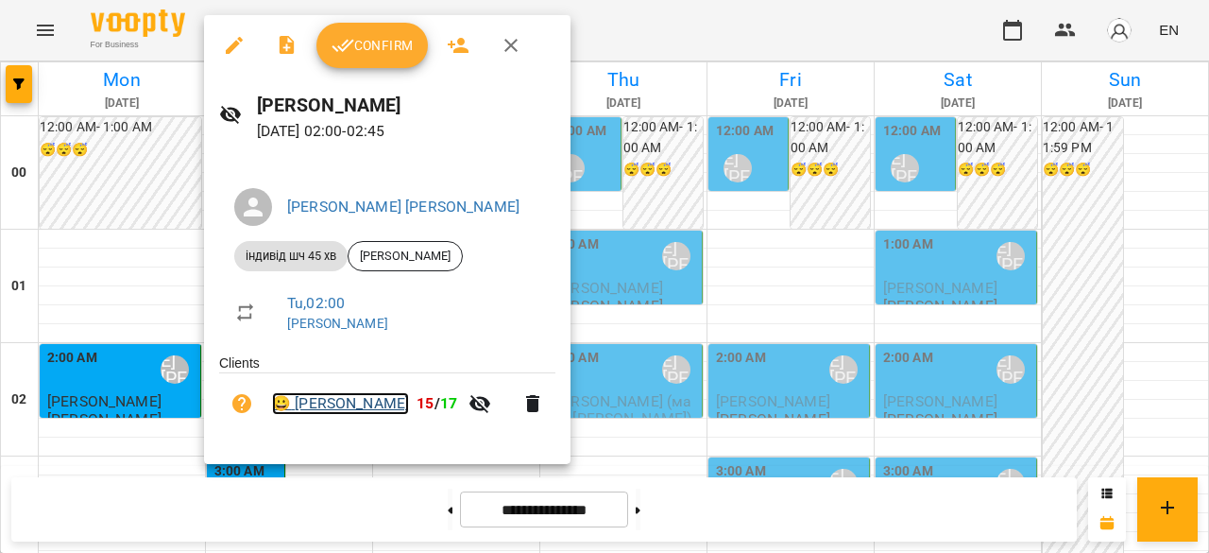
click at [367, 400] on link "😀 Тімур Захарчук" at bounding box center [340, 403] width 137 height 23
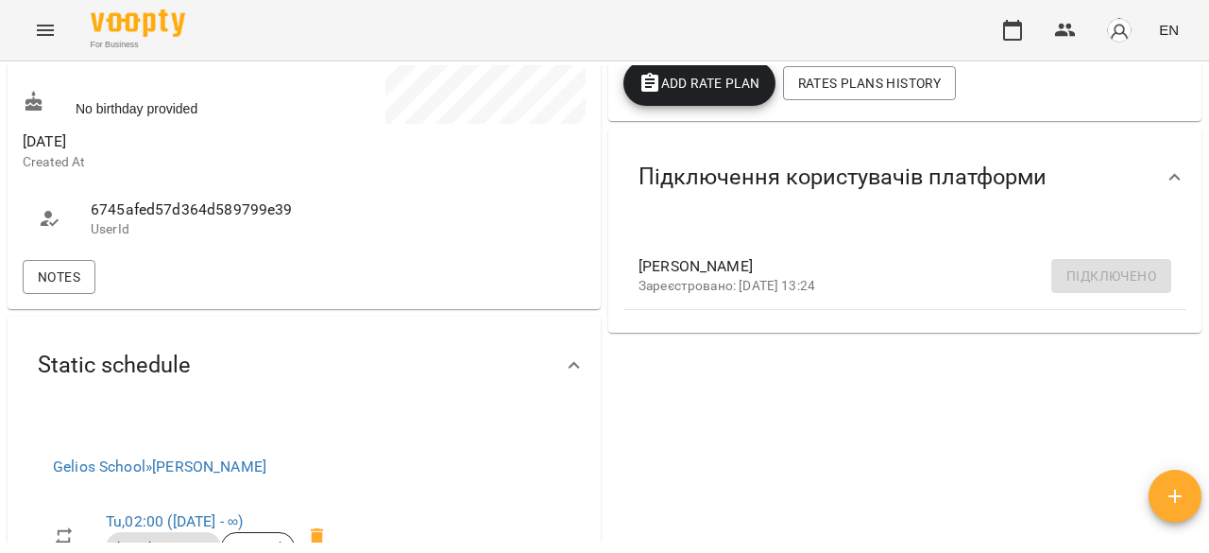
scroll to position [472, 0]
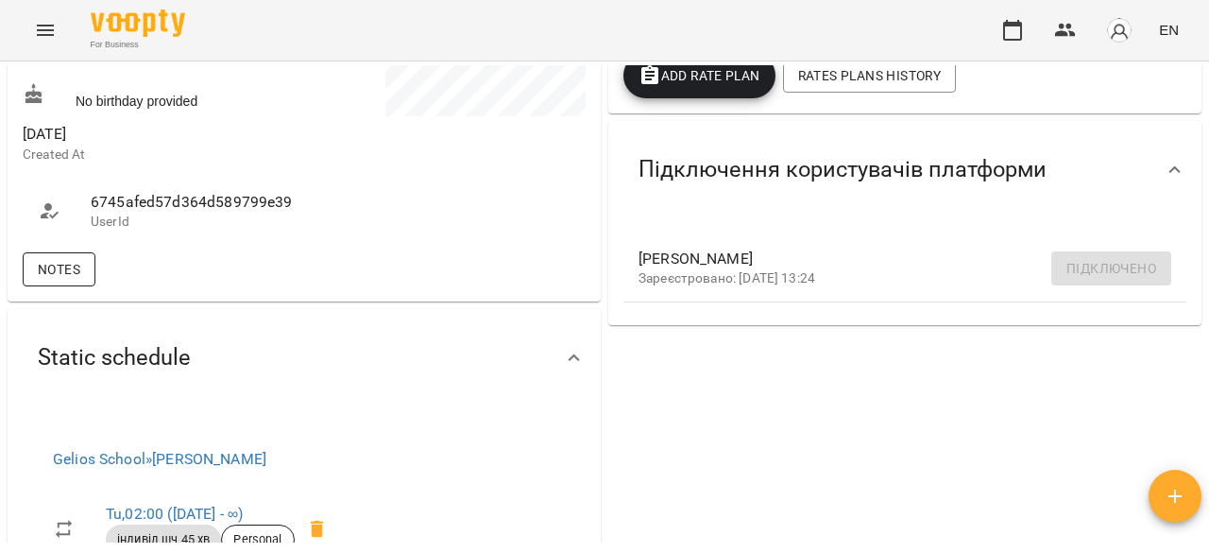
click at [62, 270] on span "Notes" at bounding box center [59, 269] width 43 height 23
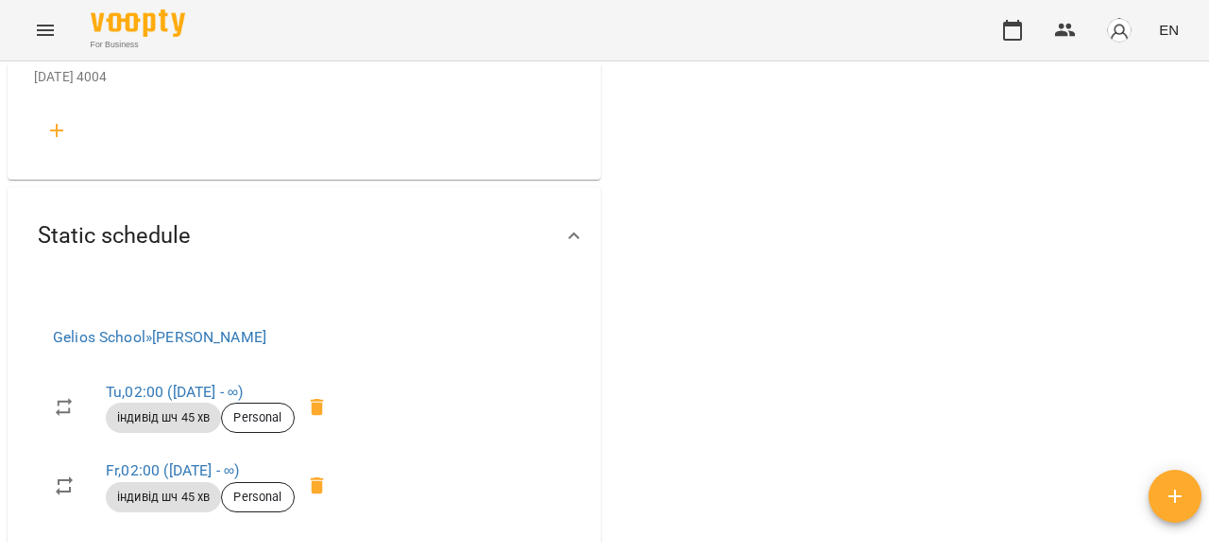
scroll to position [3118, 0]
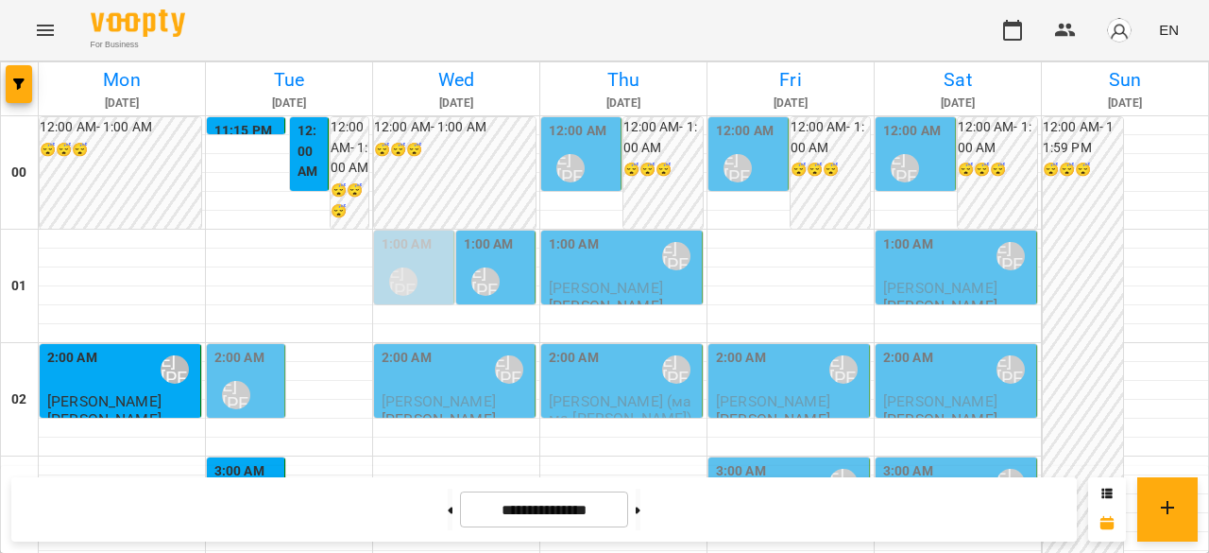
scroll to position [2367, 0]
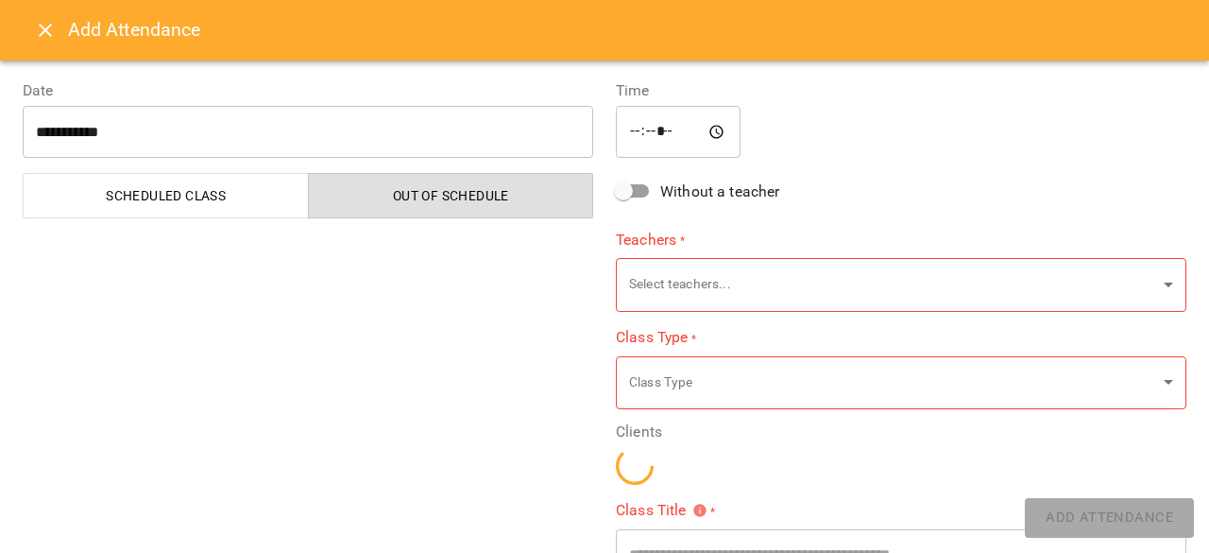
type input "**********"
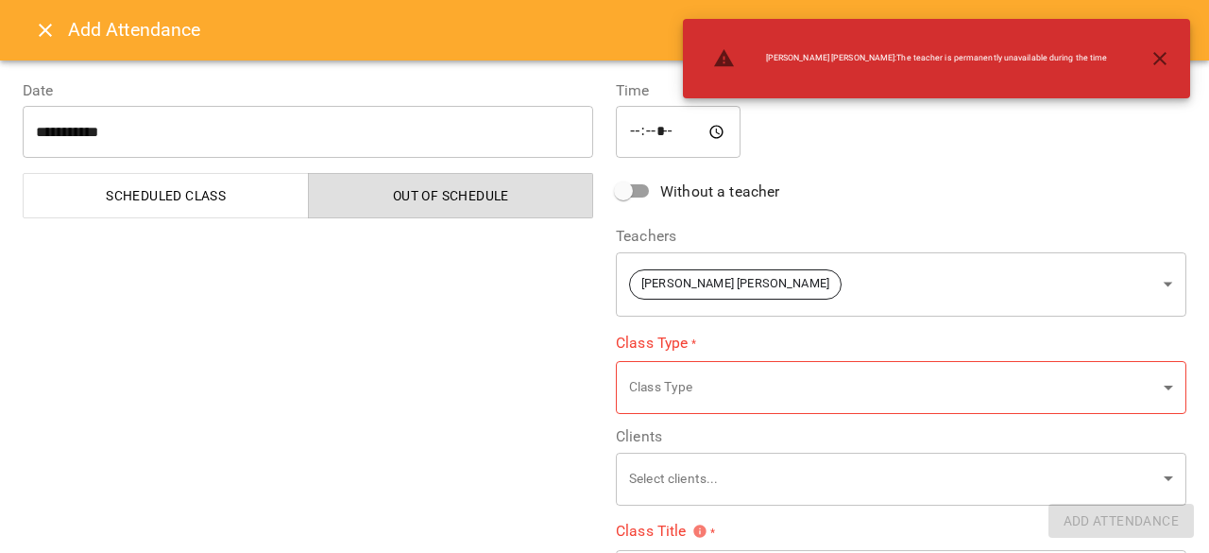
click at [32, 31] on button "Close" at bounding box center [45, 30] width 45 height 45
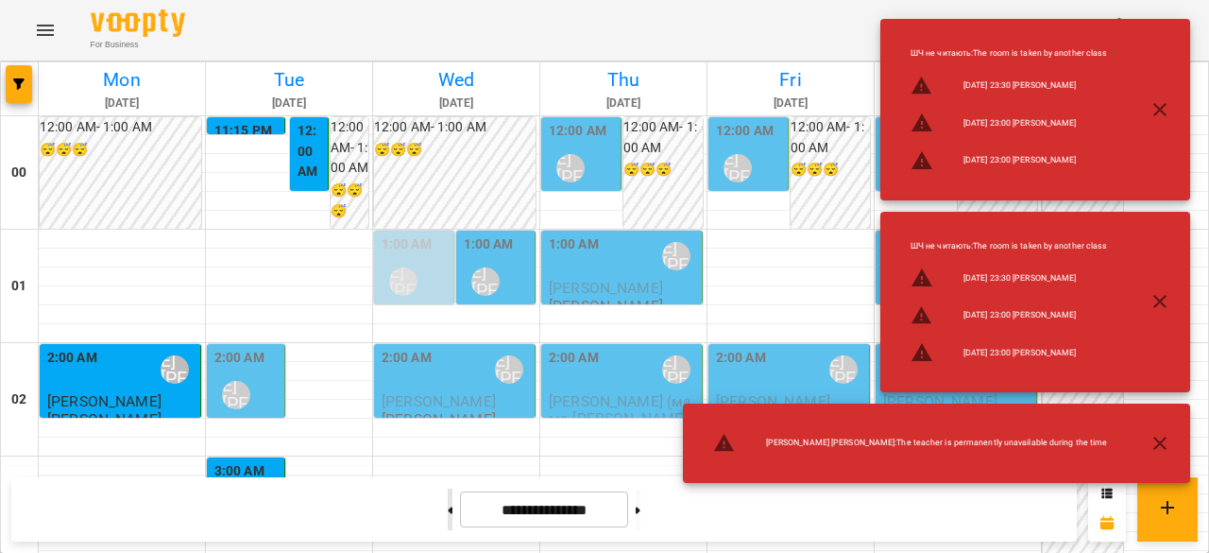
click at [448, 510] on button at bounding box center [450, 509] width 5 height 42
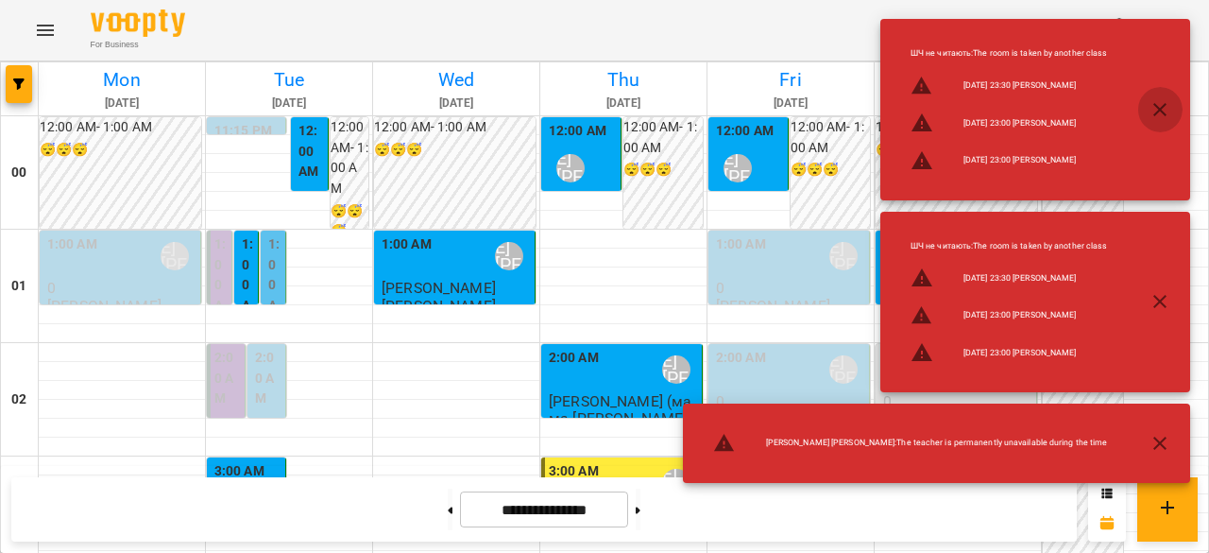
click at [1162, 109] on icon "button" at bounding box center [1159, 109] width 13 height 13
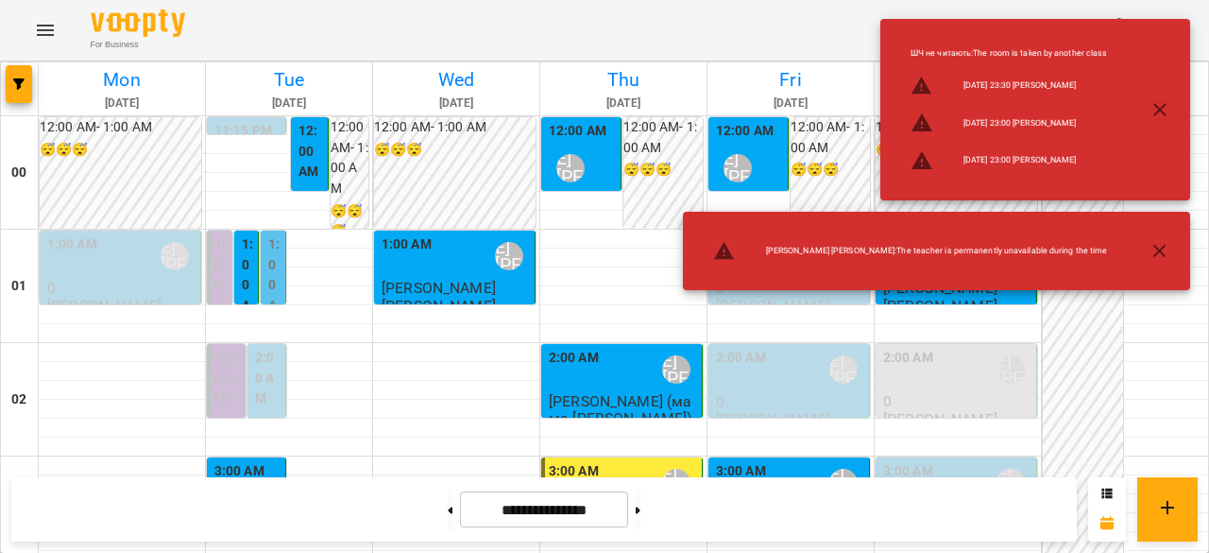
click at [1164, 247] on icon "button" at bounding box center [1159, 250] width 13 height 13
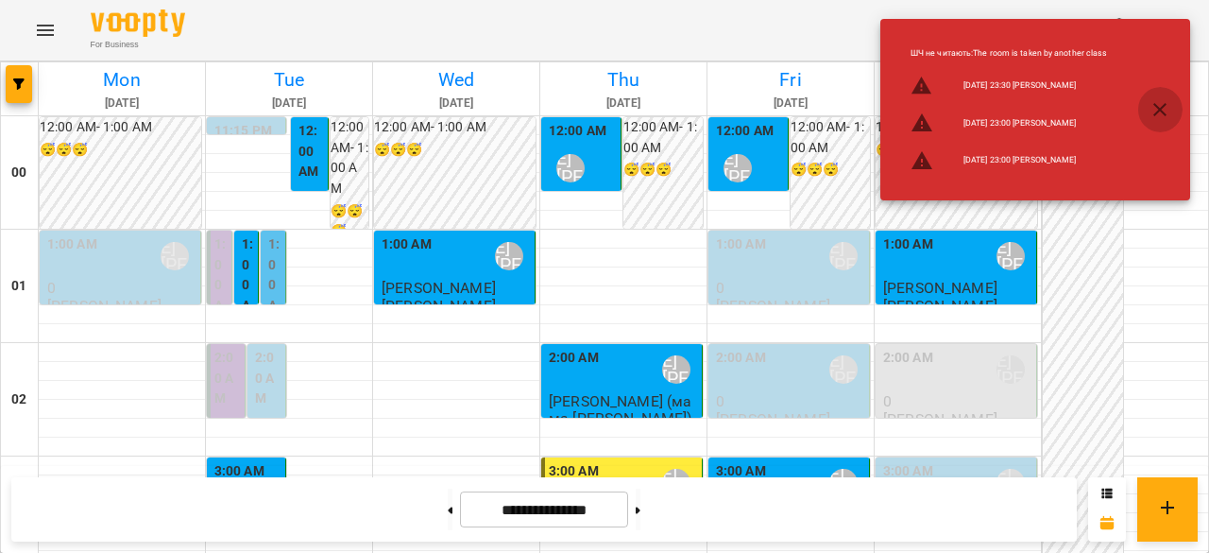
click at [1161, 116] on icon "button" at bounding box center [1160, 109] width 23 height 23
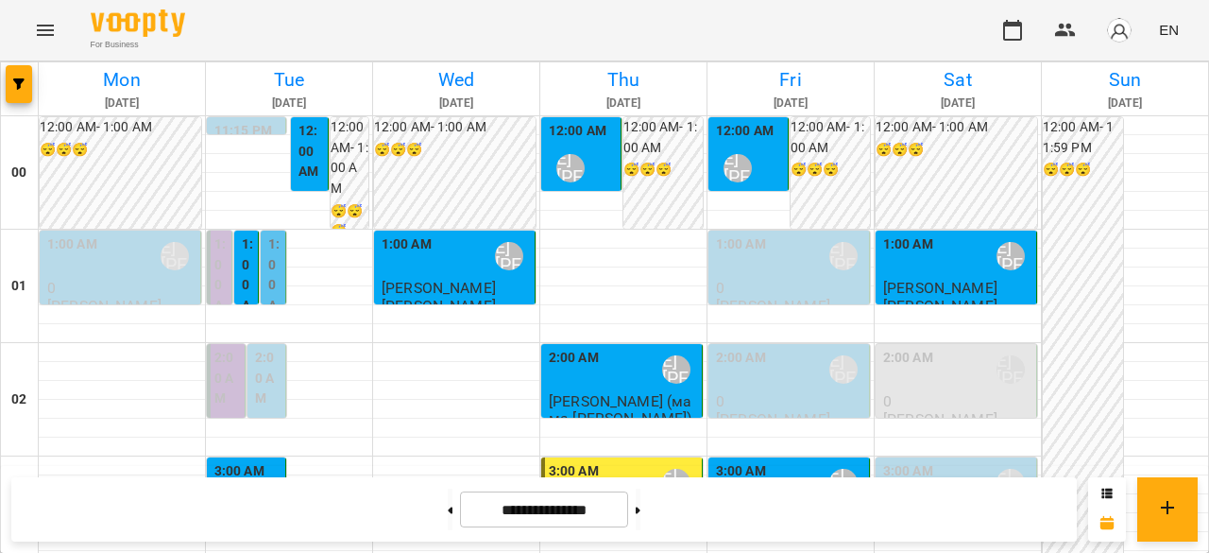
scroll to position [94, 0]
click at [268, 461] on div "3:00 AM Ліпатьєва Ольга" at bounding box center [247, 495] width 67 height 69
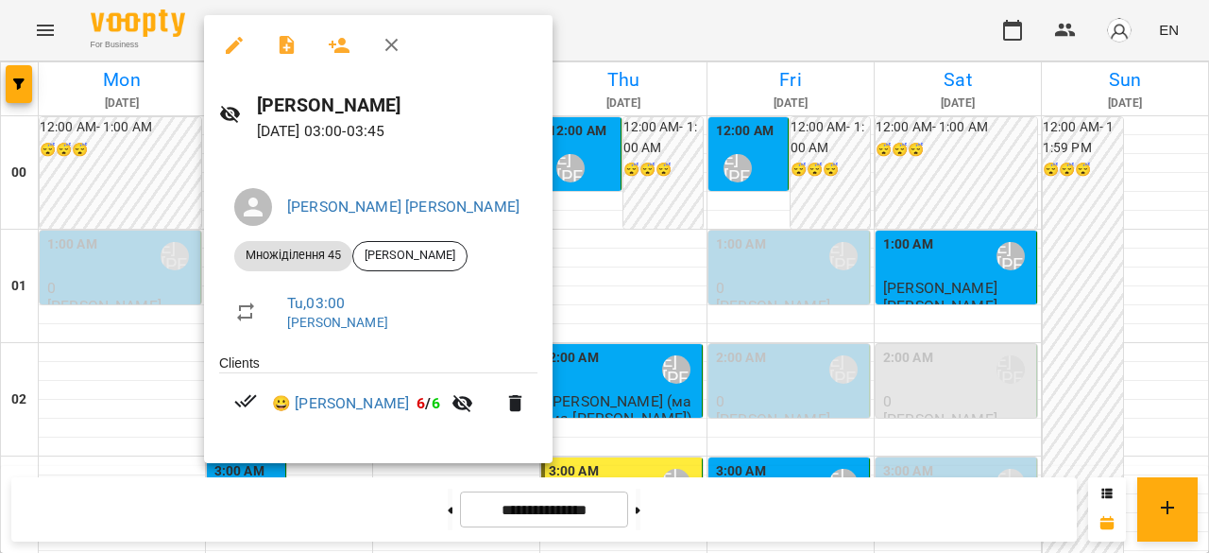
click at [103, 368] on div at bounding box center [604, 276] width 1209 height 553
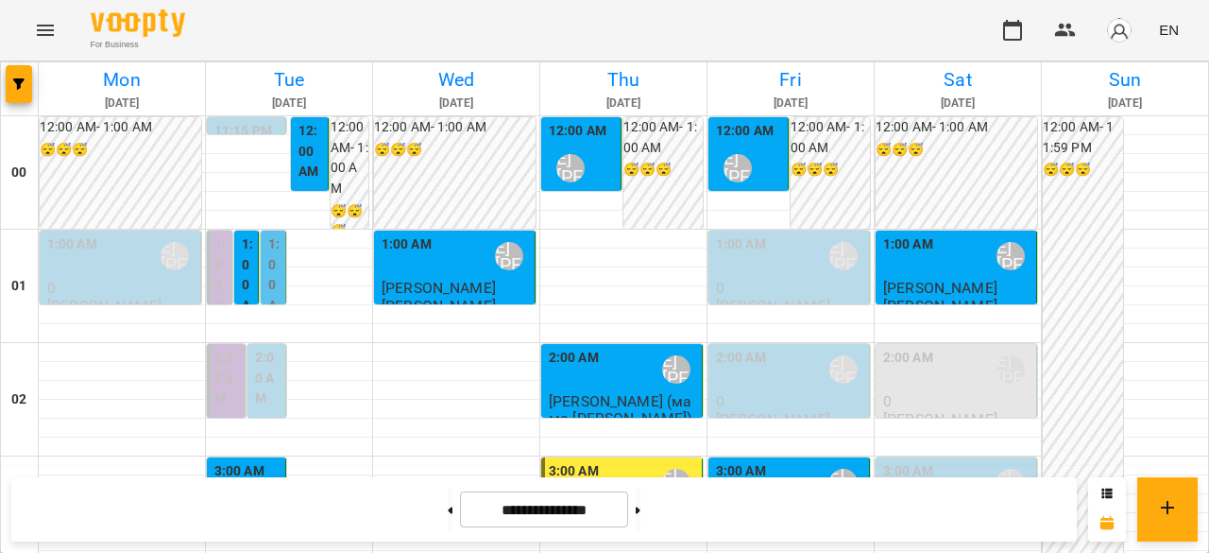
scroll to position [1889, 0]
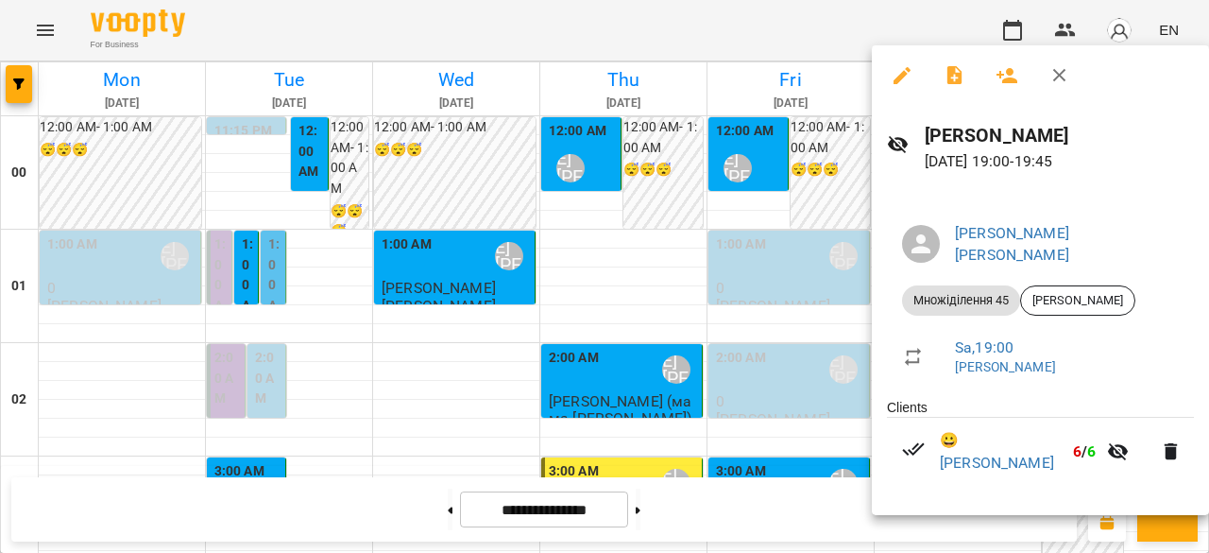
click at [757, 299] on div at bounding box center [604, 276] width 1209 height 553
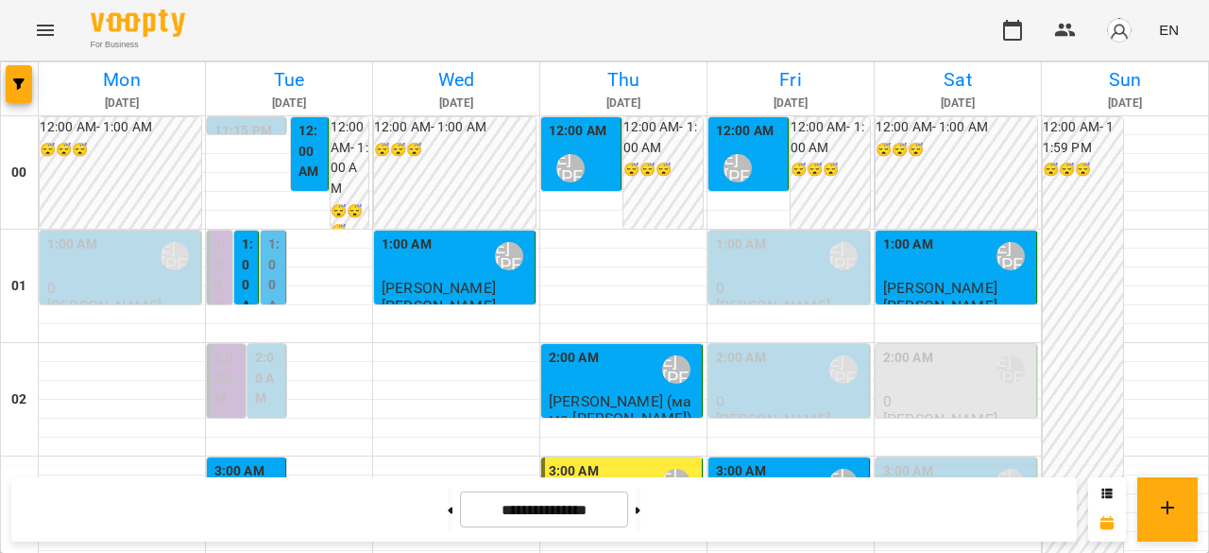
scroll to position [0, 0]
click at [248, 269] on label "1:00 AM" at bounding box center [248, 285] width 13 height 102
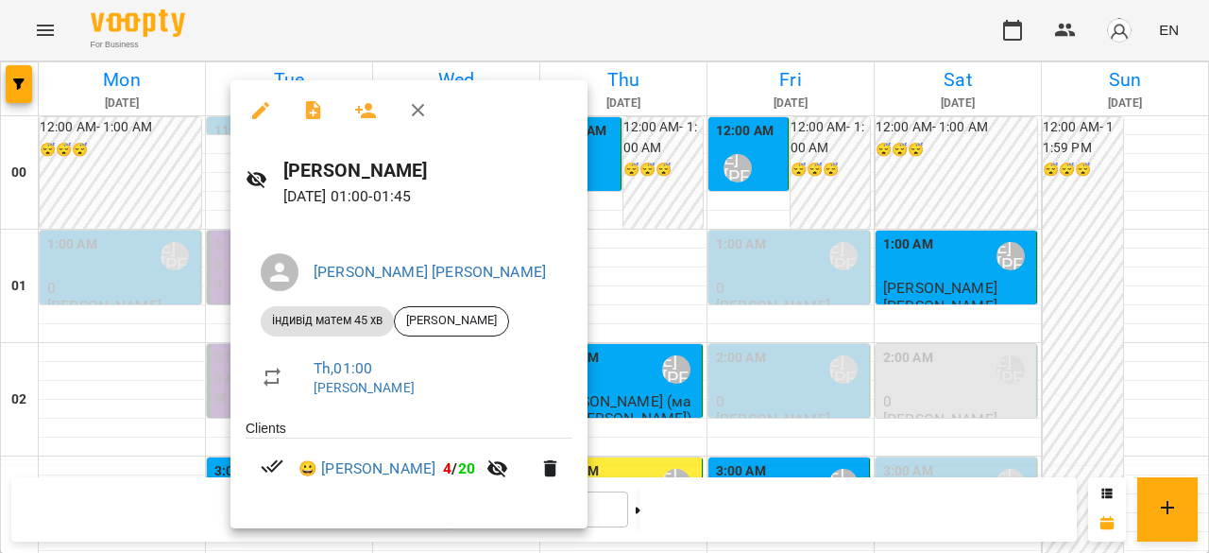
click at [181, 324] on div at bounding box center [604, 276] width 1209 height 553
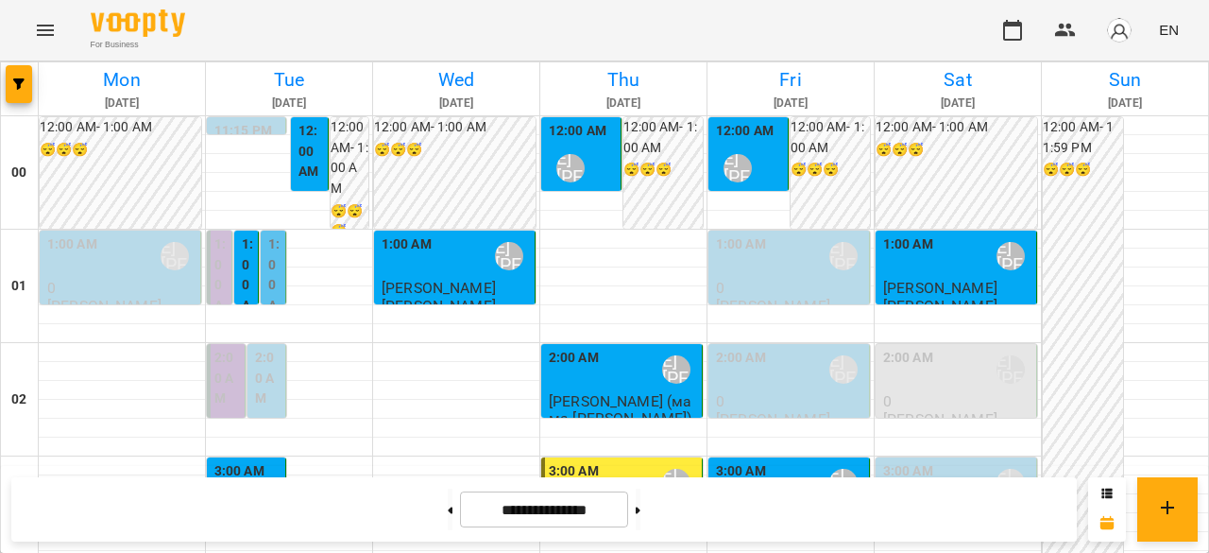
scroll to position [2367, 0]
click at [448, 516] on button at bounding box center [450, 509] width 5 height 42
type input "**********"
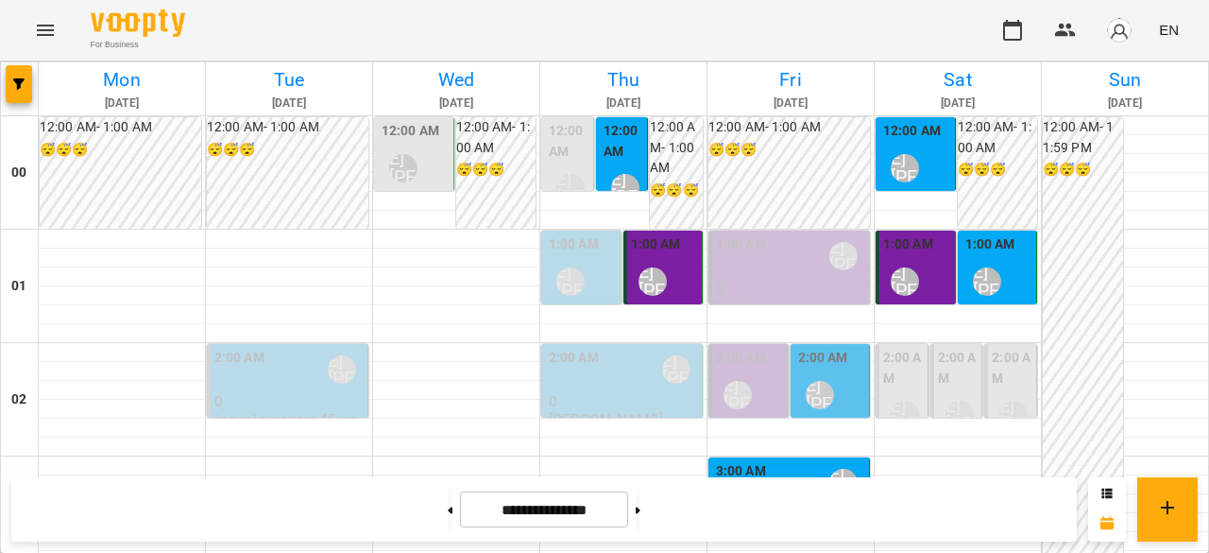
scroll to position [189, 0]
click at [833, 348] on div "2:00 AM Ліпатьєва Ольга" at bounding box center [832, 382] width 68 height 69
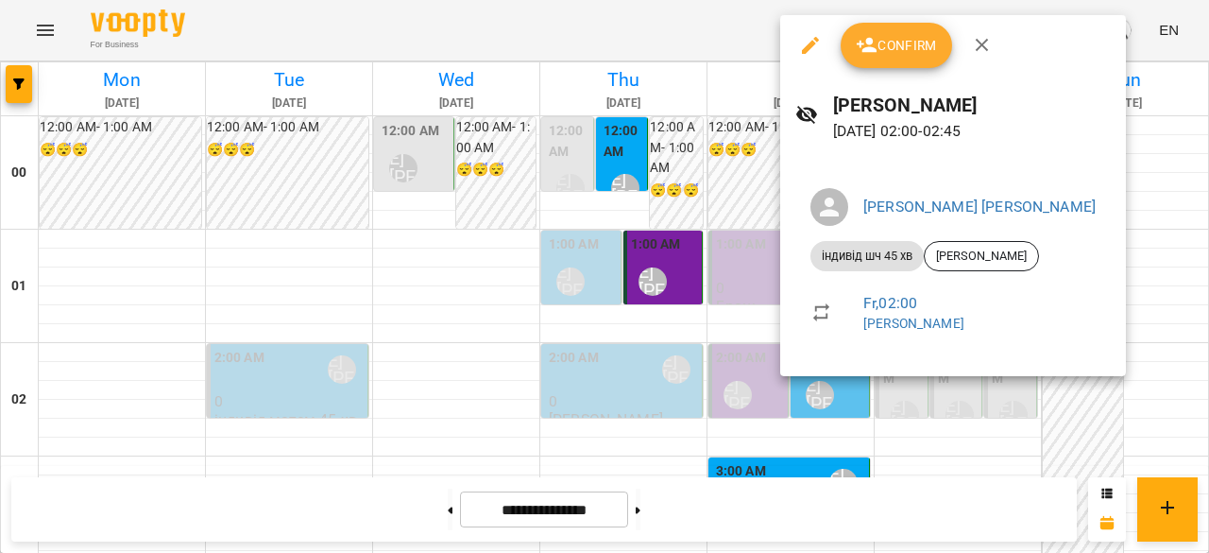
click at [574, 318] on div at bounding box center [604, 276] width 1209 height 553
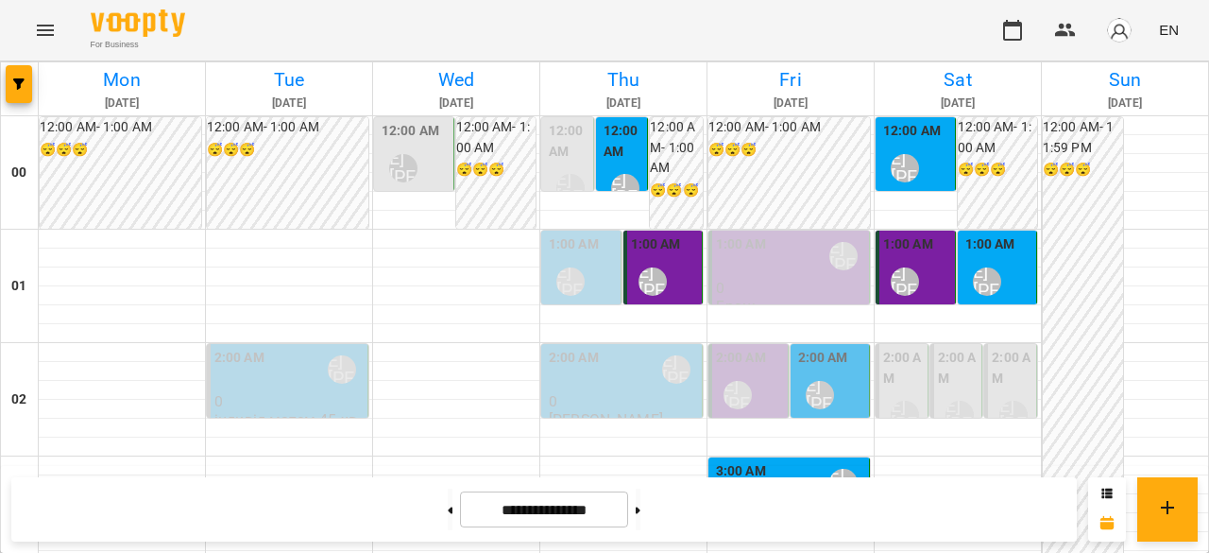
scroll to position [0, 0]
click at [765, 277] on div "1:00 AM Ліпатьєва Ольга" at bounding box center [790, 255] width 149 height 43
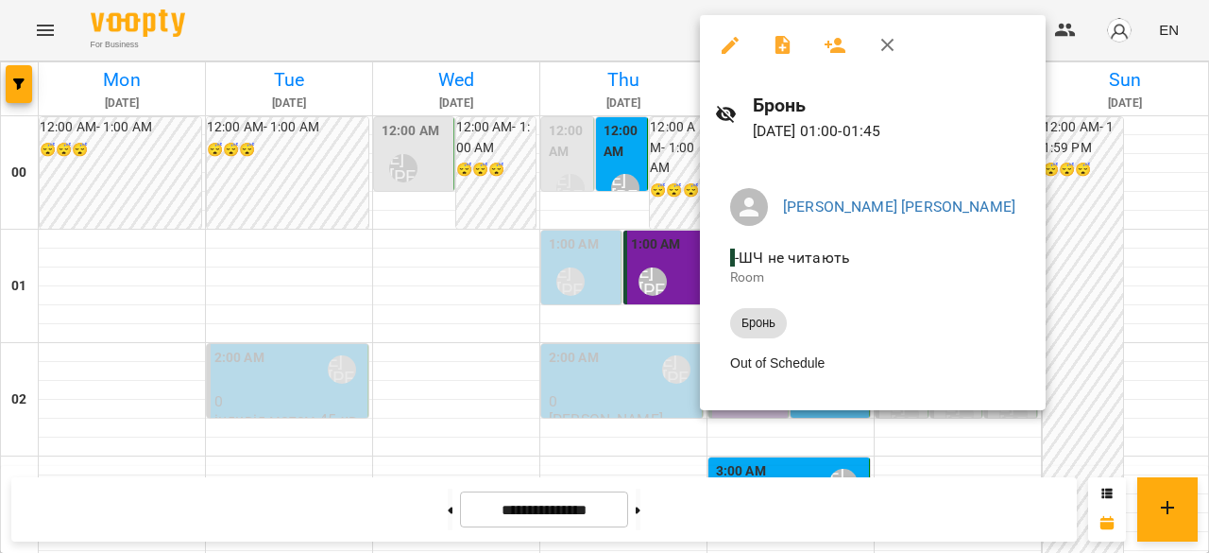
click at [650, 326] on div at bounding box center [604, 276] width 1209 height 553
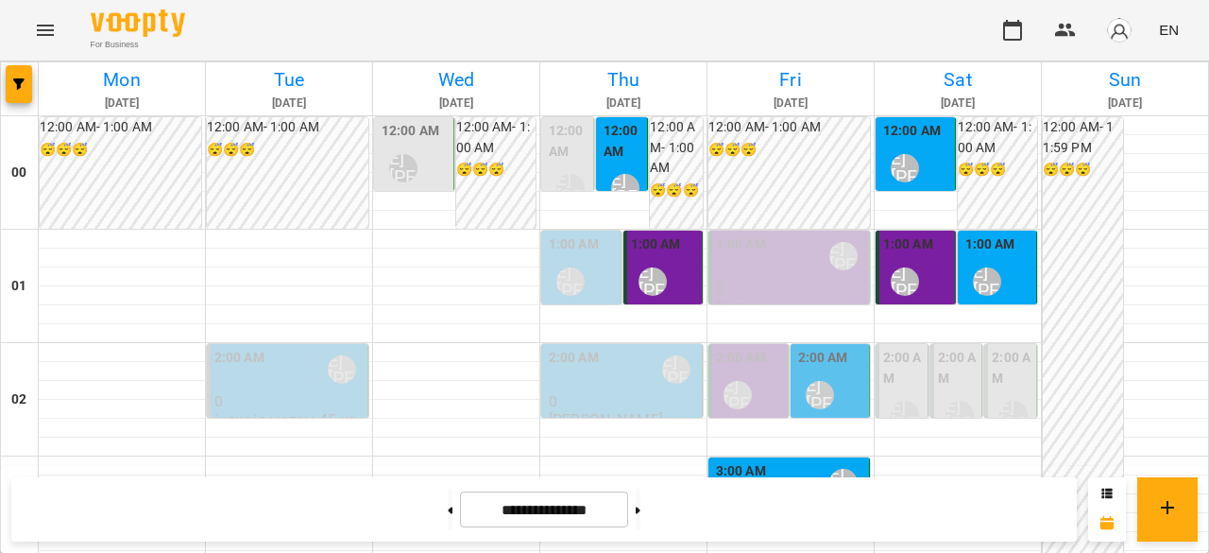
scroll to position [94, 0]
click at [754, 348] on label "2:00 AM" at bounding box center [741, 358] width 50 height 21
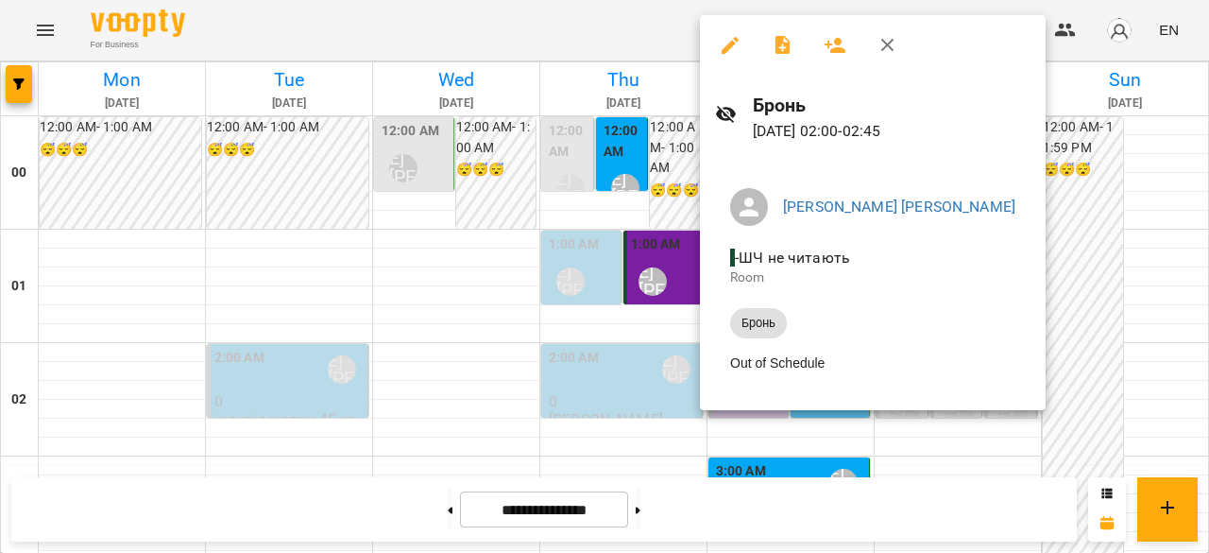
click at [623, 316] on div at bounding box center [604, 276] width 1209 height 553
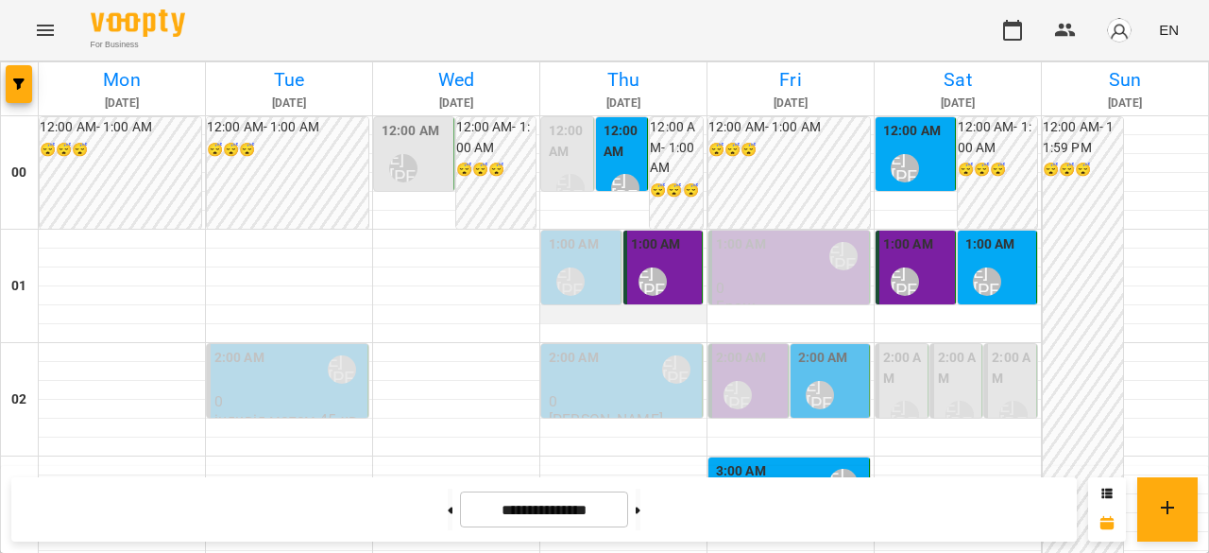
scroll to position [0, 0]
click at [690, 259] on div "1:00 AM Ліпатьєва Ольга" at bounding box center [665, 268] width 68 height 69
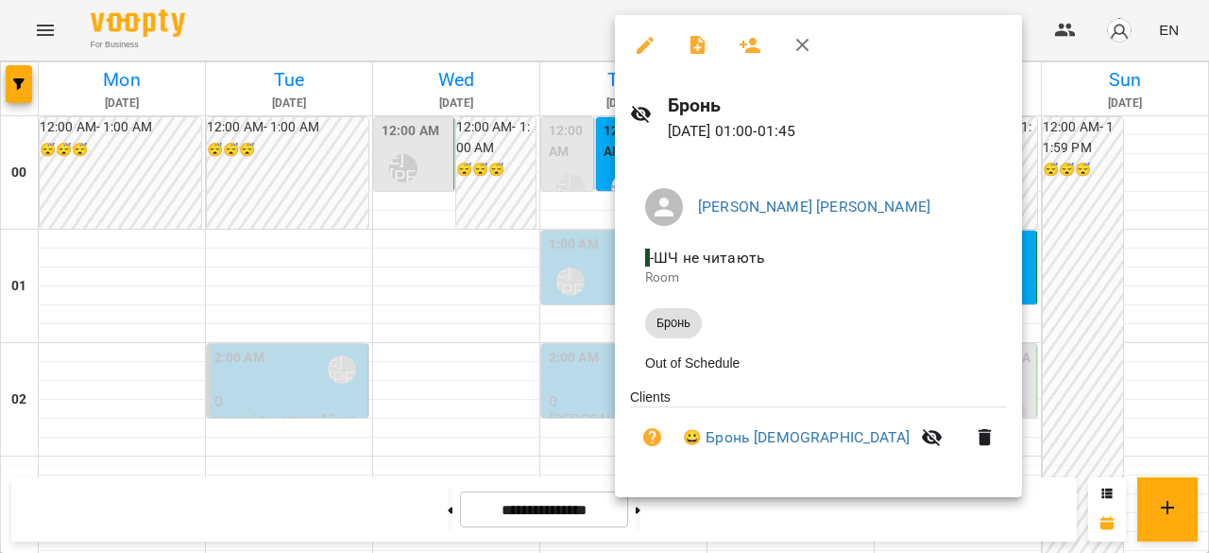
click at [556, 310] on div at bounding box center [604, 276] width 1209 height 553
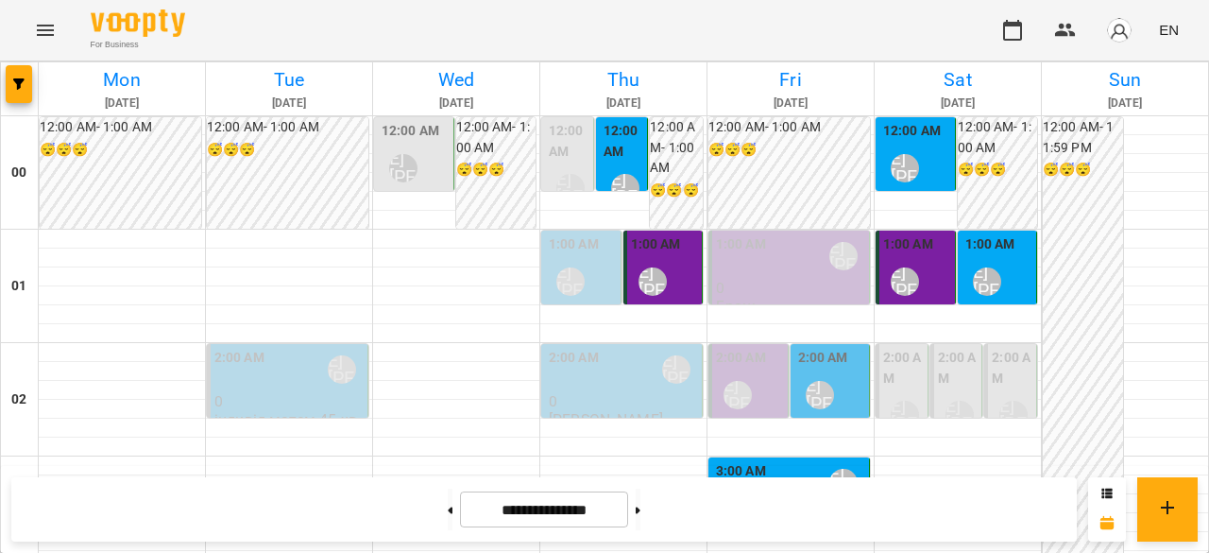
click at [618, 151] on label "12:00 AM" at bounding box center [624, 141] width 41 height 41
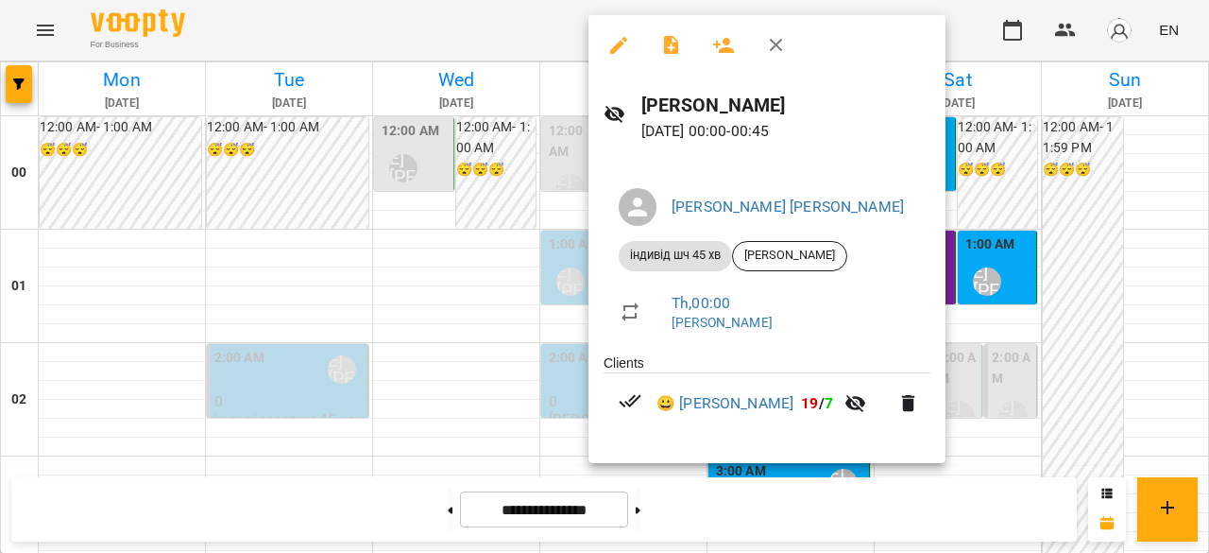
click at [494, 226] on div at bounding box center [604, 276] width 1209 height 553
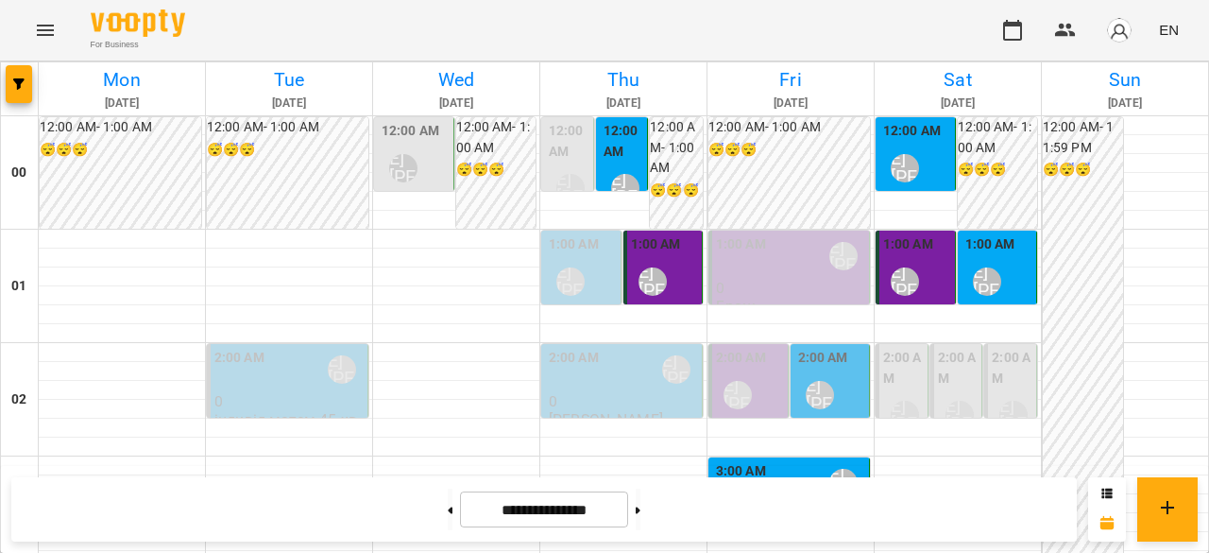
scroll to position [1706, 0]
click at [1179, 32] on button "EN" at bounding box center [1169, 29] width 35 height 35
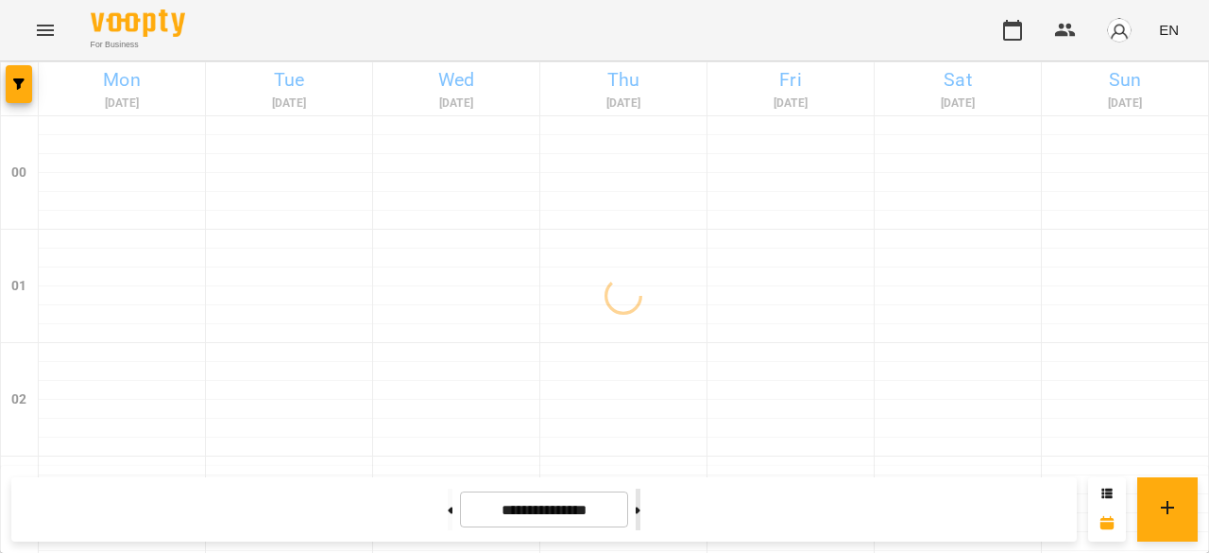
click at [641, 498] on button at bounding box center [638, 509] width 5 height 42
click at [641, 499] on button at bounding box center [638, 509] width 5 height 42
type input "**********"
click at [1177, 33] on span "EN" at bounding box center [1169, 30] width 20 height 20
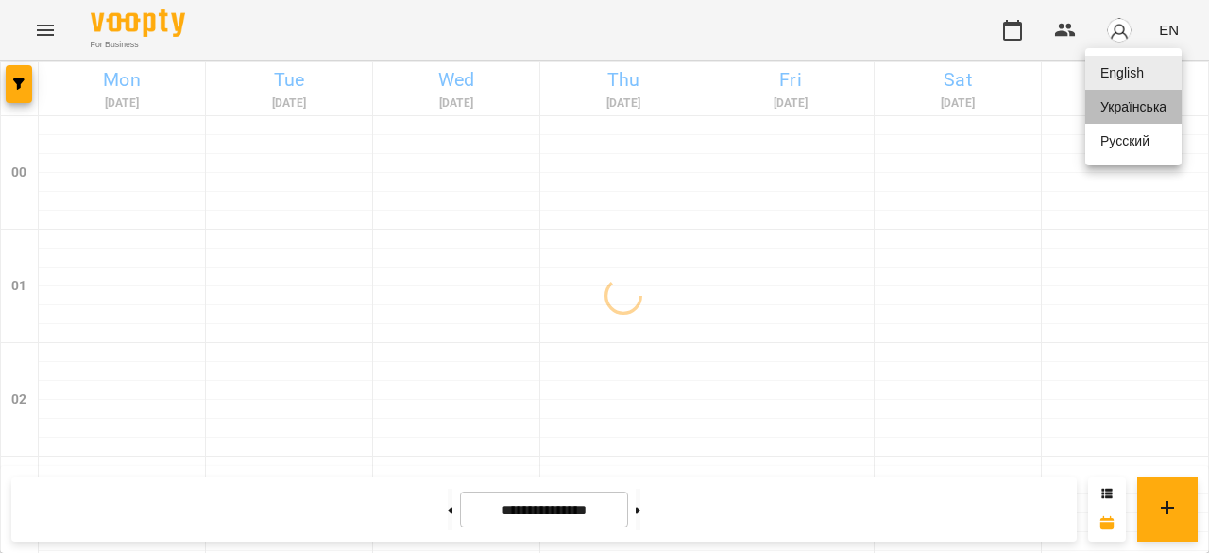
click at [1120, 116] on div "Українська" at bounding box center [1133, 107] width 96 height 34
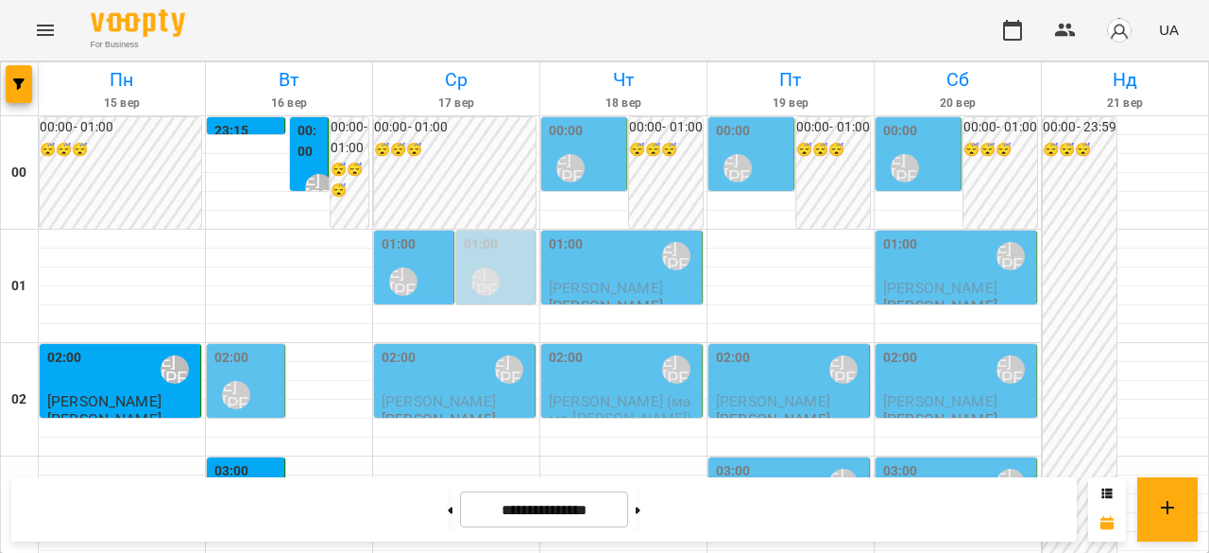
click at [431, 267] on div "01:00 [PERSON_NAME] [PERSON_NAME]" at bounding box center [416, 268] width 68 height 69
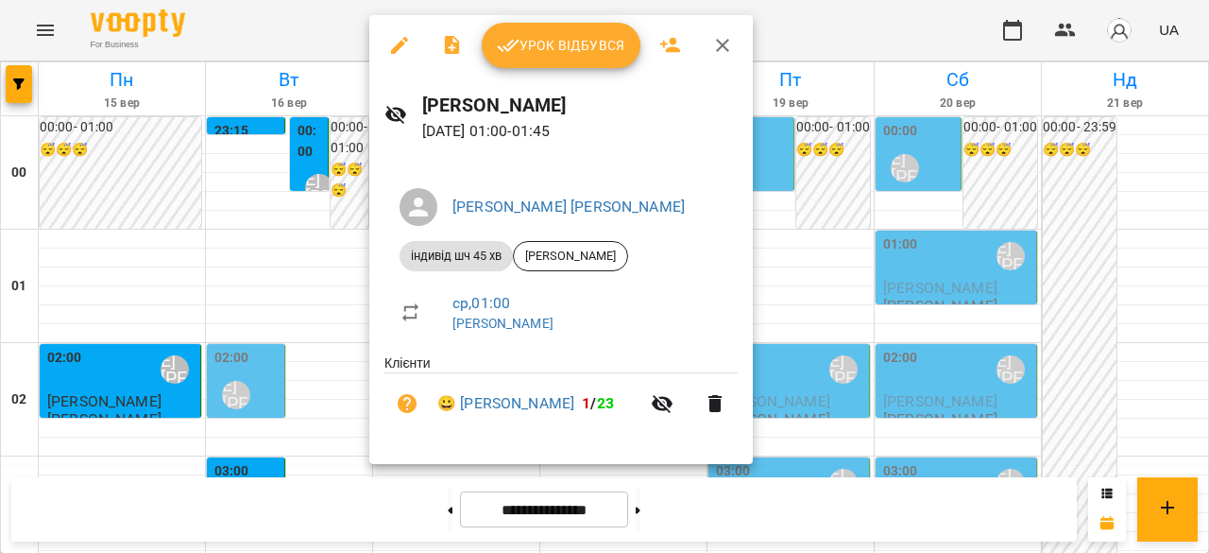
click at [283, 268] on div at bounding box center [604, 276] width 1209 height 553
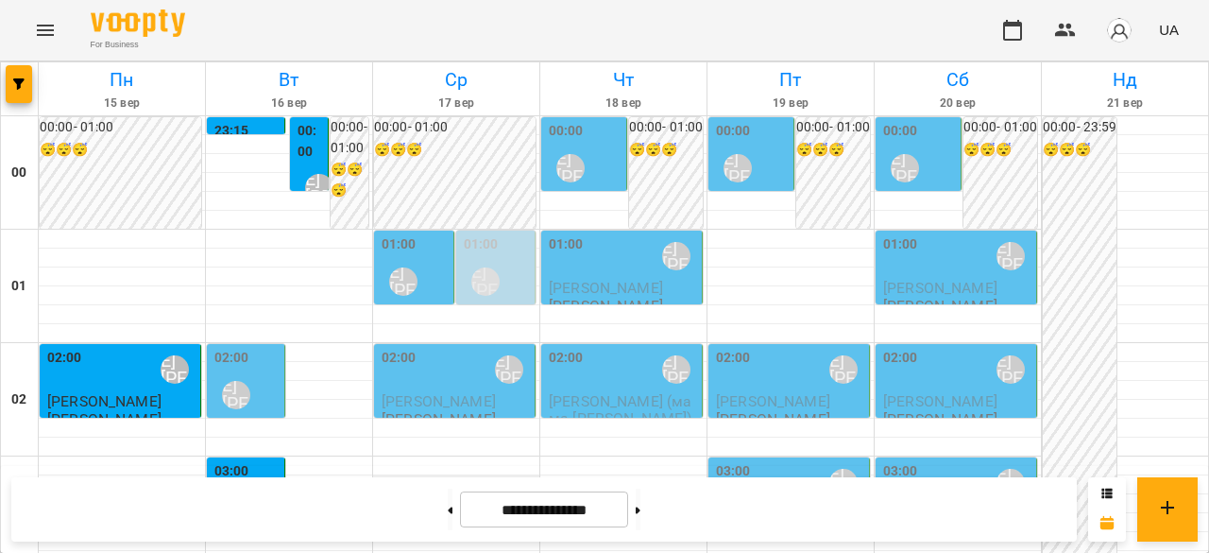
scroll to position [189, 0]
click at [246, 373] on div "[PERSON_NAME] [PERSON_NAME]" at bounding box center [235, 394] width 43 height 43
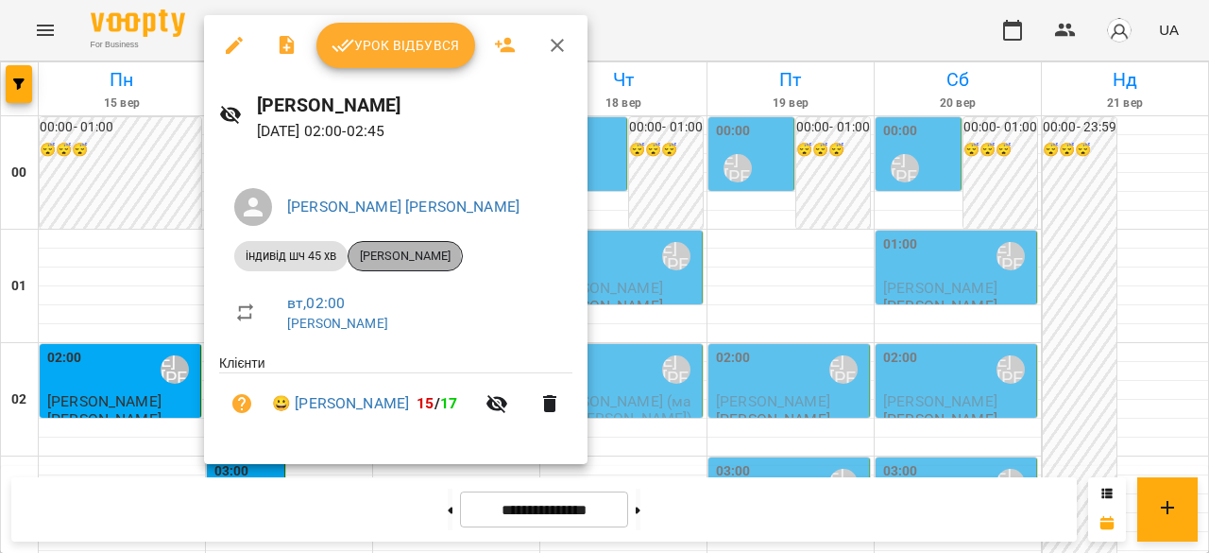
click at [402, 258] on span "[PERSON_NAME]" at bounding box center [405, 256] width 113 height 17
